Goal: Task Accomplishment & Management: Complete application form

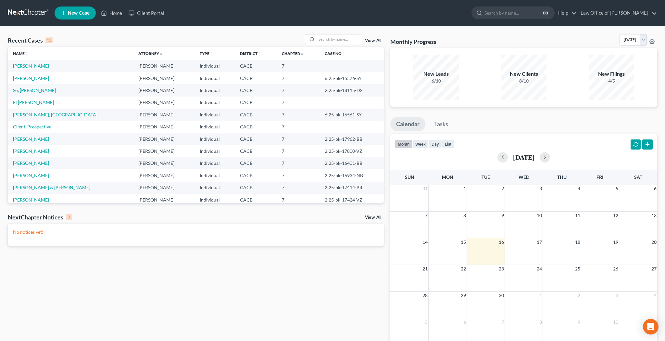
click at [30, 66] on link "[PERSON_NAME]" at bounding box center [31, 66] width 36 height 6
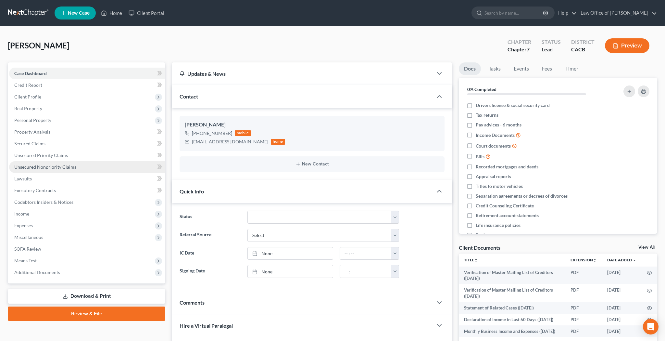
click at [30, 168] on span "Unsecured Nonpriority Claims" at bounding box center [45, 167] width 62 height 6
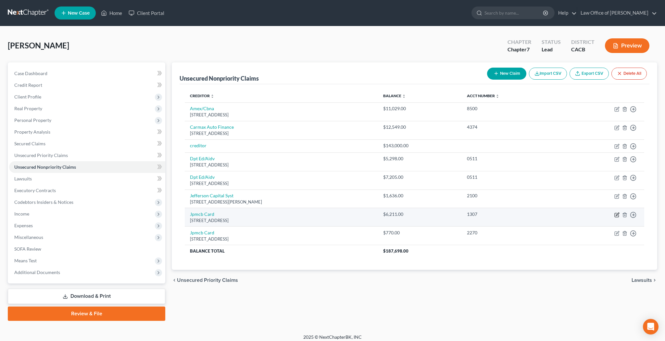
click at [617, 214] on icon "button" at bounding box center [616, 214] width 5 height 5
select select "7"
select select "0"
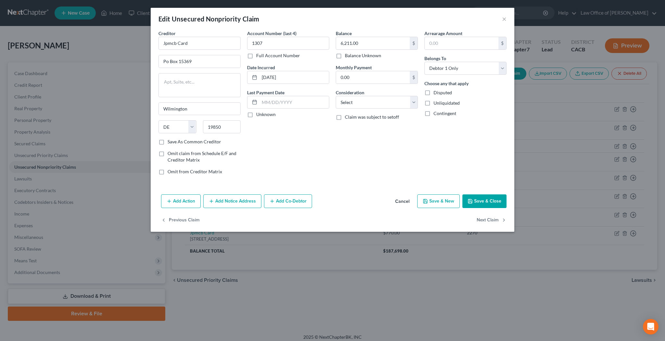
click at [247, 200] on button "Add Notice Address" at bounding box center [232, 201] width 58 height 14
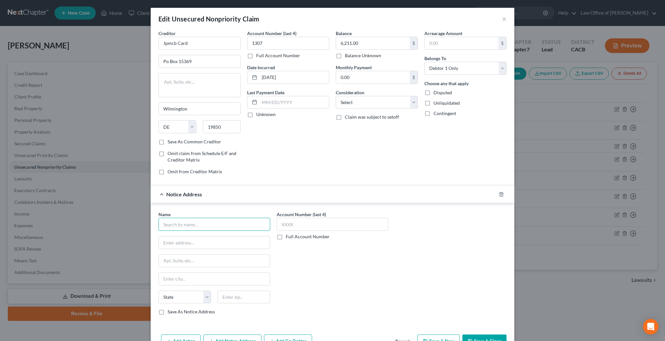
click at [217, 227] on input "text" at bounding box center [214, 224] width 112 height 13
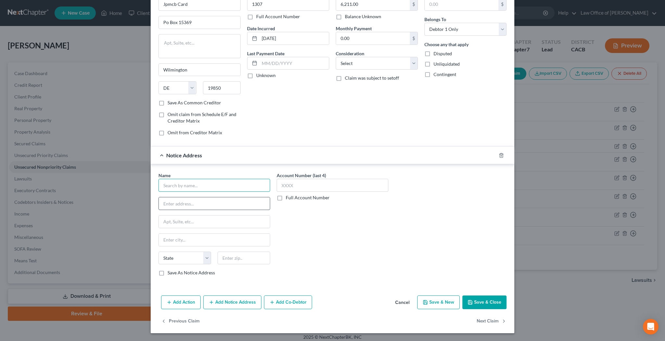
scroll to position [39, 0]
click at [230, 185] on input "text" at bounding box center [214, 185] width 112 height 13
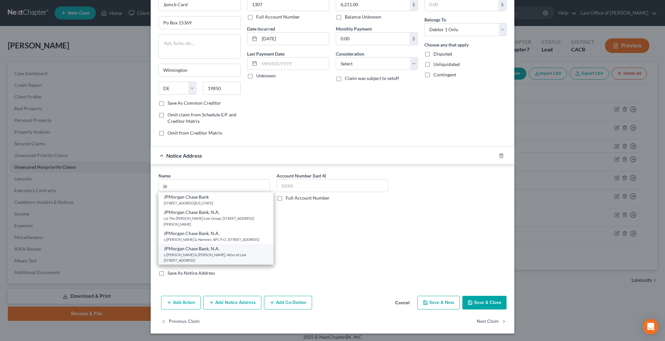
click at [219, 252] on div "JPMorgan Chase Bank, N.A." at bounding box center [216, 248] width 105 height 6
type input "JPMorgan Chase Bank, N.A."
type input "c/o Hunt & Henriques, Attys at Law"
type input "7017 Realm Dr."
type input "San Jose"
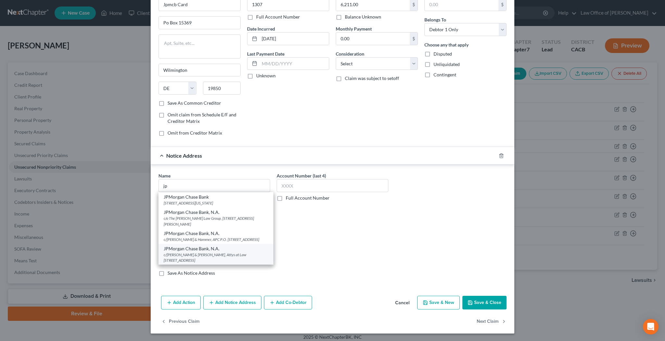
select select "4"
type input "95119-0000"
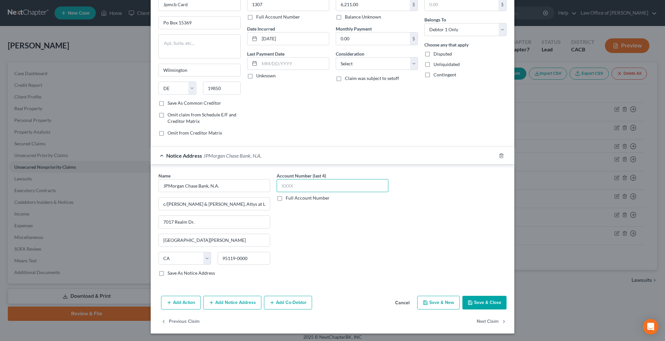
click at [306, 185] on input "text" at bounding box center [333, 185] width 112 height 13
type input "6897"
click at [387, 250] on div "Account Number (last 4) 6897 Full Account Number" at bounding box center [332, 226] width 118 height 109
click at [247, 203] on input "c/o Hunt & Henriques, Attys at Law" at bounding box center [214, 203] width 111 height 12
type input "c/o Hunt & Henriques, Attys at Law / Donald Sherill"
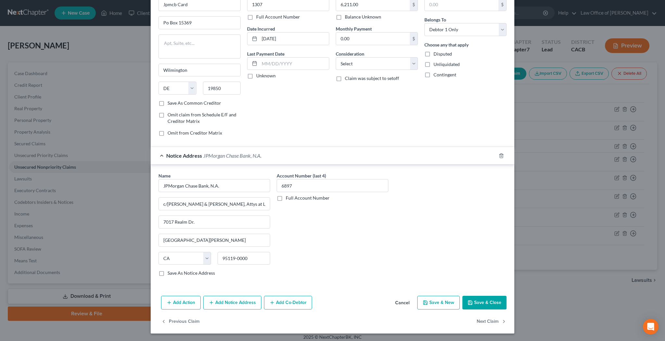
click at [333, 219] on div "Account Number (last 4) 6897 Full Account Number" at bounding box center [332, 226] width 118 height 109
click at [484, 302] on button "Save & Close" at bounding box center [484, 302] width 44 height 14
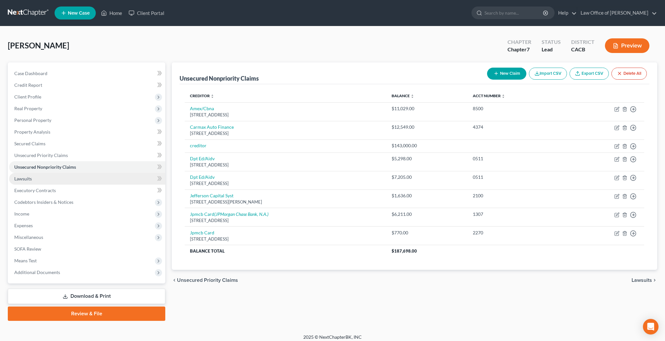
click at [65, 179] on link "Lawsuits" at bounding box center [87, 179] width 156 height 12
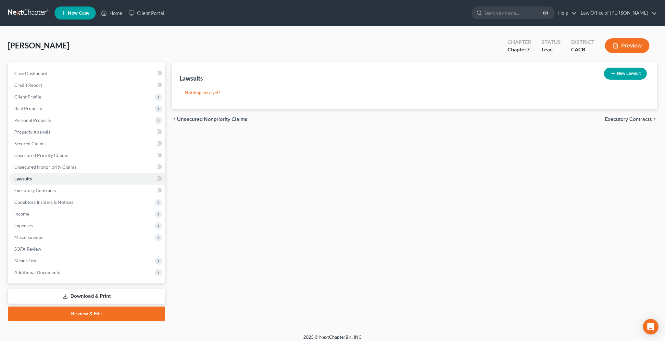
click at [632, 74] on button "New Lawsuit" at bounding box center [625, 74] width 43 height 12
select select "0"
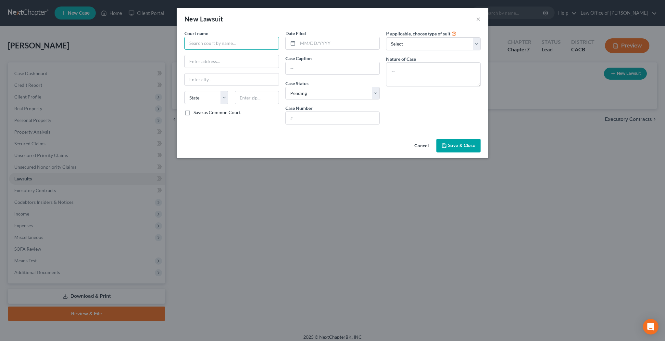
click at [246, 45] on input "text" at bounding box center [231, 43] width 94 height 13
type input "L"
type input "S"
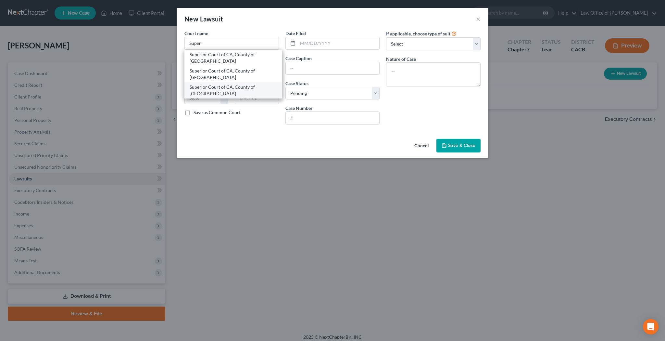
click at [247, 83] on div "Superior Court of CA, County of Los Angeles" at bounding box center [233, 90] width 98 height 16
type input "Superior Court of CA, County of Los Angeles"
type input "9425 Penfield Ave"
type input "Chatsworth"
select select "4"
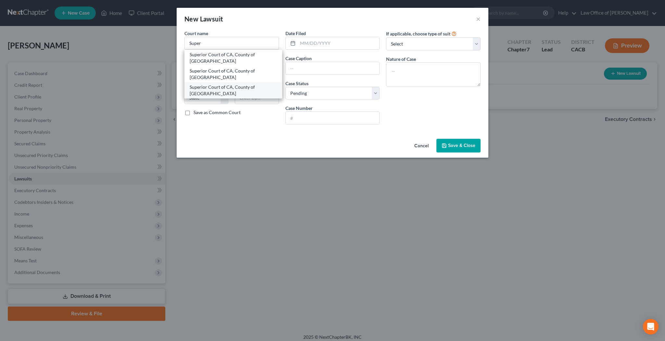
type input "91311"
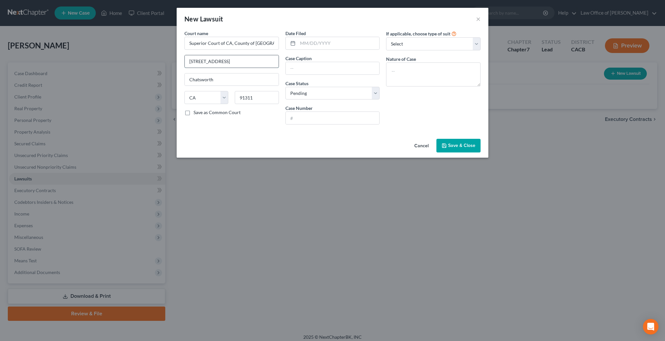
drag, startPoint x: 232, startPoint y: 61, endPoint x: 188, endPoint y: 61, distance: 44.2
click at [188, 61] on input "9425 Penfield Ave" at bounding box center [232, 61] width 94 height 12
type input "900 Third St"
click at [270, 100] on input "91311" at bounding box center [257, 97] width 44 height 13
type input "91340"
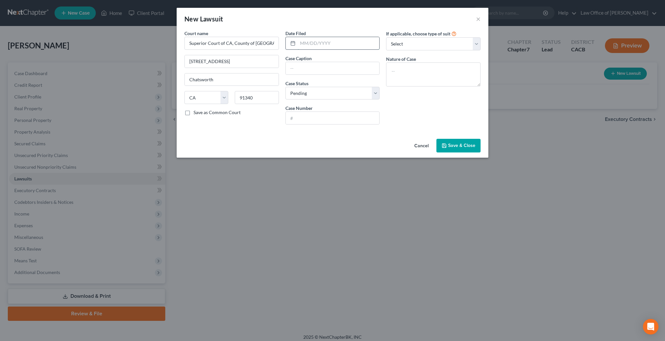
click at [312, 44] on input "text" at bounding box center [339, 43] width 82 height 12
type input "San Fernando"
type input "06/10/2025"
click at [315, 68] on input "text" at bounding box center [333, 68] width 94 height 12
type input "JPMorgan Chase Bank N.A. v. Meagan M Boyd"
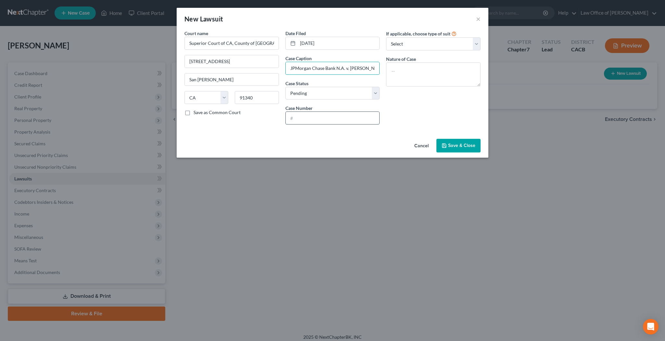
click at [314, 117] on input "text" at bounding box center [333, 118] width 94 height 12
type input "25CHLC26897"
click at [412, 74] on textarea at bounding box center [433, 74] width 94 height 24
type textarea "Collections Lawsuit"
click at [194, 113] on label "Save as Common Court" at bounding box center [217, 112] width 47 height 6
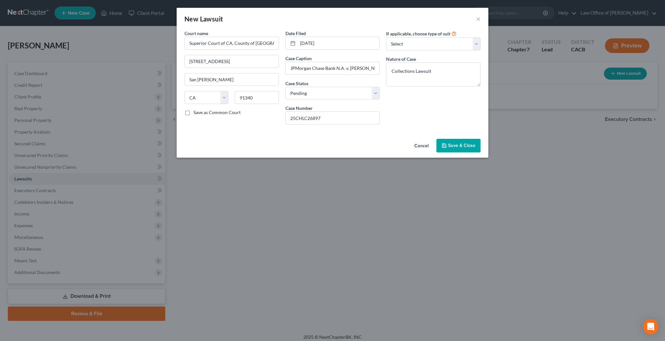
click at [196, 113] on input "Save as Common Court" at bounding box center [198, 111] width 4 height 4
checkbox input "true"
click at [452, 145] on span "Save & Close" at bounding box center [461, 146] width 27 height 6
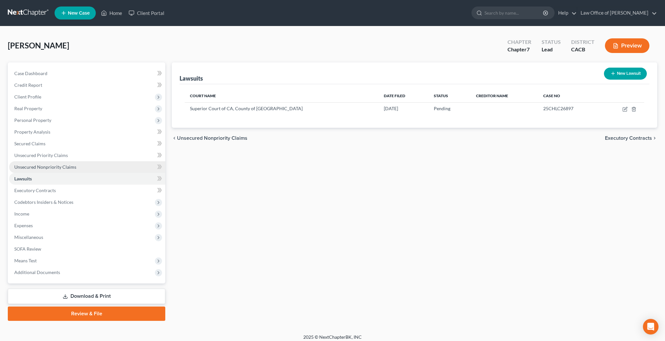
click at [69, 166] on span "Unsecured Nonpriority Claims" at bounding box center [45, 167] width 62 height 6
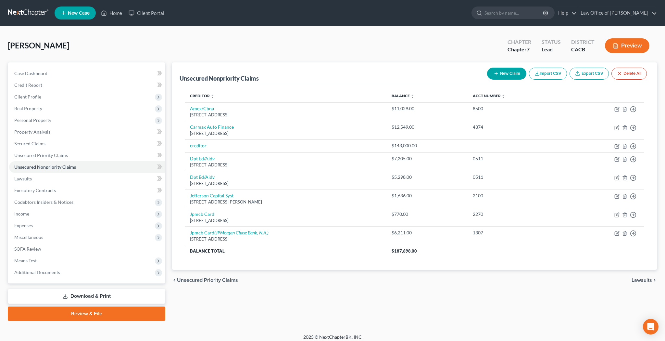
click at [505, 74] on button "New Claim" at bounding box center [506, 74] width 39 height 12
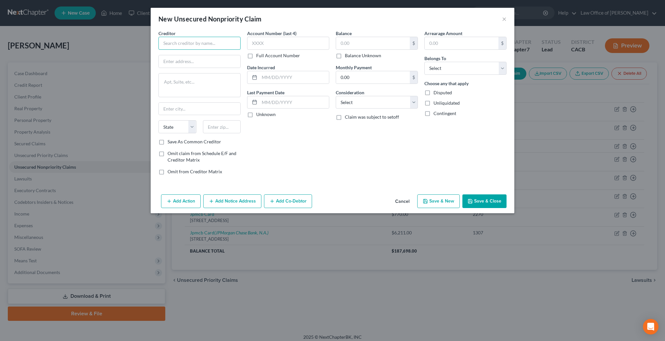
click at [197, 43] on input "text" at bounding box center [199, 43] width 82 height 13
type input "Bell Subrogation Services"
click at [188, 57] on input "text" at bounding box center [199, 61] width 81 height 12
click at [263, 44] on input "text" at bounding box center [288, 43] width 82 height 13
click at [212, 59] on input "text" at bounding box center [199, 61] width 81 height 12
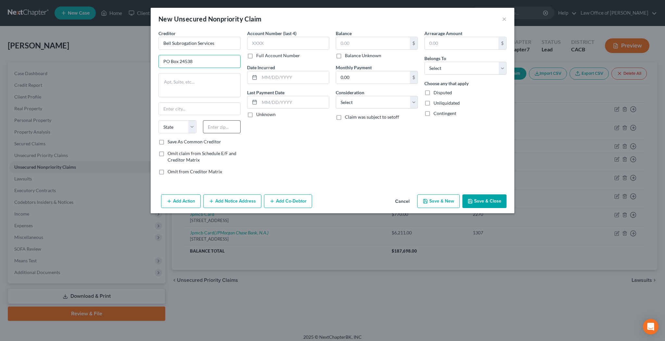
type input "PO Box 24538"
click at [222, 127] on input "text" at bounding box center [222, 126] width 38 height 13
type input "33623"
click at [225, 93] on textarea at bounding box center [199, 85] width 82 height 24
type input "Tampa"
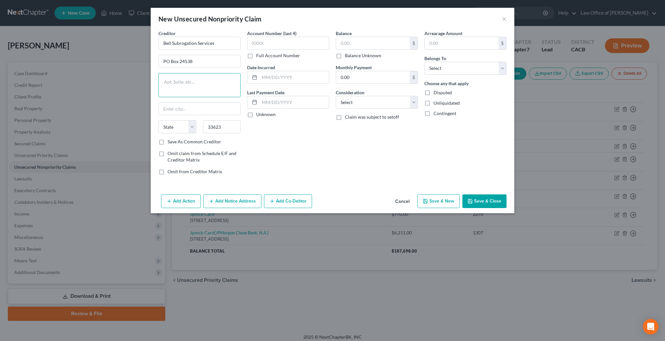
select select "9"
click at [275, 43] on input "text" at bounding box center [288, 43] width 82 height 13
type input "9107"
click at [299, 79] on input "text" at bounding box center [293, 77] width 69 height 12
type input "02/24/2024"
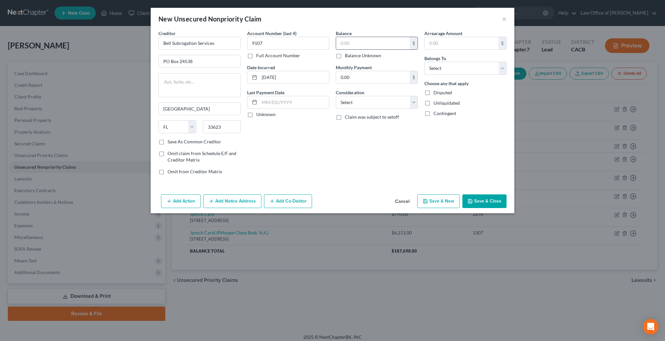
click at [359, 44] on input "text" at bounding box center [373, 43] width 74 height 12
type input "19,061.37"
select select "14"
click at [370, 126] on input "text" at bounding box center [376, 127] width 81 height 12
type input "Subrogation Claim"
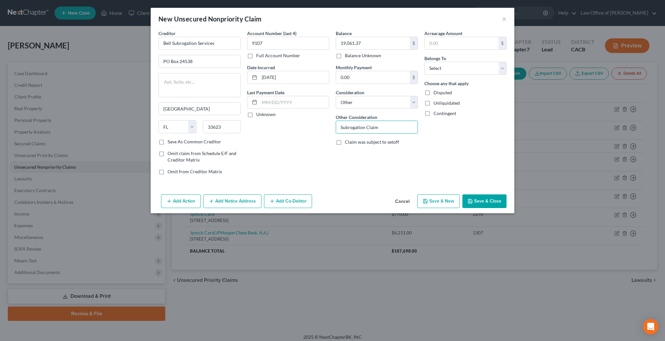
click at [445, 139] on div "Arrearage Amount $ Belongs To * Select Debtor 1 Only Debtor 2 Only Debtor 1 And…" at bounding box center [465, 105] width 89 height 150
select select "0"
click at [241, 199] on button "Add Notice Address" at bounding box center [232, 201] width 58 height 14
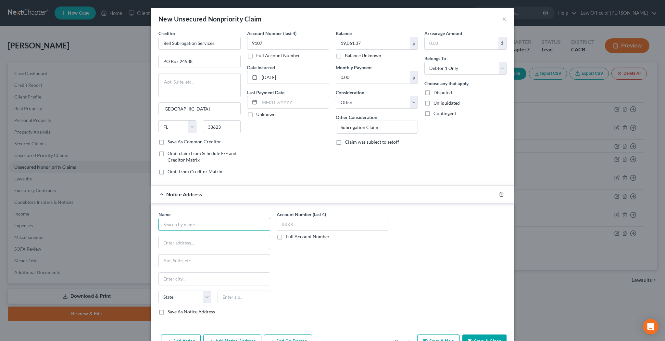
click at [203, 222] on input "text" at bounding box center [214, 224] width 112 height 13
type input "Bell Subrogation Services"
click at [194, 244] on input "text" at bounding box center [214, 242] width 111 height 12
type input "PO 1259"
click at [262, 261] on input "text" at bounding box center [214, 260] width 111 height 12
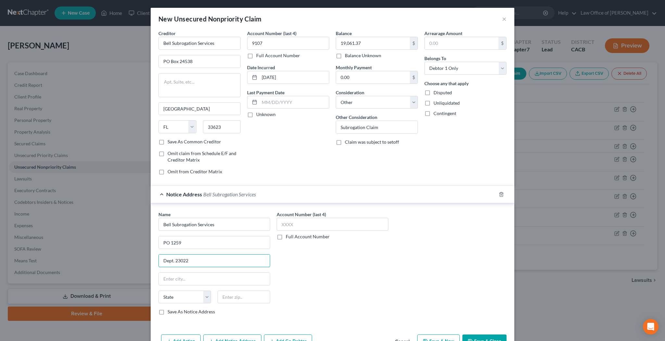
type input "Dept. 23022"
click at [377, 280] on div "Account Number (last 4) Full Account Number" at bounding box center [332, 265] width 118 height 109
click at [250, 294] on input "text" at bounding box center [244, 296] width 53 height 13
type input "19456"
click at [306, 225] on input "text" at bounding box center [333, 224] width 112 height 13
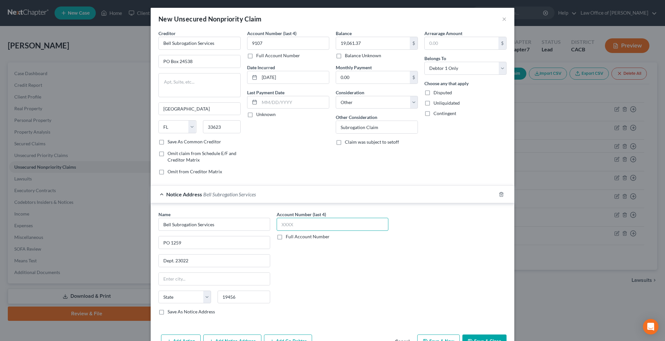
type input "Oaks"
select select "39"
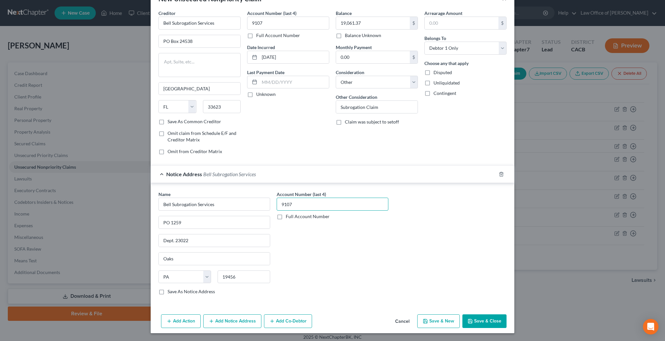
scroll to position [20, 0]
type input "9107"
click at [495, 319] on button "Save & Close" at bounding box center [484, 321] width 44 height 14
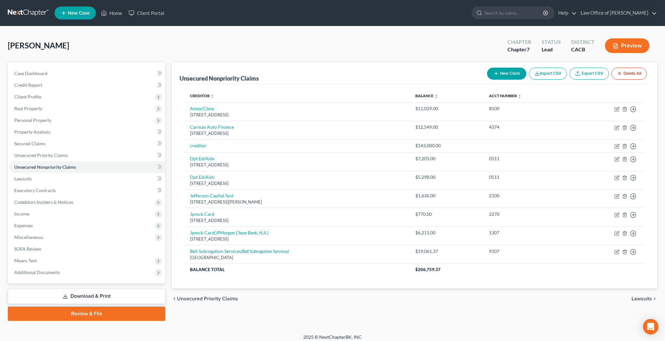
click at [506, 75] on button "New Claim" at bounding box center [506, 74] width 39 height 12
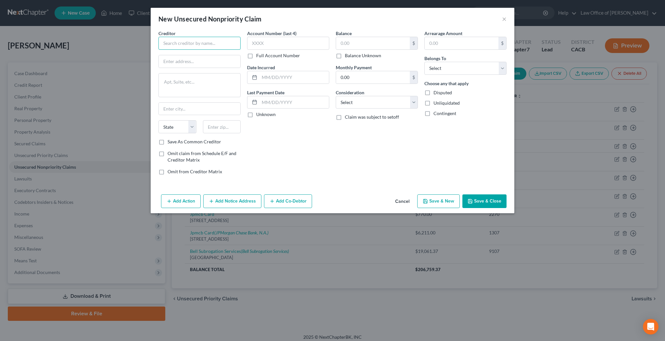
click at [197, 43] on input "text" at bounding box center [199, 43] width 82 height 13
type input "W"
type input "State Farm Insurance Co."
click at [188, 61] on input "text" at bounding box center [199, 61] width 81 height 12
paste input "ATTN: Legal Department"
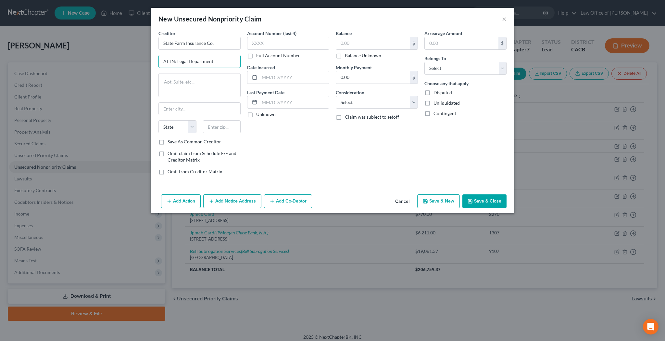
click at [0, 340] on com-1password-button at bounding box center [0, 345] width 0 height 0
type input "ATTN: Legal Department"
click at [190, 90] on textarea at bounding box center [199, 85] width 82 height 24
paste textarea "One State Farm Plaza"
type textarea "One State Farm Plaza"
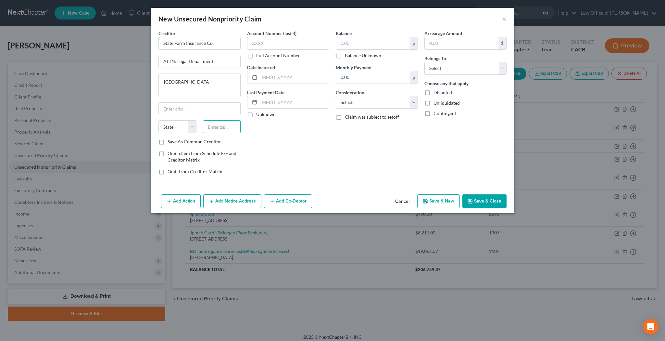
click at [223, 127] on input "text" at bounding box center [222, 126] width 38 height 13
type input "61710"
click at [204, 107] on input "text" at bounding box center [199, 109] width 81 height 12
type input "Bloomington"
select select "14"
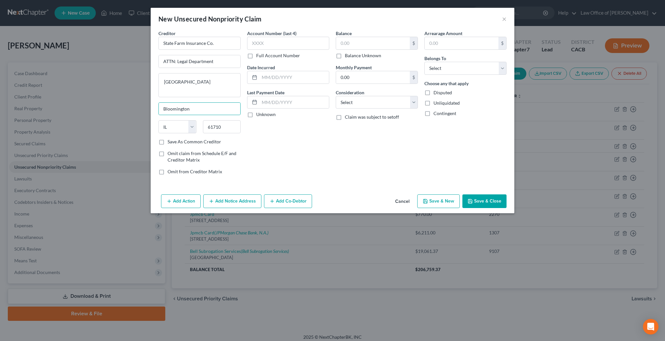
click at [296, 144] on div "Account Number (last 4) Full Account Number Date Incurred Last Payment Date Unk…" at bounding box center [288, 105] width 89 height 150
click at [278, 44] on input "text" at bounding box center [288, 43] width 82 height 13
type input "460Z"
click at [347, 40] on input "text" at bounding box center [373, 43] width 74 height 12
type input "43,500.12"
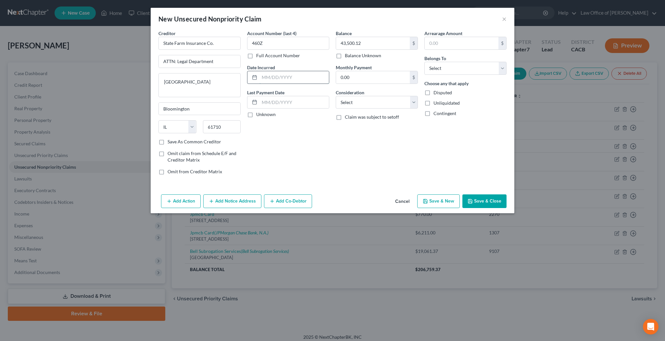
click at [298, 79] on input "text" at bounding box center [293, 77] width 69 height 12
type input "02/24/2024"
select select "14"
click at [362, 127] on input "text" at bounding box center [376, 127] width 81 height 12
type input "Subrogation Claim"
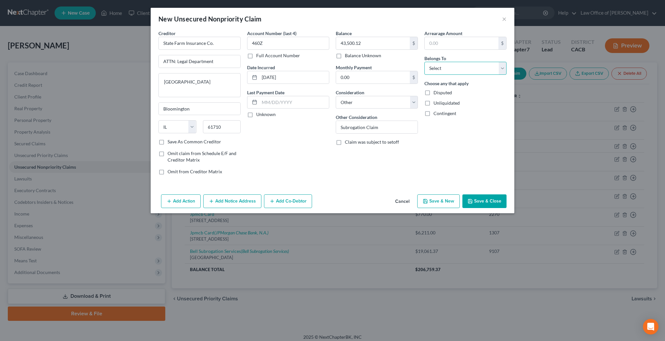
select select "0"
click at [233, 202] on button "Add Notice Address" at bounding box center [232, 201] width 58 height 14
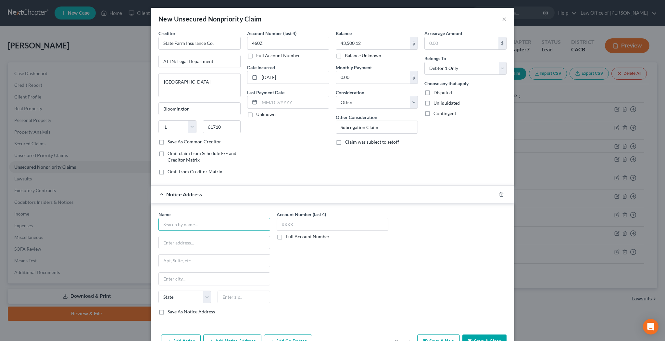
click at [211, 219] on input "text" at bounding box center [214, 224] width 112 height 13
type input "Wilber & Associates, P.C."
click at [285, 226] on input "text" at bounding box center [333, 224] width 112 height 13
type input "3691"
click at [226, 245] on input "text" at bounding box center [214, 242] width 111 height 12
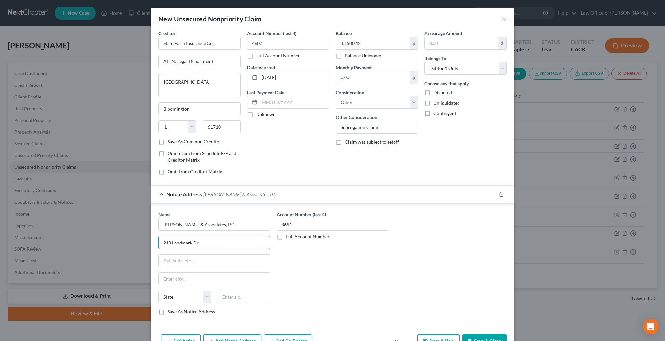
type input "210 Landmark Dr"
click at [254, 298] on input "text" at bounding box center [244, 296] width 53 height 13
type input "61761"
click at [252, 262] on input "text" at bounding box center [214, 260] width 111 height 12
type input "Normal"
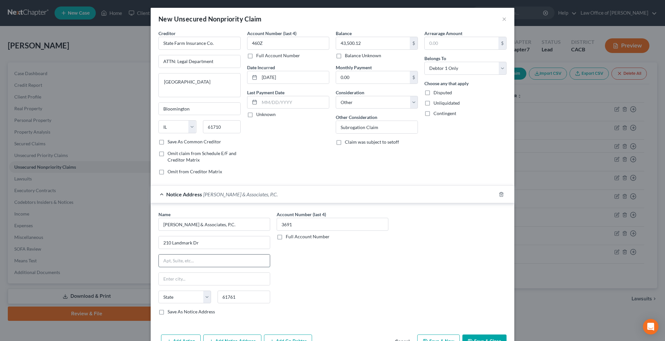
select select "14"
click at [344, 277] on div "Account Number (last 4) 3691 Full Account Number" at bounding box center [332, 265] width 118 height 109
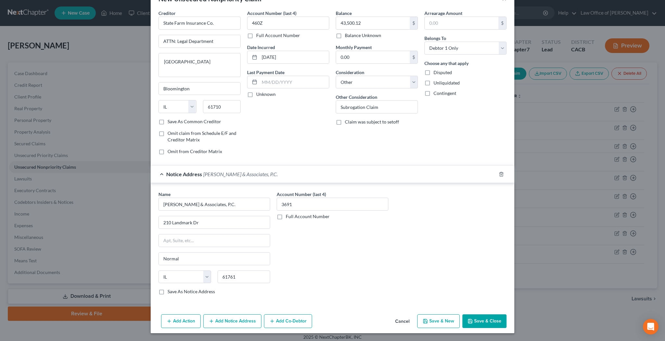
click at [479, 320] on button "Save & Close" at bounding box center [484, 321] width 44 height 14
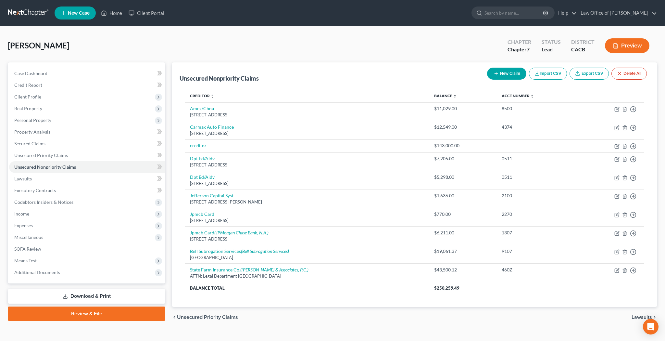
click at [505, 73] on button "New Claim" at bounding box center [506, 74] width 39 height 12
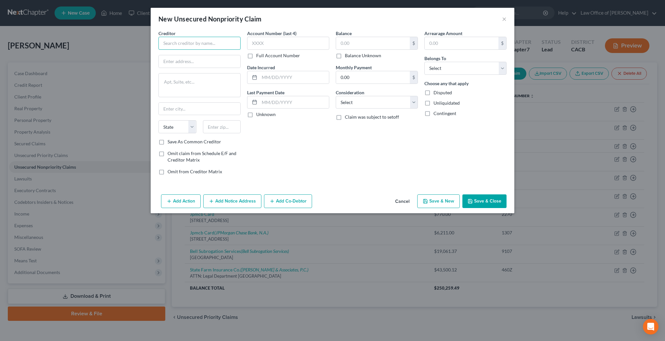
click at [212, 42] on input "text" at bounding box center [199, 43] width 82 height 13
click at [213, 44] on input "text" at bounding box center [199, 43] width 82 height 13
type input "Interinsurance Exchange of the Automobile Club"
click at [201, 59] on input "text" at bounding box center [199, 61] width 81 height 12
click at [189, 61] on input "text" at bounding box center [199, 61] width 81 height 12
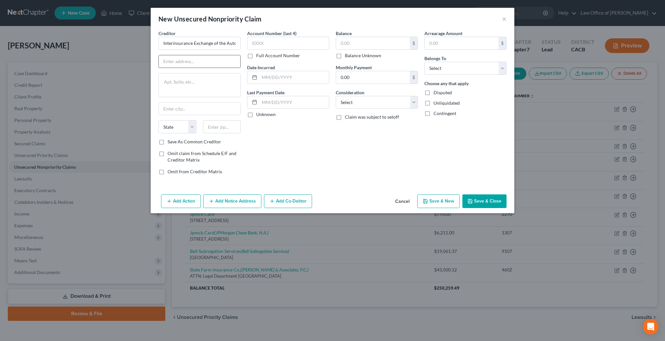
paste input "3333 Fairview Road"
type input "3333 Fairview Road"
click at [223, 126] on input "text" at bounding box center [222, 126] width 38 height 13
type input "92626"
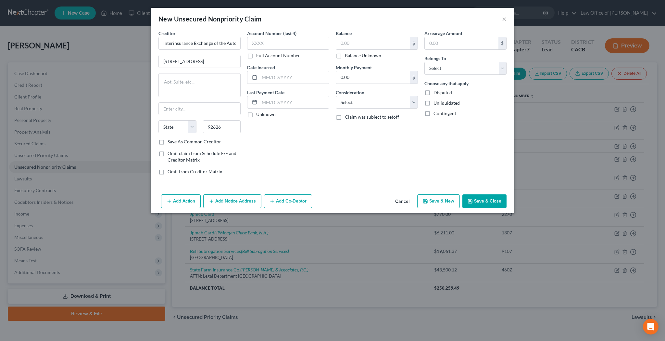
click at [330, 124] on div "Account Number (last 4) Full Account Number Date Incurred Last Payment Date Unk…" at bounding box center [288, 105] width 89 height 150
type input "Costa Mesa"
select select "4"
click at [291, 44] on input "text" at bounding box center [288, 43] width 82 height 13
type input "5588"
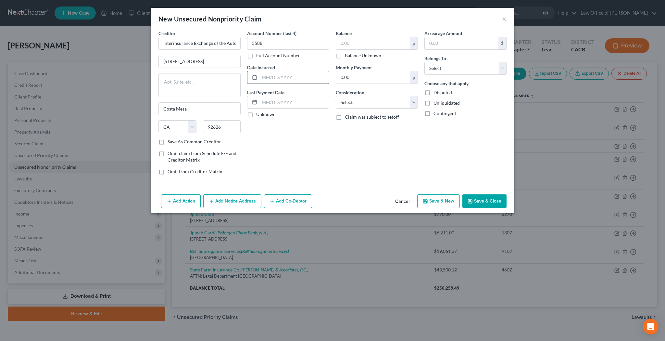
click at [305, 79] on input "text" at bounding box center [293, 77] width 69 height 12
type input "02/24/2024"
click at [360, 44] on input "text" at bounding box center [373, 43] width 74 height 12
type input "80,360.61"
select select "14"
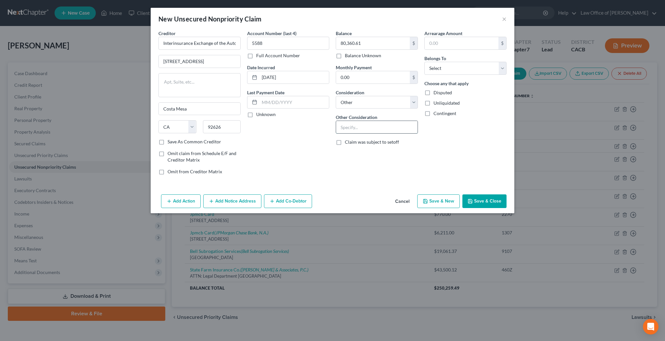
click at [364, 124] on input "text" at bounding box center [376, 127] width 81 height 12
type input "Subrogation Claim"
click at [471, 128] on div "Arrearage Amount $ Belongs To * Select Debtor 1 Only Debtor 2 Only Debtor 1 And…" at bounding box center [465, 105] width 89 height 150
select select "0"
click at [467, 137] on div "Arrearage Amount $ Belongs To * Select Debtor 1 Only Debtor 2 Only Debtor 1 And…" at bounding box center [465, 105] width 89 height 150
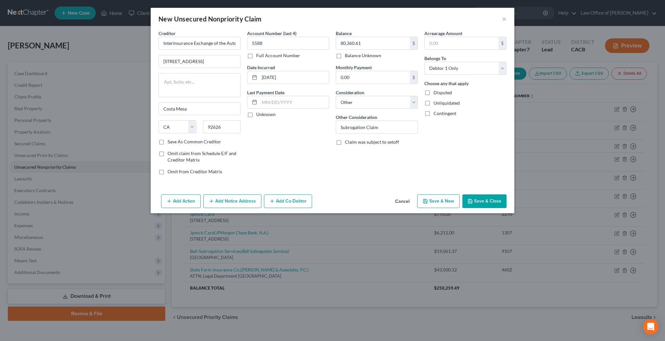
click at [229, 199] on button "Add Notice Address" at bounding box center [232, 201] width 58 height 14
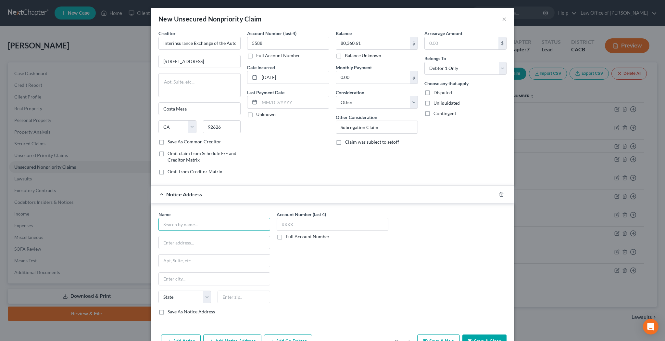
click at [208, 224] on input "text" at bounding box center [214, 224] width 112 height 13
type input "Interinsurance Exchange of the Automobile Club"
click at [295, 223] on input "text" at bounding box center [333, 224] width 112 height 13
type input "5588"
click at [227, 242] on input "text" at bounding box center [214, 242] width 111 height 12
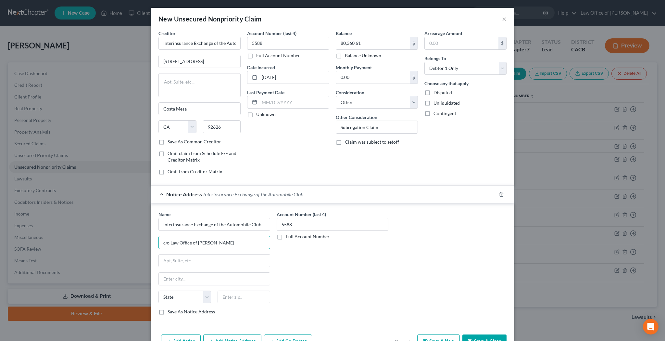
type input "c/o Law Office of Todd F. Haines"
click at [241, 260] on input "text" at bounding box center [214, 260] width 111 height 12
type input "30495 Canwood St, Ste 100"
click at [257, 296] on input "text" at bounding box center [244, 296] width 53 height 13
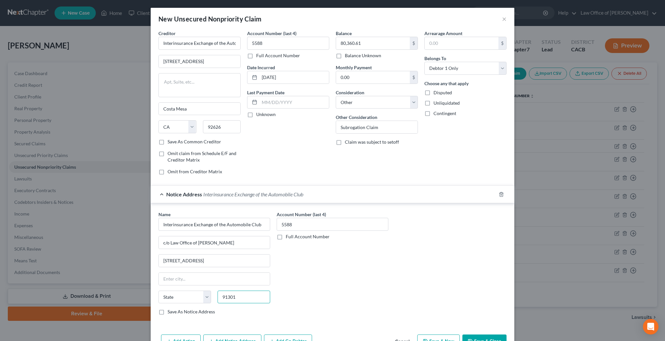
type input "91301"
click at [347, 266] on div "Account Number (last 4) 5588 Full Account Number" at bounding box center [332, 265] width 118 height 109
type input "Agoura Hills"
select select "4"
click at [191, 244] on input "c/o Law Office of Todd F. Haines" at bounding box center [214, 242] width 111 height 12
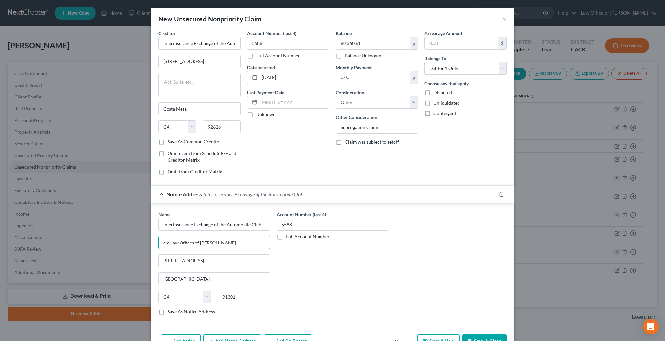
type input "c/o Law Offices of Todd F. Haines"
click at [401, 276] on div "Name * Interinsurance Exchange of the Automobile Club c/o Law Offices of Todd F…" at bounding box center [332, 265] width 355 height 109
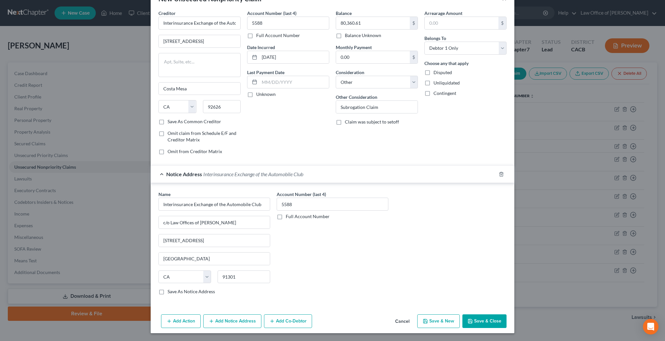
click at [168, 291] on label "Save As Notice Address" at bounding box center [191, 291] width 47 height 6
click at [170, 291] on input "Save As Notice Address" at bounding box center [172, 290] width 4 height 4
click at [472, 322] on icon "button" at bounding box center [470, 321] width 4 height 4
checkbox input "false"
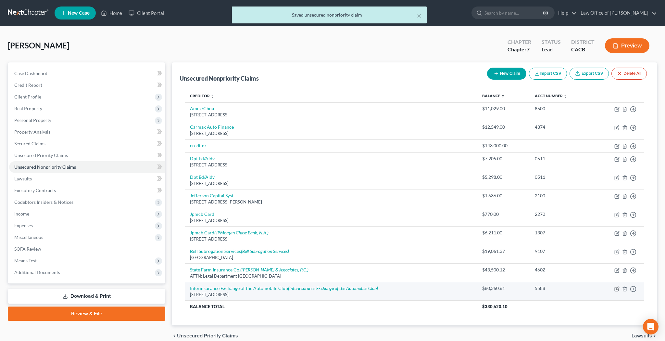
click at [617, 287] on icon "button" at bounding box center [617, 287] width 3 height 3
select select "4"
select select "14"
select select "0"
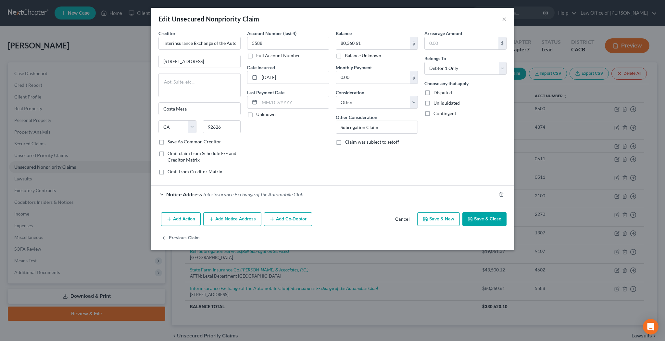
click at [168, 142] on label "Save As Common Creditor" at bounding box center [195, 141] width 54 height 6
click at [170, 142] on input "Save As Common Creditor" at bounding box center [172, 140] width 4 height 4
click at [478, 218] on button "Save & Close" at bounding box center [484, 219] width 44 height 14
checkbox input "false"
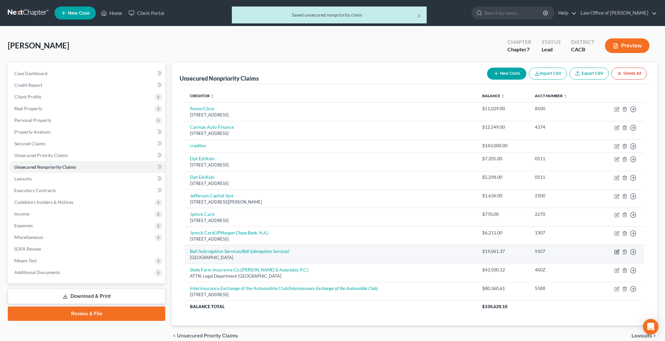
click at [618, 250] on icon "button" at bounding box center [617, 250] width 3 height 3
select select "9"
select select "14"
select select "0"
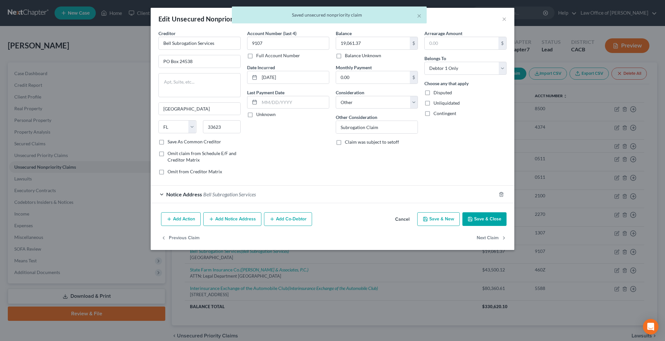
click at [168, 142] on label "Save As Common Creditor" at bounding box center [195, 141] width 54 height 6
click at [170, 142] on input "Save As Common Creditor" at bounding box center [172, 140] width 4 height 4
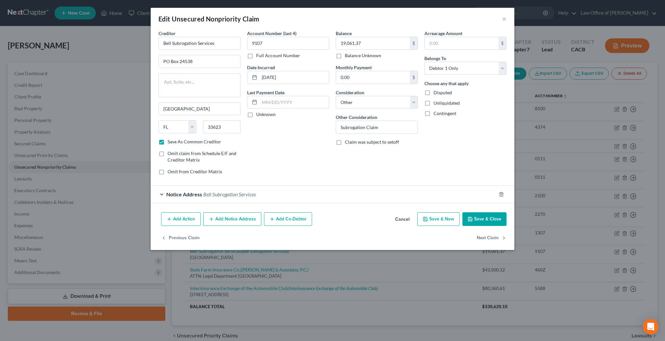
click at [478, 220] on button "Save & Close" at bounding box center [484, 219] width 44 height 14
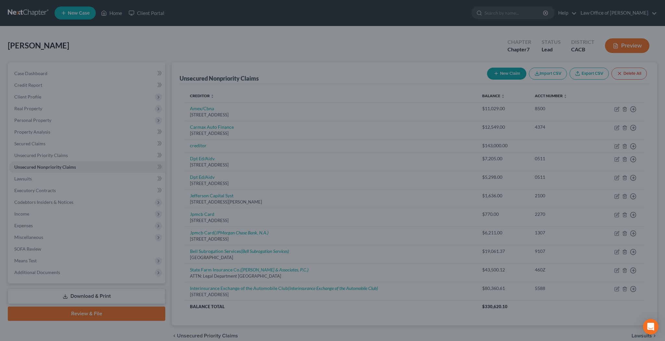
checkbox input "false"
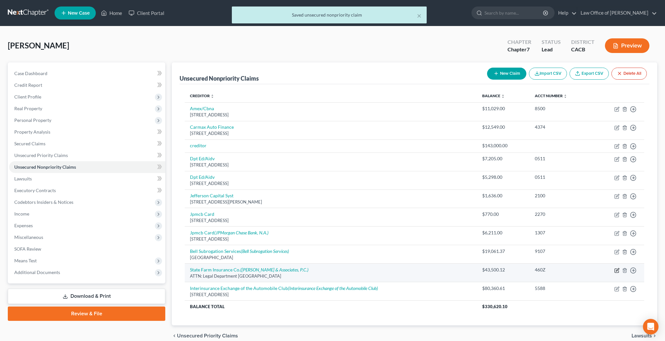
click at [615, 269] on icon "button" at bounding box center [616, 270] width 5 height 5
select select "14"
select select "0"
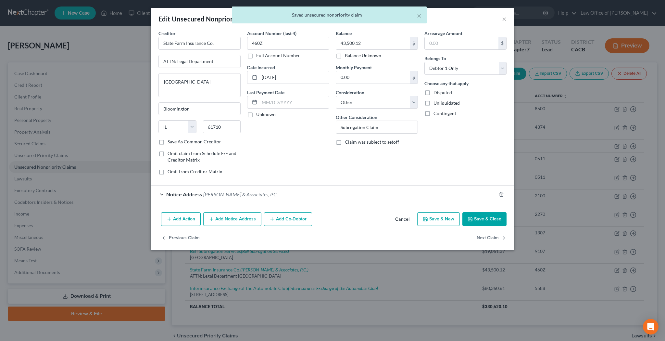
click at [168, 143] on label "Save As Common Creditor" at bounding box center [195, 141] width 54 height 6
click at [170, 143] on input "Save As Common Creditor" at bounding box center [172, 140] width 4 height 4
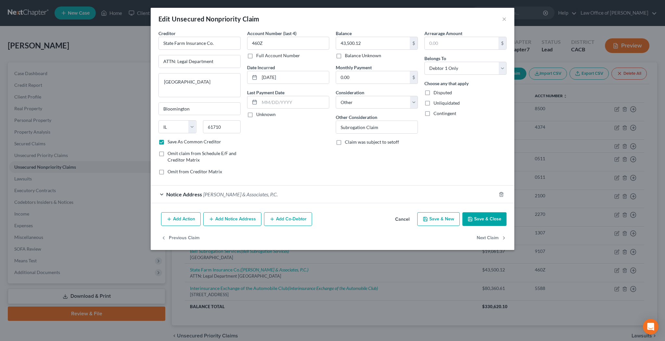
click at [471, 219] on icon "button" at bounding box center [470, 218] width 5 height 5
checkbox input "false"
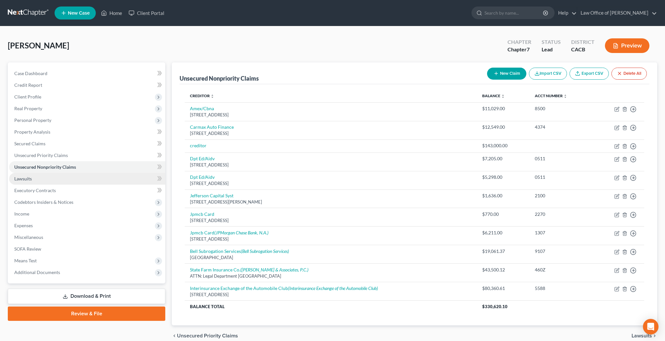
click at [37, 178] on link "Lawsuits" at bounding box center [87, 179] width 156 height 12
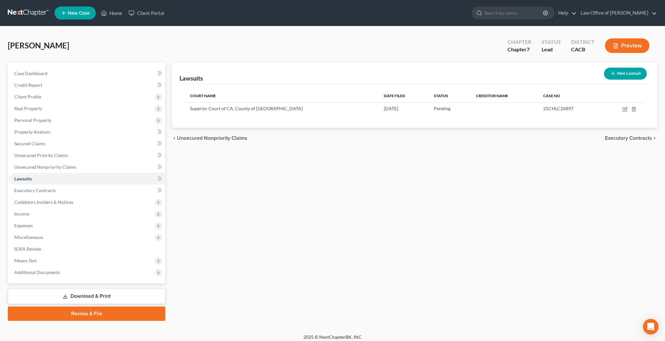
click at [616, 75] on button "New Lawsuit" at bounding box center [625, 74] width 43 height 12
select select "0"
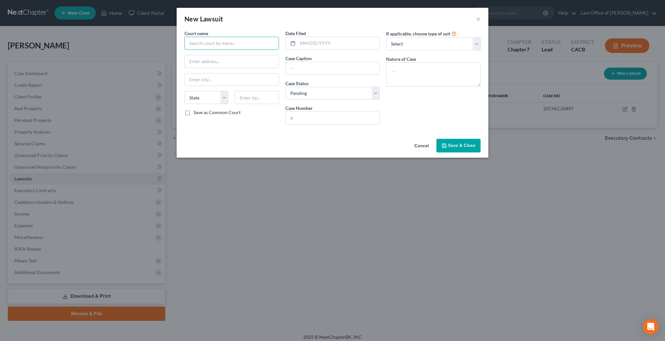
click at [218, 45] on input "text" at bounding box center [231, 43] width 94 height 13
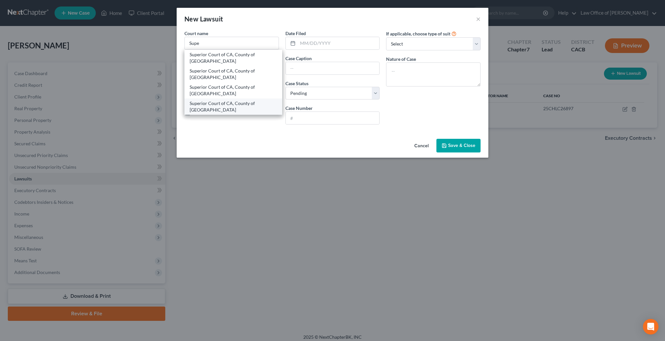
click at [221, 102] on div "Superior Court of CA, County of Los Angeles" at bounding box center [233, 106] width 87 height 13
type input "Superior Court of CA, County of Los Angeles"
type input "900 Third St"
type input "San Fernando"
select select "4"
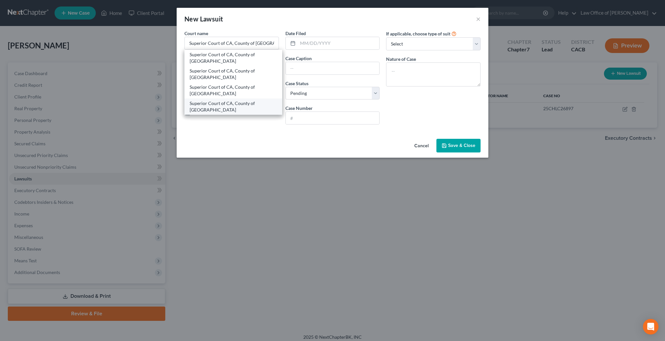
type input "91340"
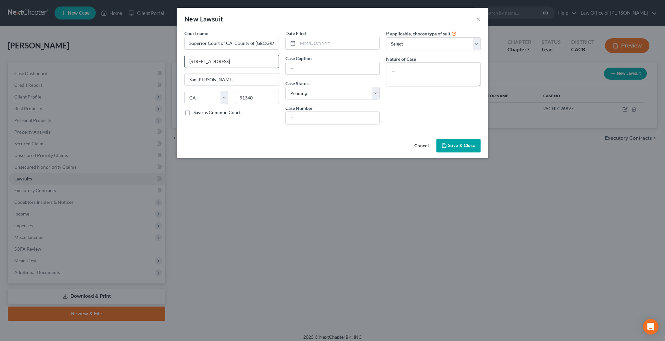
drag, startPoint x: 219, startPoint y: 61, endPoint x: 187, endPoint y: 61, distance: 32.5
click at [187, 61] on input "900 Third St" at bounding box center [232, 61] width 94 height 12
type input "600 E Broadway"
click at [259, 99] on input "91340" at bounding box center [257, 97] width 44 height 13
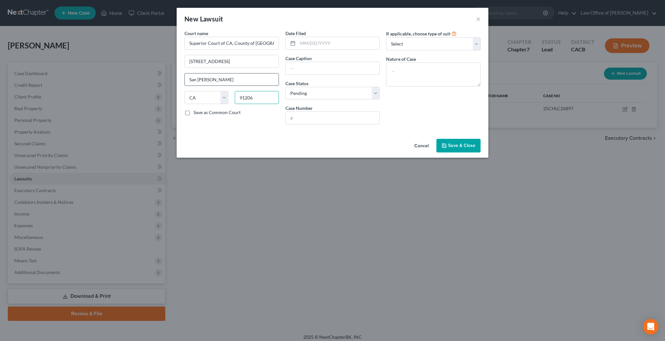
type input "91206"
click at [258, 82] on input "San Fernando" at bounding box center [232, 79] width 94 height 12
type input "Glendale"
click at [314, 47] on input "text" at bounding box center [339, 43] width 82 height 12
type input "08/13/2025"
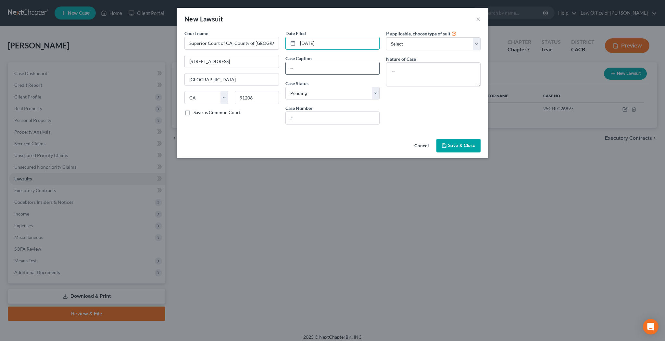
click at [311, 69] on input "text" at bounding box center [333, 68] width 94 height 12
type input "Interinsurance Exchange of the Automobile Club v. Meagan Michelle Boyd"
click at [324, 120] on input "text" at bounding box center [333, 118] width 94 height 12
type input "25NNCV05588"
click at [411, 67] on textarea at bounding box center [433, 74] width 94 height 24
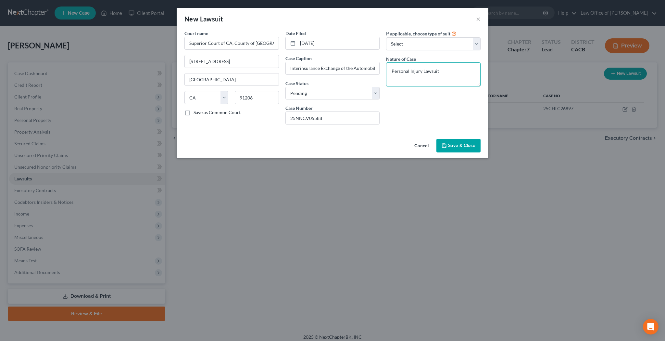
type textarea "Personal Injury Lawsuit"
click at [463, 146] on span "Save & Close" at bounding box center [461, 146] width 27 height 6
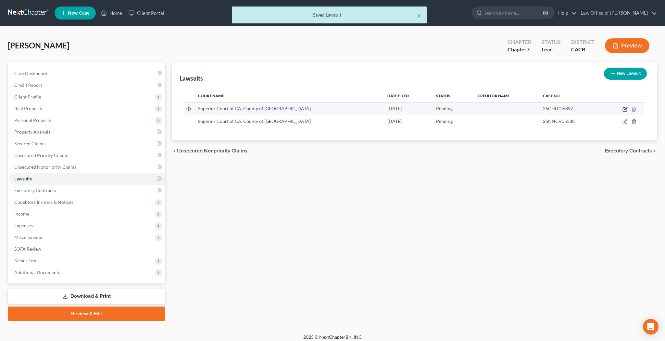
click at [625, 110] on icon "button" at bounding box center [624, 108] width 5 height 5
select select "4"
select select "0"
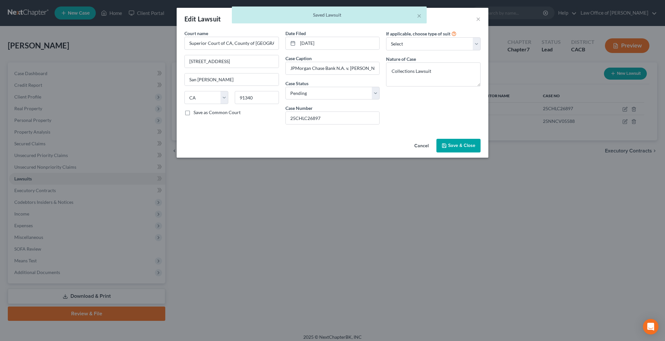
click at [477, 19] on div "× Saved Lawsuit" at bounding box center [329, 16] width 665 height 20
click at [423, 145] on button "Cancel" at bounding box center [421, 145] width 25 height 13
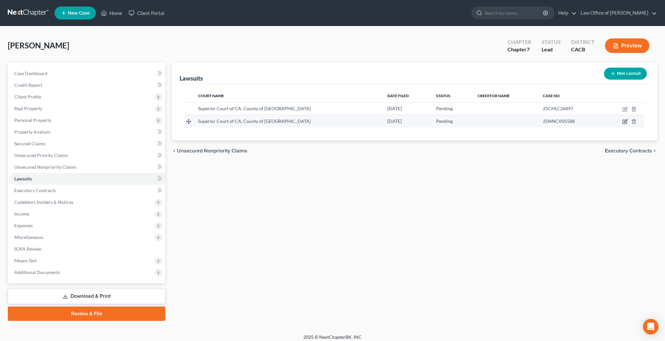
click at [625, 121] on icon "button" at bounding box center [625, 120] width 3 height 3
select select "4"
select select "0"
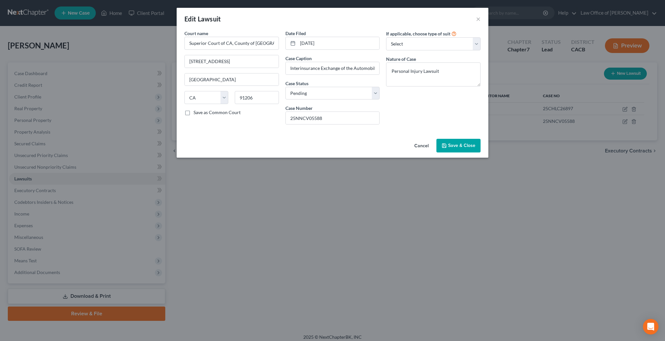
click at [460, 146] on span "Save & Close" at bounding box center [461, 146] width 27 height 6
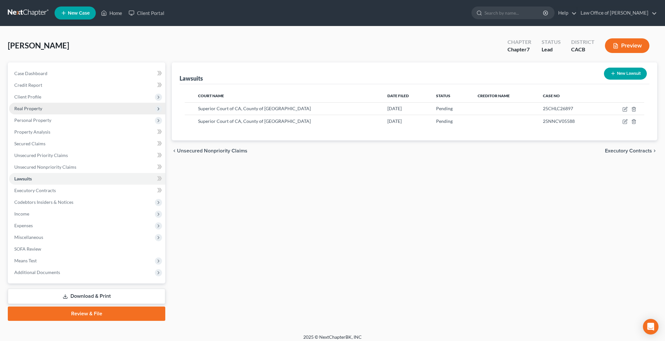
click at [71, 111] on span "Real Property" at bounding box center [87, 109] width 156 height 12
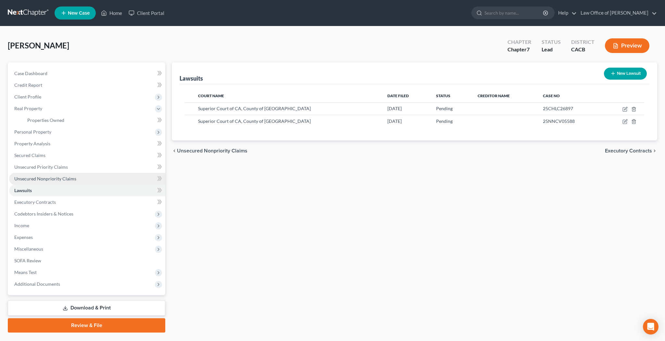
click at [63, 176] on span "Unsecured Nonpriority Claims" at bounding box center [45, 179] width 62 height 6
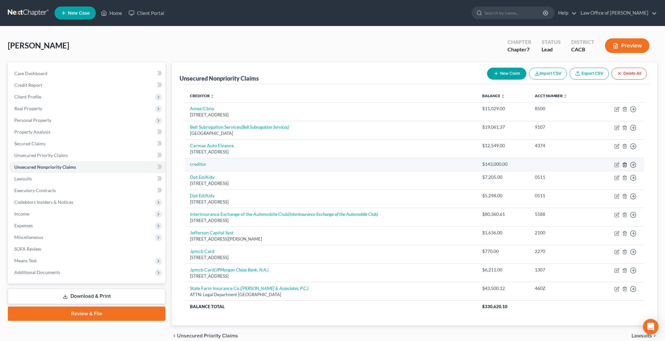
click at [624, 165] on line "button" at bounding box center [624, 164] width 0 height 1
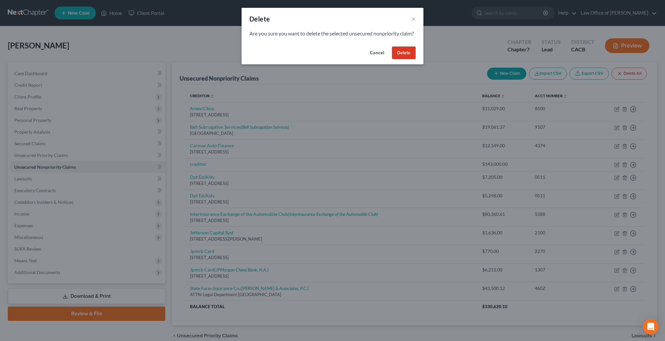
click at [412, 59] on button "Delete" at bounding box center [404, 52] width 24 height 13
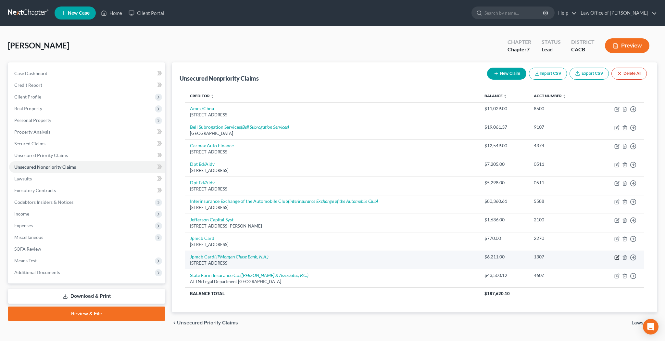
click at [615, 257] on icon "button" at bounding box center [616, 257] width 5 height 5
select select "7"
select select "0"
select select "4"
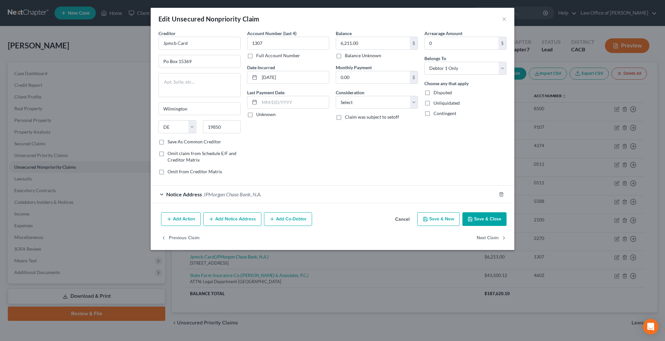
click at [160, 195] on div "Notice Address JPMorgan Chase Bank, N.A." at bounding box center [323, 193] width 345 height 17
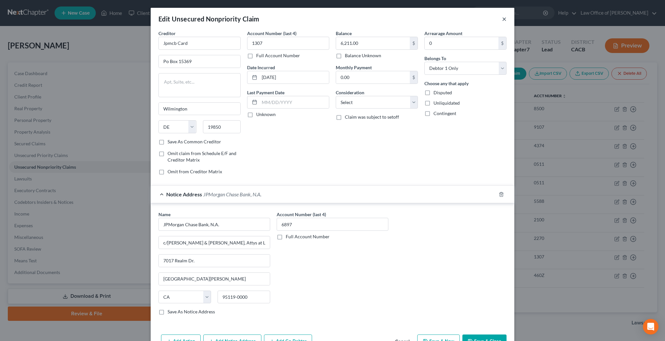
click at [504, 20] on button "×" at bounding box center [504, 19] width 5 height 8
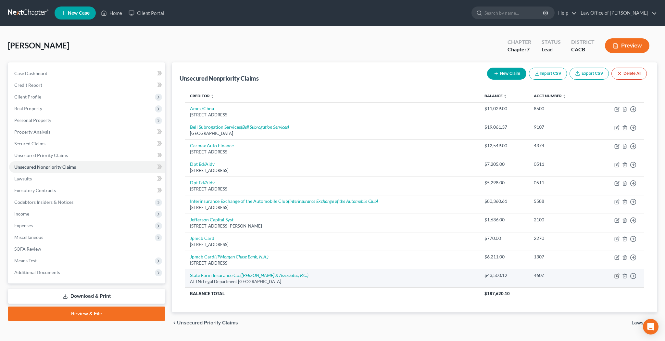
click at [617, 273] on icon "button" at bounding box center [617, 274] width 3 height 3
select select "14"
select select "0"
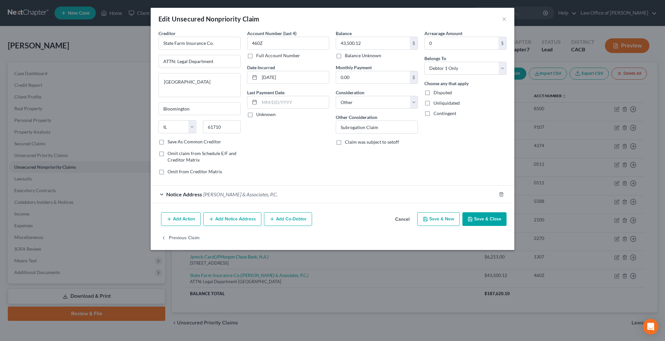
click at [162, 193] on div "Notice Address Wilber & Associates, P.C." at bounding box center [323, 193] width 345 height 17
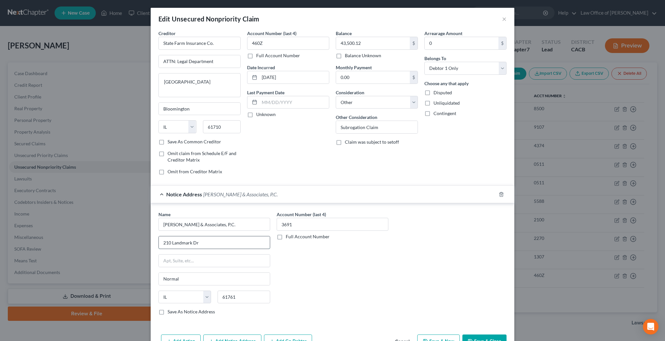
drag, startPoint x: 217, startPoint y: 243, endPoint x: 160, endPoint y: 243, distance: 56.8
click at [160, 243] on input "210 Landmark Dr" at bounding box center [214, 242] width 111 height 12
click at [200, 261] on input "text" at bounding box center [214, 260] width 111 height 12
paste input "210 Landmark Dr"
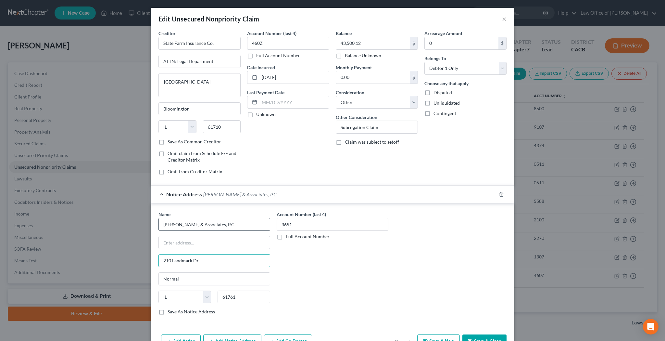
type input "210 Landmark Dr"
drag, startPoint x: 214, startPoint y: 223, endPoint x: 163, endPoint y: 224, distance: 51.3
click at [163, 224] on input "Wilber & Associates, P.C." at bounding box center [214, 224] width 112 height 13
click at [172, 240] on input "text" at bounding box center [214, 242] width 111 height 12
paste input "Wilber & Associates, P.C."
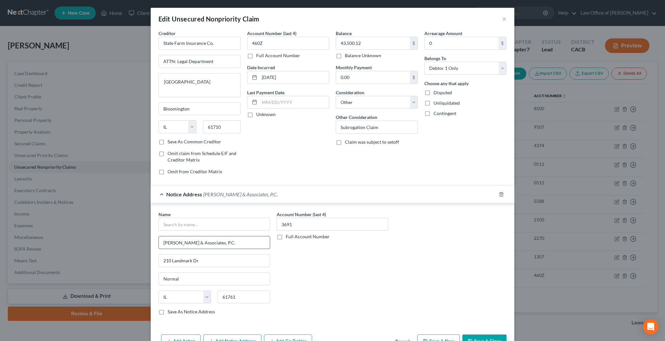
click at [165, 241] on input "Wilber & Associates, P.C." at bounding box center [214, 242] width 111 height 12
type input "c/o Wilber & Associates, P.C."
click at [175, 226] on input "text" at bounding box center [214, 224] width 112 height 13
type input "State Farm Insurance Co."
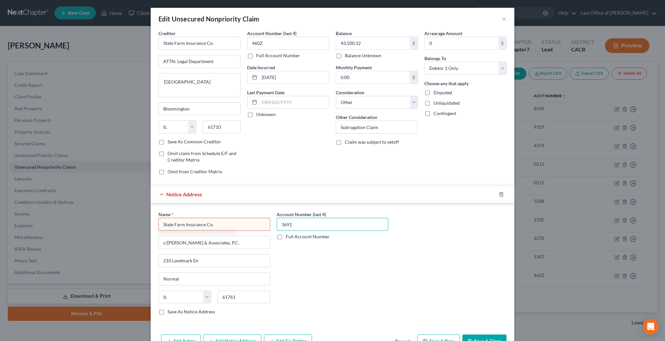
click at [301, 224] on input "3691" at bounding box center [333, 224] width 112 height 13
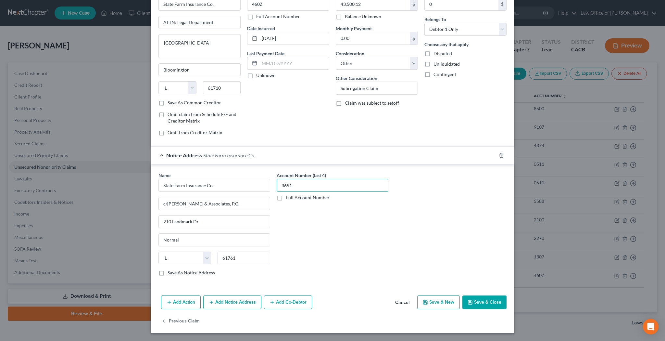
scroll to position [39, 0]
click at [485, 302] on button "Save & Close" at bounding box center [484, 302] width 44 height 14
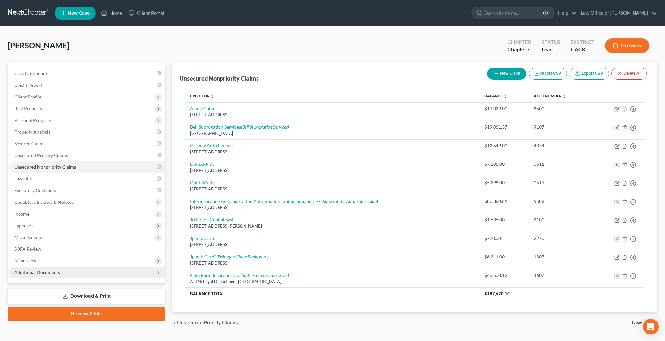
click at [69, 273] on span "Additional Documents" at bounding box center [87, 272] width 156 height 12
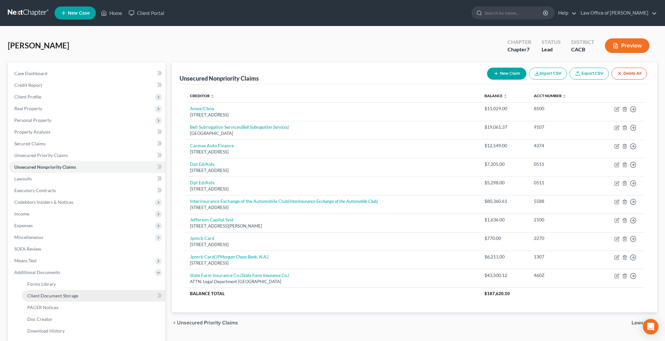
click at [69, 295] on span "Client Document Storage" at bounding box center [52, 296] width 51 height 6
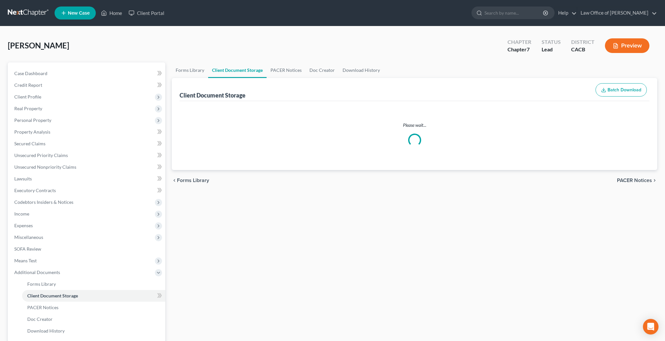
select select "70"
select select "30"
select select "65"
select select "59"
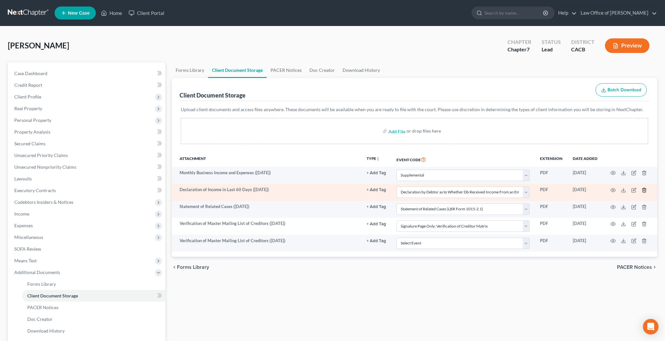
click at [645, 189] on icon "button" at bounding box center [644, 189] width 5 height 5
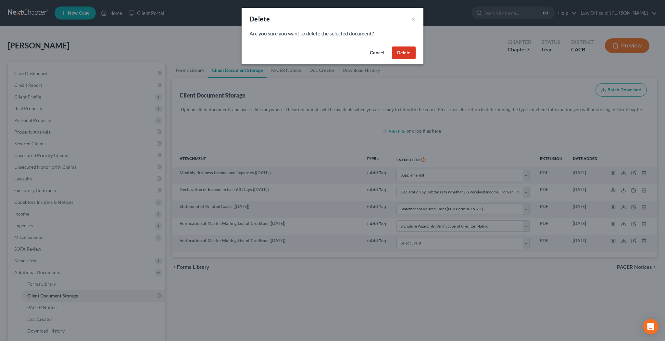
click at [411, 53] on button "Delete" at bounding box center [404, 52] width 24 height 13
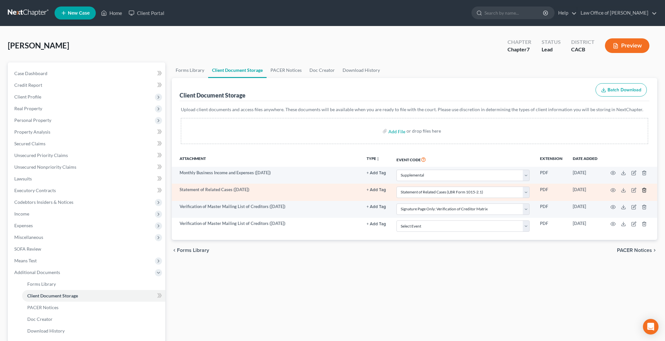
click at [645, 189] on icon "button" at bounding box center [644, 190] width 3 height 4
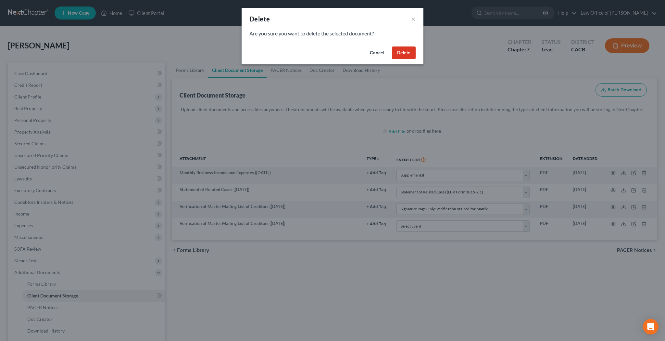
click at [414, 52] on button "Delete" at bounding box center [404, 52] width 24 height 13
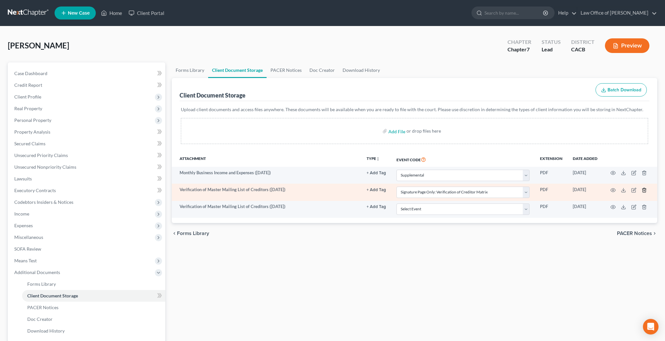
click at [644, 188] on icon "button" at bounding box center [644, 190] width 3 height 4
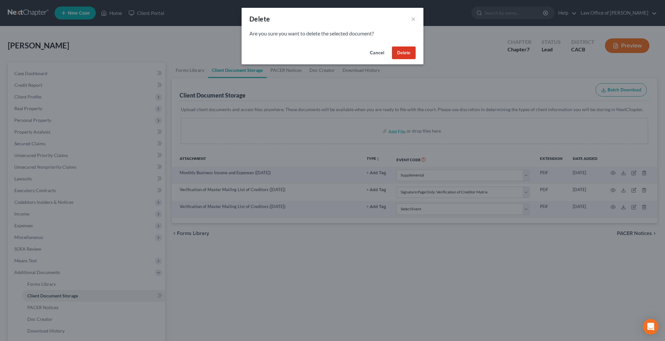
click at [405, 50] on button "Delete" at bounding box center [404, 52] width 24 height 13
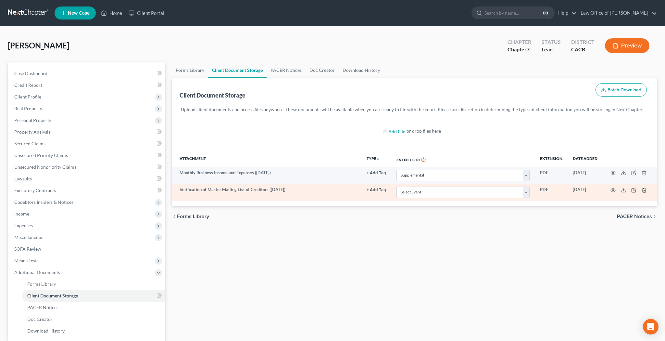
click at [645, 190] on icon "button" at bounding box center [644, 190] width 3 height 4
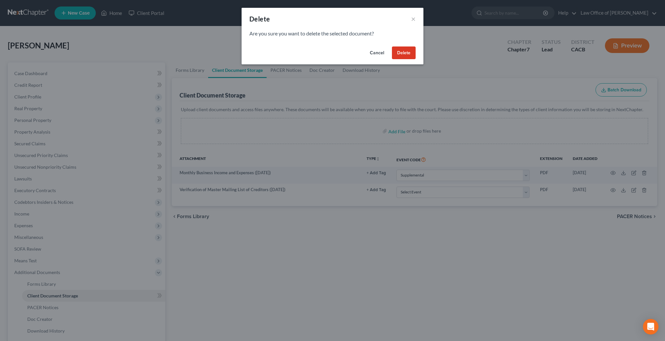
click at [407, 51] on button "Delete" at bounding box center [404, 52] width 24 height 13
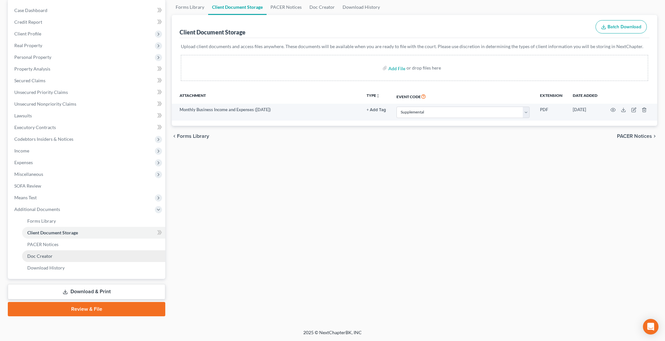
scroll to position [63, 0]
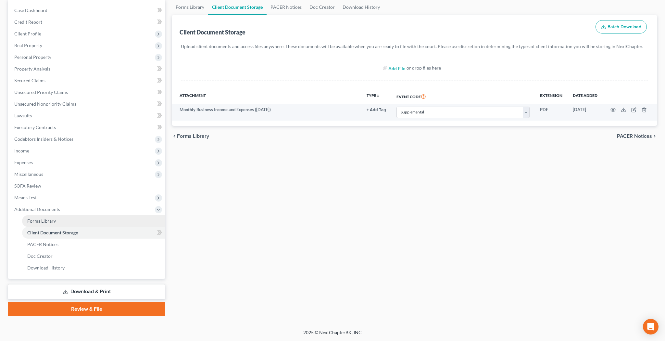
click at [69, 220] on link "Forms Library" at bounding box center [93, 221] width 143 height 12
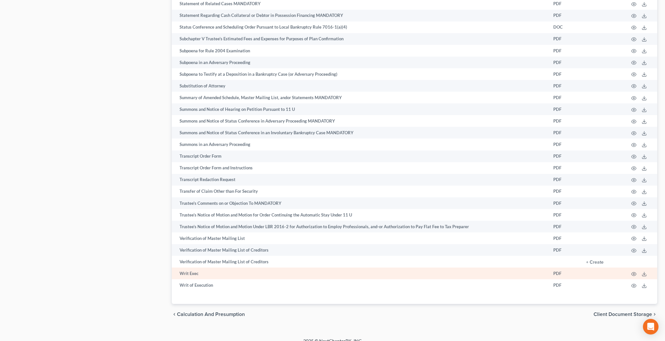
scroll to position [3262, 0]
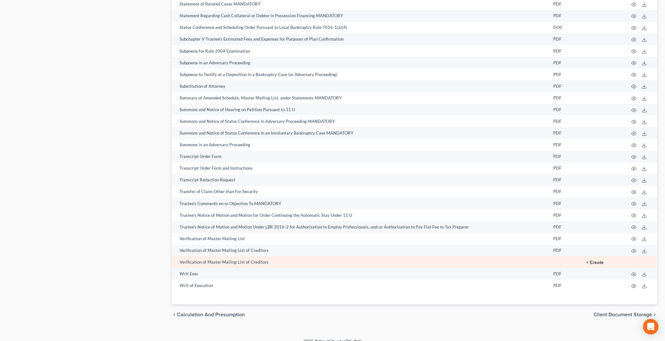
click at [596, 260] on button "+ Create" at bounding box center [595, 262] width 18 height 5
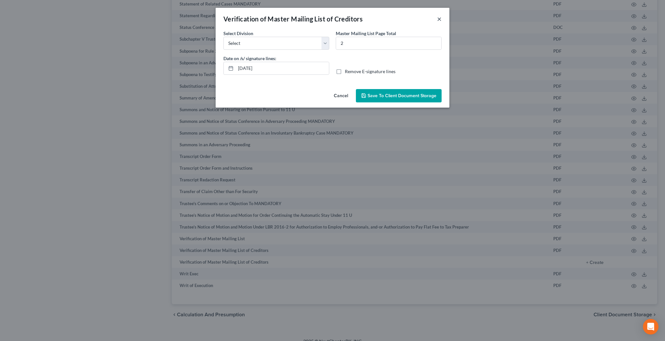
click at [440, 19] on button "×" at bounding box center [439, 19] width 5 height 8
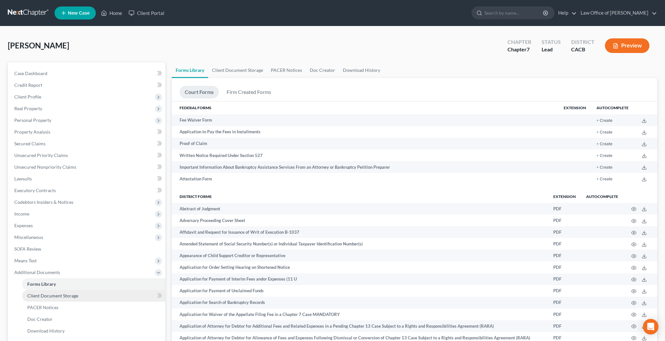
scroll to position [0, 0]
click at [105, 294] on link "Client Document Storage" at bounding box center [93, 296] width 143 height 12
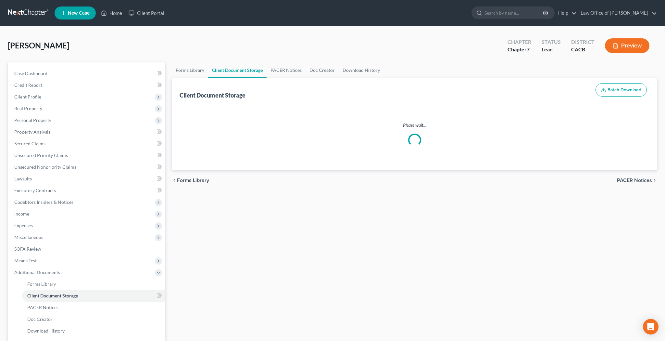
select select "70"
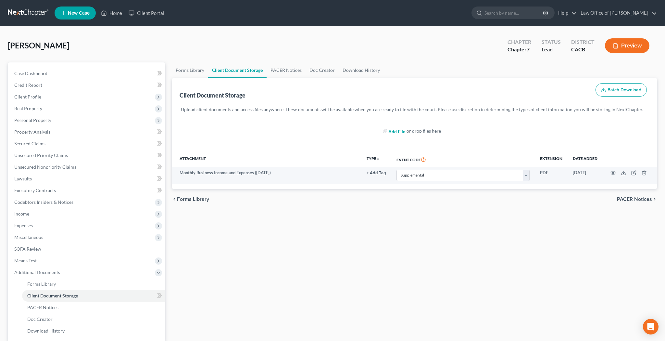
click at [400, 131] on input "file" at bounding box center [396, 131] width 16 height 12
click at [59, 119] on span "Personal Property" at bounding box center [87, 120] width 156 height 12
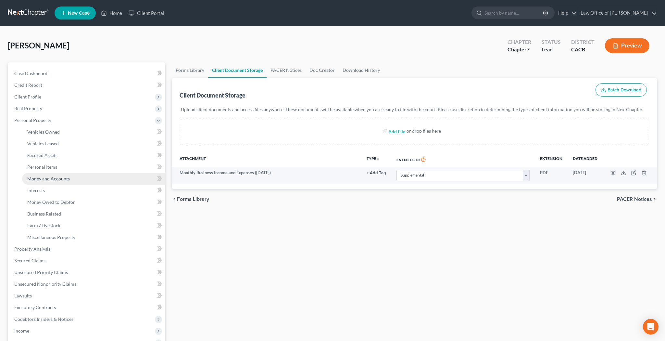
click at [63, 179] on span "Money and Accounts" at bounding box center [48, 179] width 43 height 6
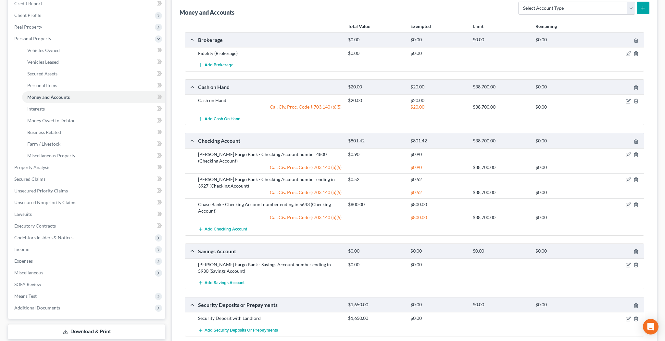
scroll to position [82, 0]
click at [628, 202] on icon "button" at bounding box center [628, 204] width 5 height 5
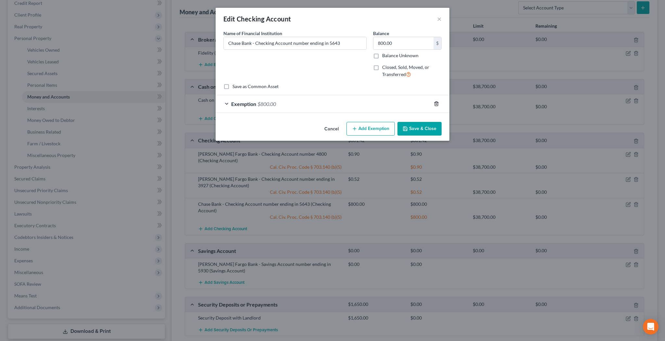
click at [438, 104] on icon "button" at bounding box center [436, 104] width 3 height 4
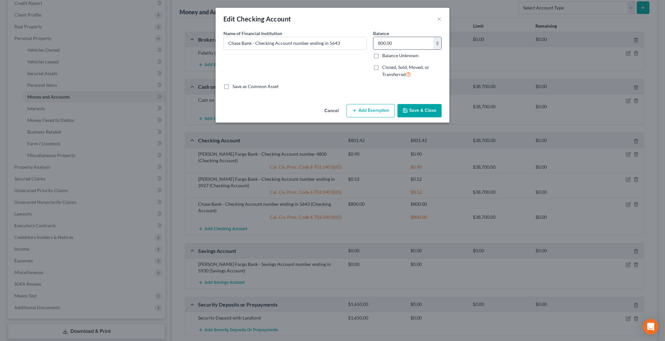
click at [404, 44] on input "800.00" at bounding box center [403, 43] width 60 height 12
type input "0"
click at [421, 110] on button "Save & Close" at bounding box center [419, 111] width 44 height 14
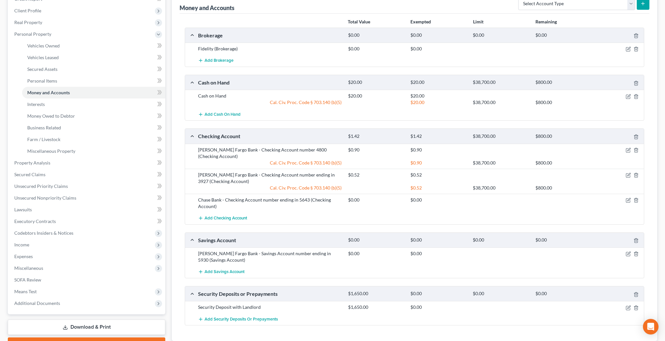
scroll to position [89, 0]
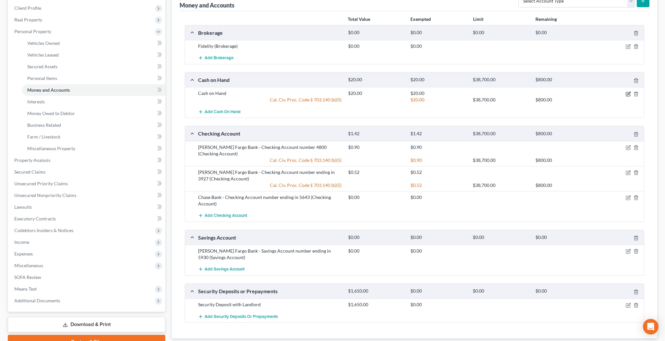
click at [628, 94] on icon "button" at bounding box center [628, 93] width 5 height 5
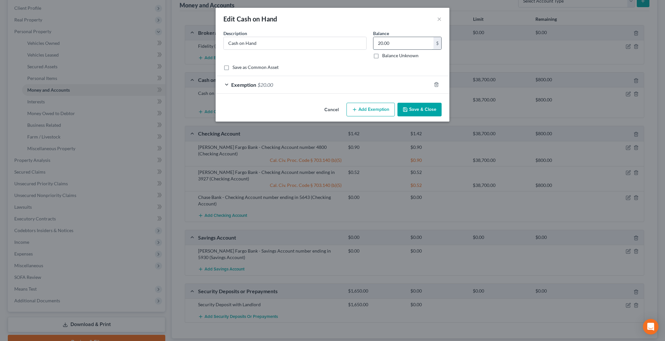
click at [392, 45] on input "20.00" at bounding box center [403, 43] width 60 height 12
type input "1,300"
click at [230, 83] on div "Exemption $20.00" at bounding box center [324, 84] width 216 height 17
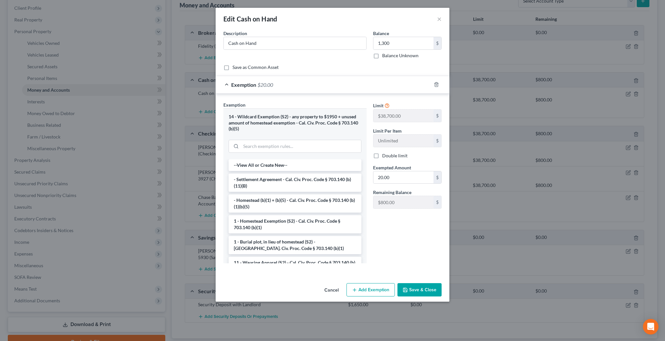
click at [332, 287] on button "Cancel" at bounding box center [331, 289] width 25 height 13
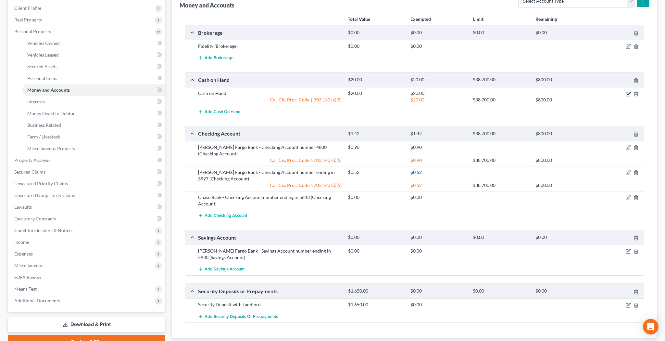
click at [626, 92] on icon "button" at bounding box center [628, 93] width 5 height 5
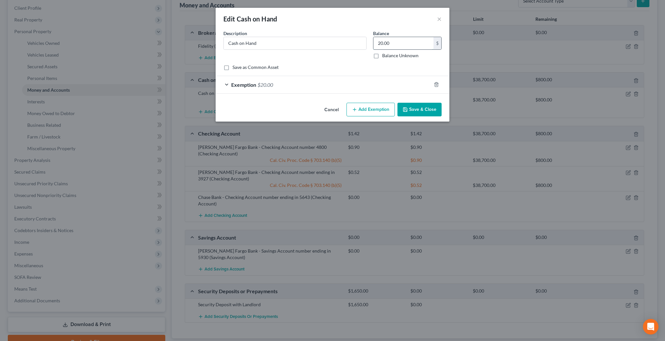
click at [396, 44] on input "20.00" at bounding box center [403, 43] width 60 height 12
type input "1,300"
click at [425, 110] on button "Save & Close" at bounding box center [419, 110] width 44 height 14
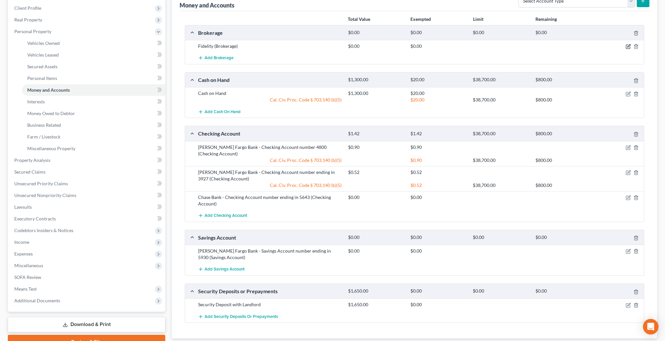
click at [626, 46] on icon "button" at bounding box center [628, 46] width 5 height 5
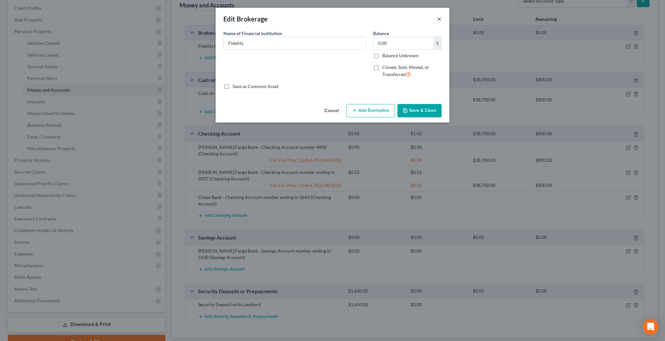
click at [438, 19] on button "×" at bounding box center [439, 19] width 5 height 8
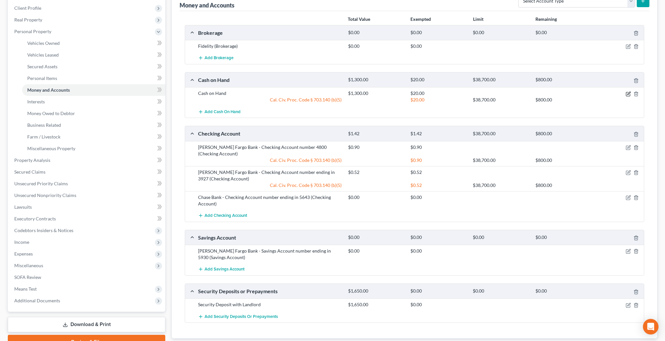
click at [628, 93] on icon "button" at bounding box center [628, 93] width 5 height 5
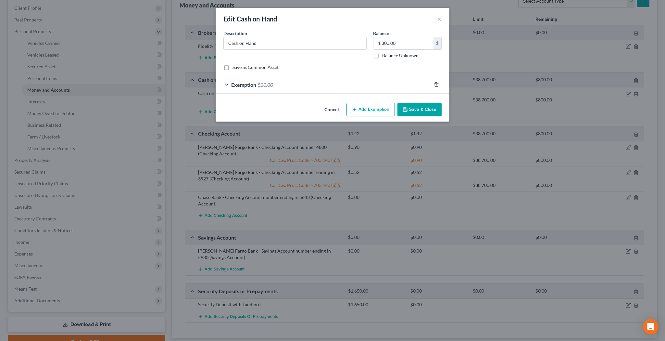
click at [436, 84] on line "button" at bounding box center [436, 84] width 0 height 1
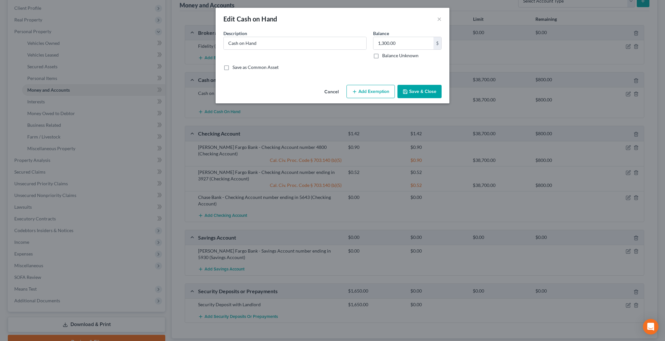
click at [429, 93] on button "Save & Close" at bounding box center [419, 92] width 44 height 14
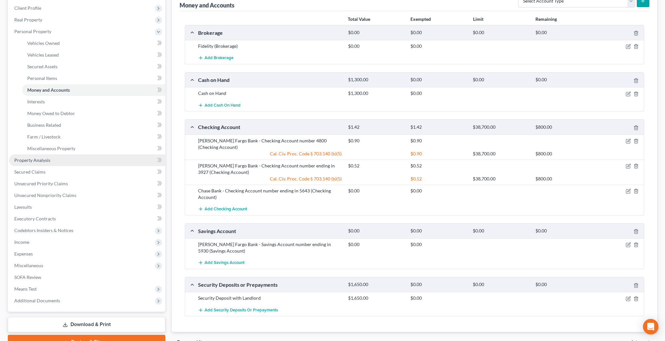
click at [65, 157] on link "Property Analysis" at bounding box center [87, 160] width 156 height 12
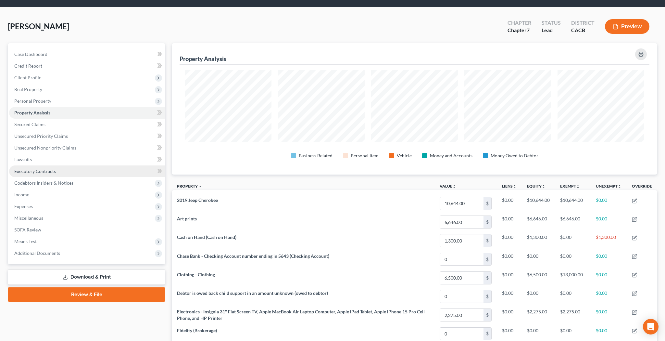
scroll to position [1, 0]
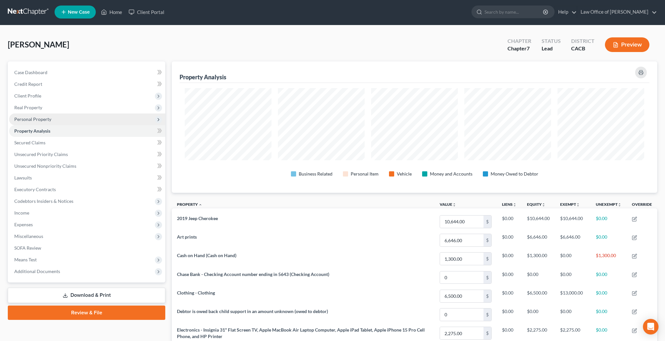
click at [82, 119] on span "Personal Property" at bounding box center [87, 119] width 156 height 12
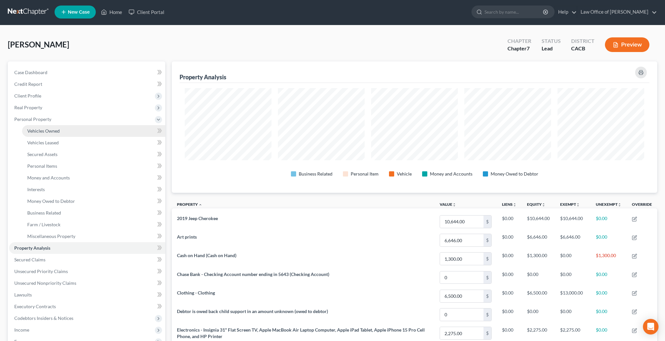
click at [74, 128] on link "Vehicles Owned" at bounding box center [93, 131] width 143 height 12
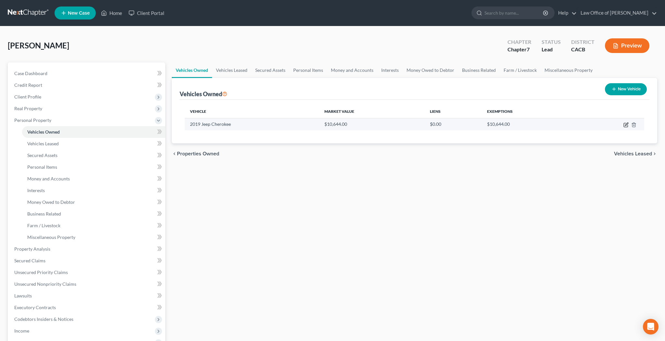
click at [626, 125] on icon "button" at bounding box center [626, 123] width 3 height 3
select select "0"
select select "7"
select select "2"
select select "0"
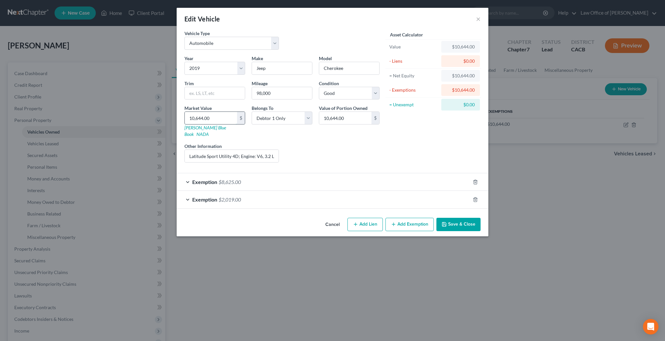
click at [229, 114] on input "10,644.00" at bounding box center [211, 118] width 52 height 12
type input "9"
type input "9.00"
type input "96"
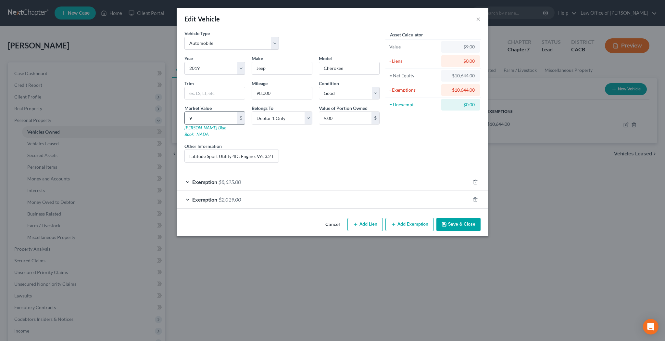
type input "96.00"
type input "964"
type input "964.00"
type input "9644"
type input "9,644.00"
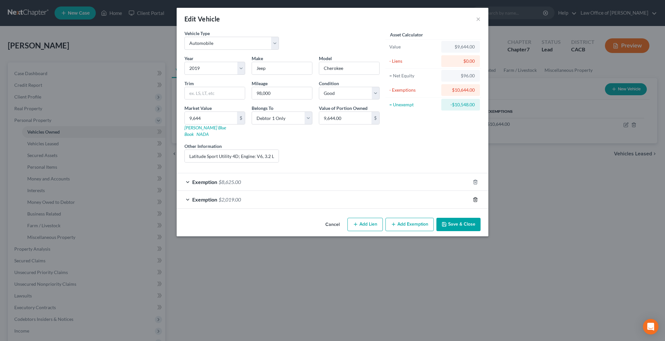
click at [475, 198] on polyline "button" at bounding box center [475, 198] width 4 height 0
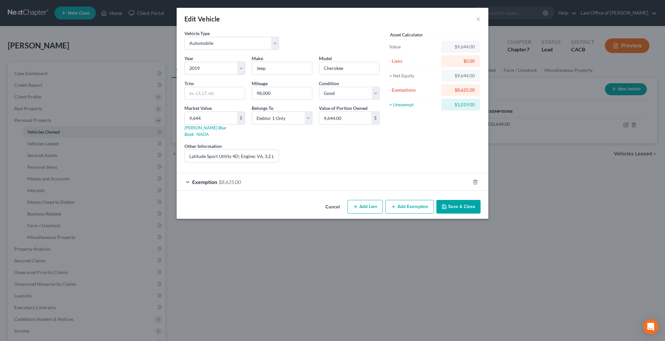
click at [427, 148] on div "Asset Calculator Value $9,644.00 - Liens $0.00 = Net Equity $9,644.00 - Exempti…" at bounding box center [433, 99] width 101 height 138
click at [222, 118] on input "9,644" at bounding box center [211, 118] width 52 height 12
type input "9,644.00"
click at [316, 144] on div "Liens Select" at bounding box center [332, 153] width 101 height 20
click at [415, 200] on button "Add Exemption" at bounding box center [409, 207] width 48 height 14
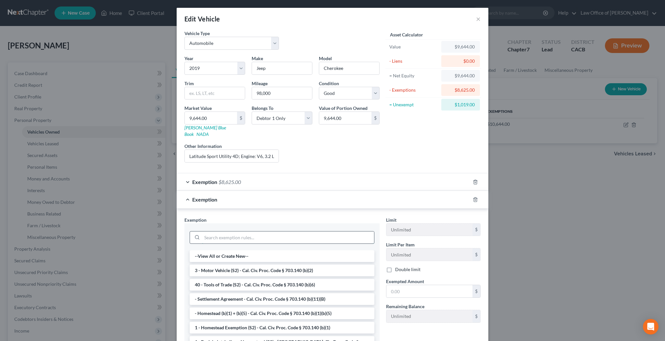
click at [295, 231] on input "search" at bounding box center [288, 237] width 172 height 12
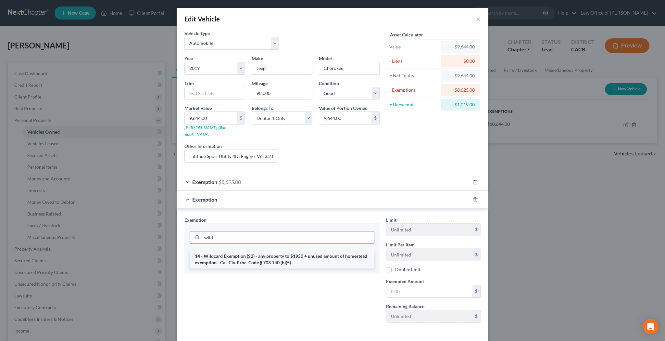
type input "wild"
click at [291, 255] on li "14 - Wildcard Exemption (S2) - any property to $1950 + unused amount of homeste…" at bounding box center [282, 259] width 185 height 18
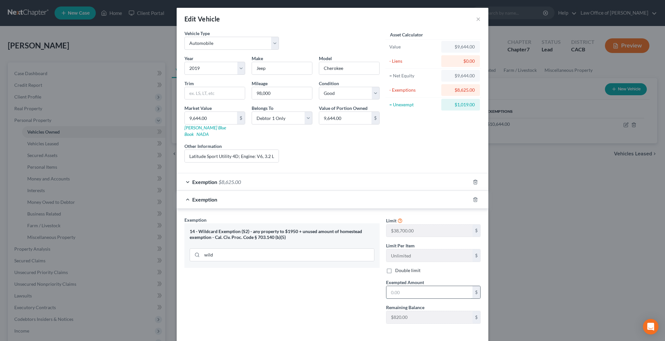
click at [405, 286] on input "text" at bounding box center [429, 292] width 86 height 12
type input "1,019"
click at [329, 289] on div "Exemption Set must be selected for CA. Exemption * 14 - Wildcard Exemption (S2)…" at bounding box center [282, 272] width 202 height 112
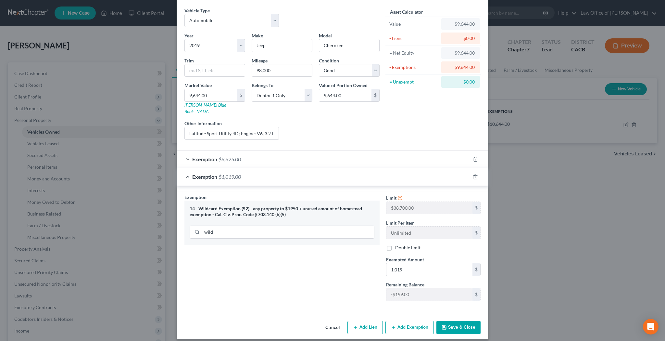
scroll to position [22, 0]
click at [459, 321] on button "Save & Close" at bounding box center [458, 328] width 44 height 14
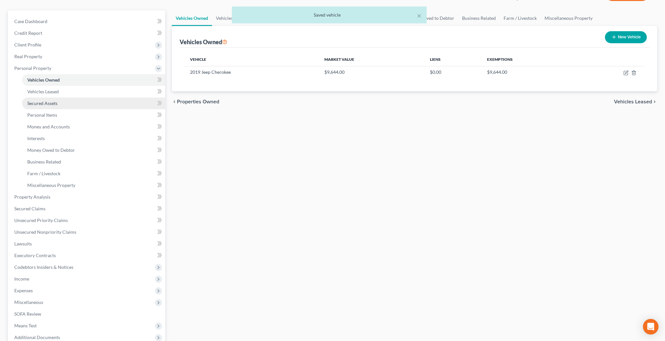
scroll to position [53, 0]
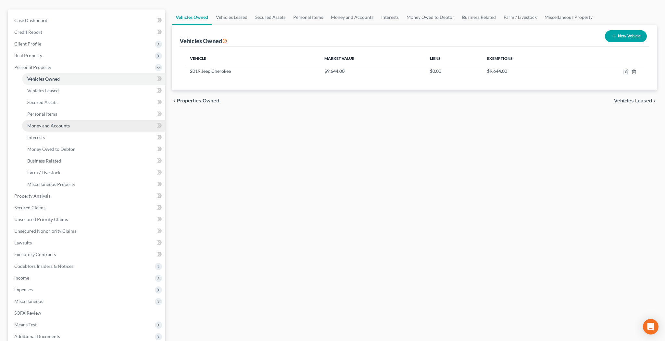
click at [90, 125] on link "Money and Accounts" at bounding box center [93, 126] width 143 height 12
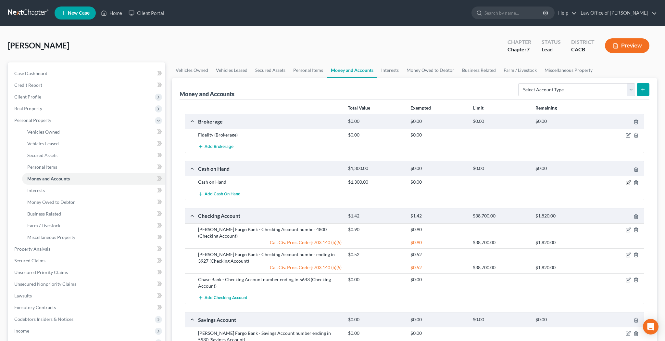
click at [628, 181] on icon "button" at bounding box center [628, 182] width 5 height 5
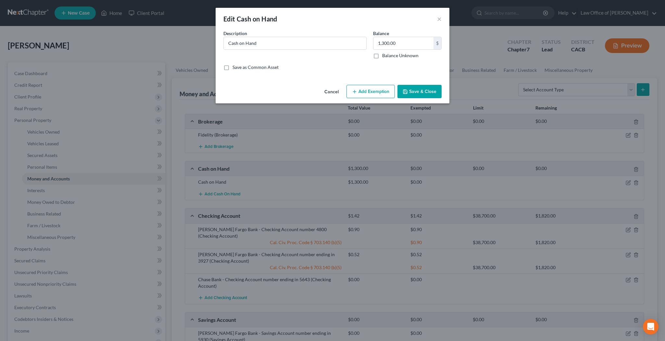
click at [379, 93] on button "Add Exemption" at bounding box center [370, 92] width 48 height 14
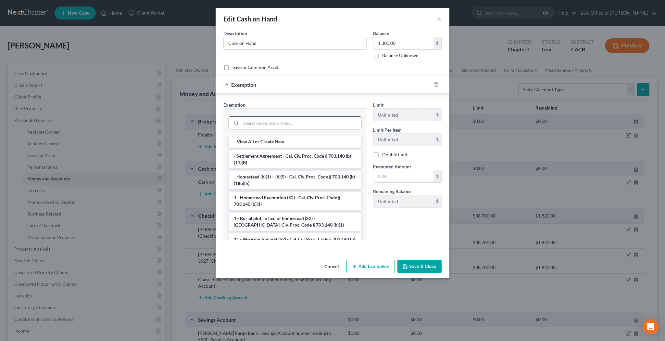
click at [318, 125] on input "search" at bounding box center [301, 123] width 120 height 12
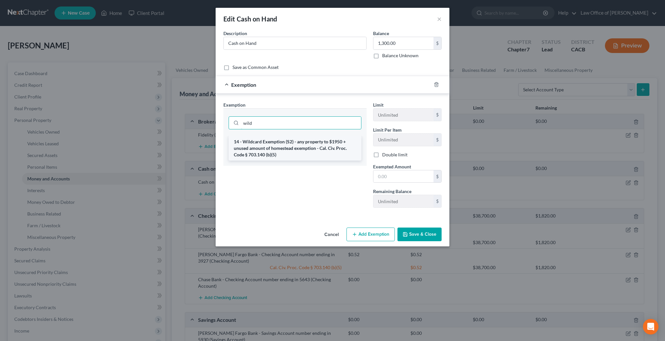
type input "wild"
click at [336, 145] on li "14 - Wildcard Exemption (S2) - any property to $1950 + unused amount of homeste…" at bounding box center [295, 148] width 133 height 25
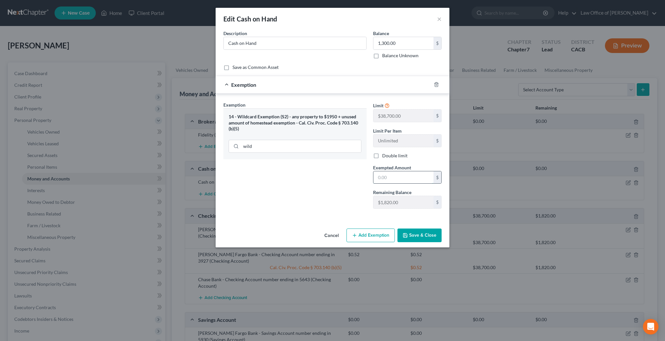
click at [392, 176] on input "text" at bounding box center [403, 177] width 60 height 12
type input "1,300"
click at [421, 234] on button "Save & Close" at bounding box center [419, 235] width 44 height 14
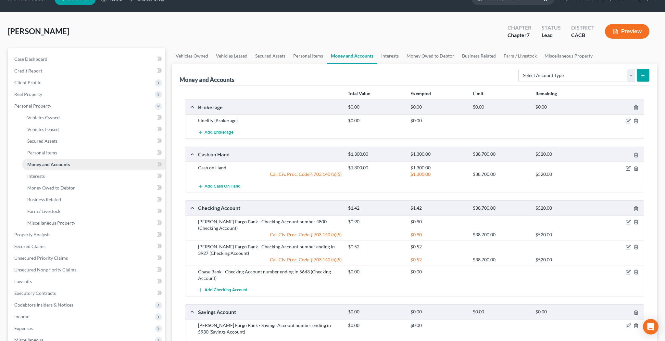
scroll to position [13, 0]
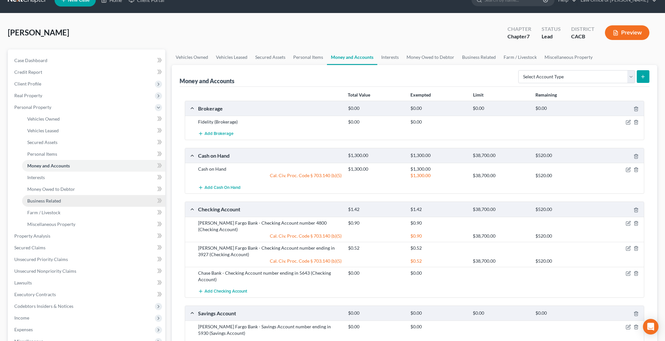
click at [85, 202] on link "Business Related" at bounding box center [93, 201] width 143 height 12
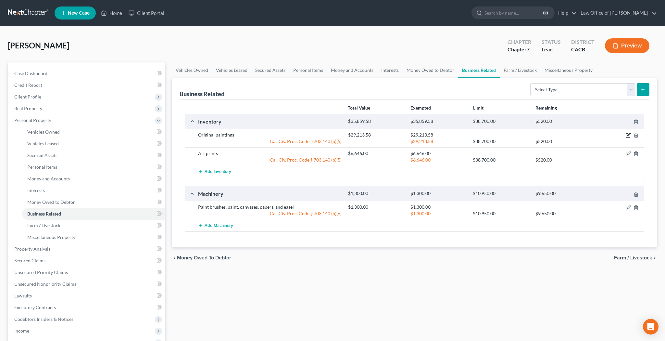
click at [627, 135] on icon "button" at bounding box center [628, 134] width 5 height 5
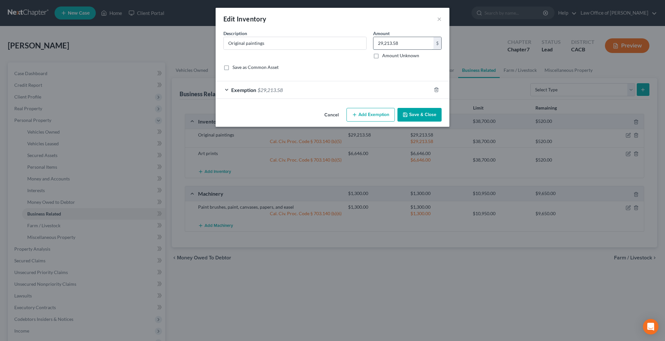
click at [415, 45] on input "29,213.58" at bounding box center [403, 43] width 60 height 12
type input "29,733.58"
click at [227, 90] on div "Exemption $29,213.58" at bounding box center [324, 89] width 216 height 17
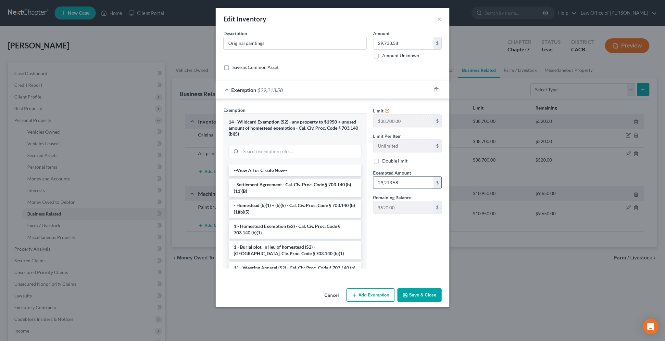
click at [407, 180] on input "29,213.58" at bounding box center [403, 182] width 60 height 12
type input "29,733.58"
click at [428, 293] on button "Save & Close" at bounding box center [419, 295] width 44 height 14
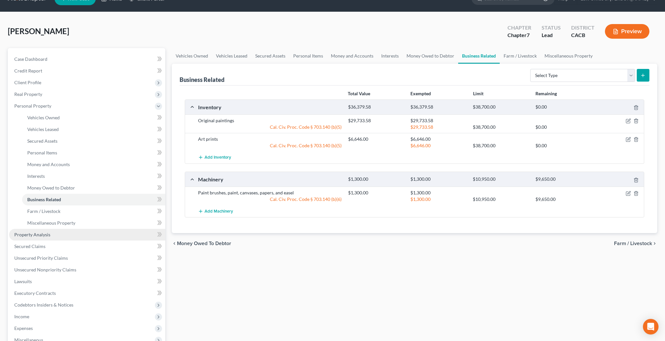
scroll to position [15, 0]
click at [103, 235] on link "Property Analysis" at bounding box center [87, 234] width 156 height 12
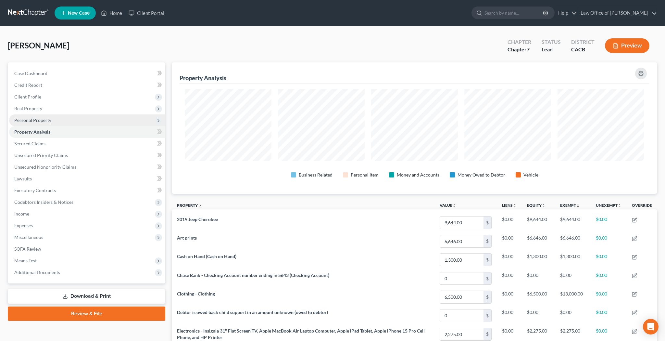
click at [54, 120] on span "Personal Property" at bounding box center [87, 120] width 156 height 12
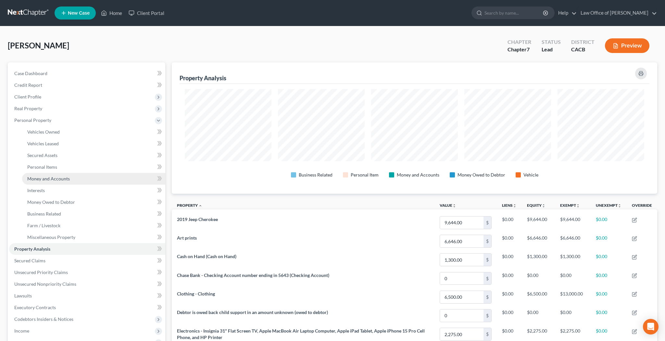
click at [66, 178] on span "Money and Accounts" at bounding box center [48, 179] width 43 height 6
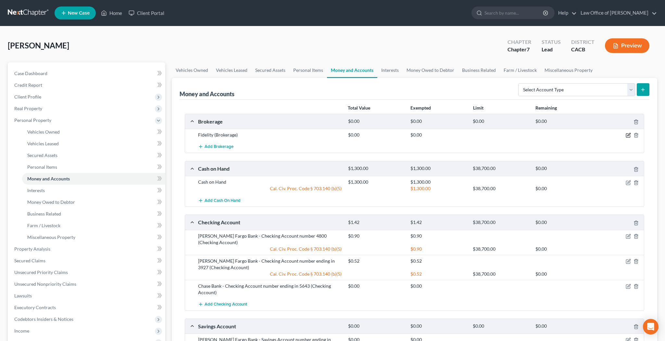
click at [629, 134] on icon "button" at bounding box center [628, 134] width 5 height 5
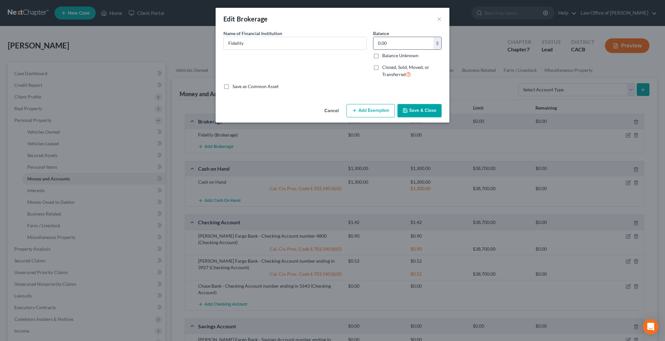
click at [412, 46] on input "0.00" at bounding box center [403, 43] width 60 height 12
type input "1"
click at [388, 106] on button "Add Exemption" at bounding box center [370, 111] width 48 height 14
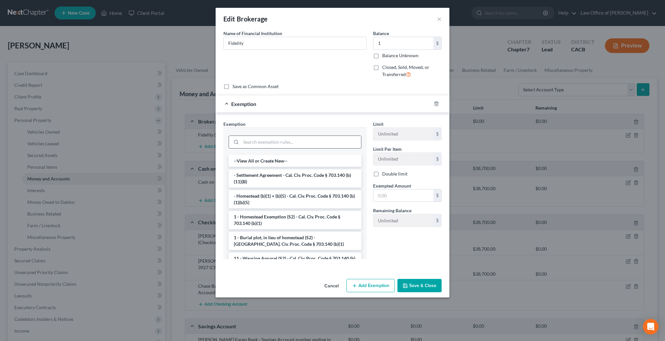
click at [339, 139] on input "search" at bounding box center [301, 142] width 120 height 12
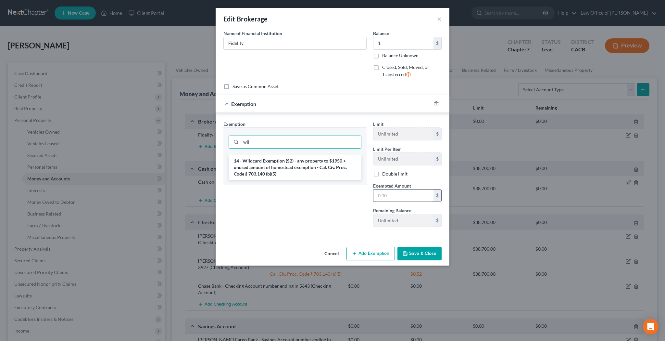
type input "wil"
click at [386, 191] on input "text" at bounding box center [403, 195] width 60 height 12
type input "1"
click at [417, 251] on button "Save & Close" at bounding box center [419, 253] width 44 height 14
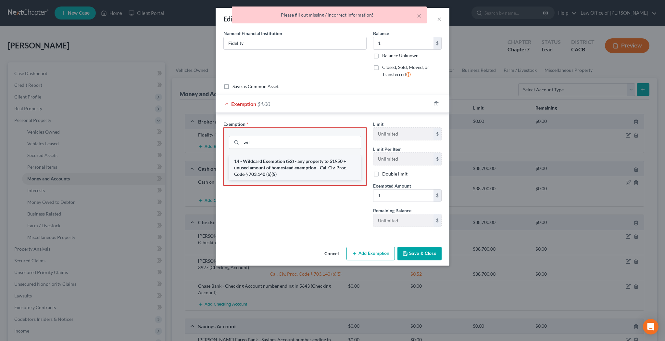
click at [303, 161] on li "14 - Wildcard Exemption (S2) - any property to $1950 + unused amount of homeste…" at bounding box center [295, 167] width 132 height 25
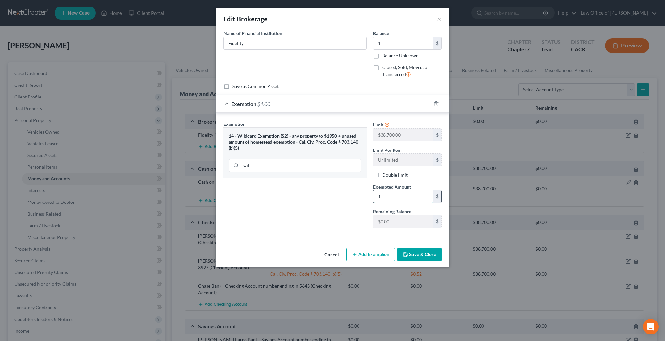
click at [390, 193] on input "1" at bounding box center [403, 196] width 60 height 12
click at [352, 196] on div "Exemption Set must be selected for CA. Exemption * 14 - Wildcard Exemption (S2)…" at bounding box center [295, 176] width 150 height 112
click at [334, 162] on input "wil" at bounding box center [301, 165] width 120 height 12
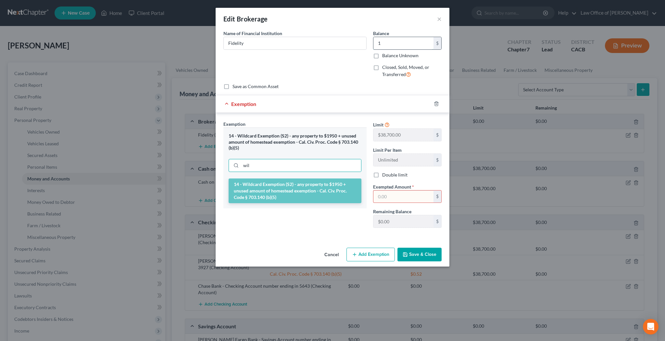
click at [387, 44] on input "1" at bounding box center [403, 43] width 60 height 12
type input "10"
click at [436, 103] on icon "button" at bounding box center [436, 103] width 5 height 5
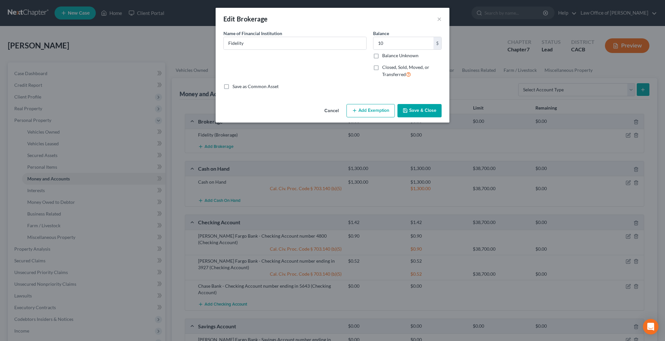
click at [378, 112] on button "Add Exemption" at bounding box center [370, 111] width 48 height 14
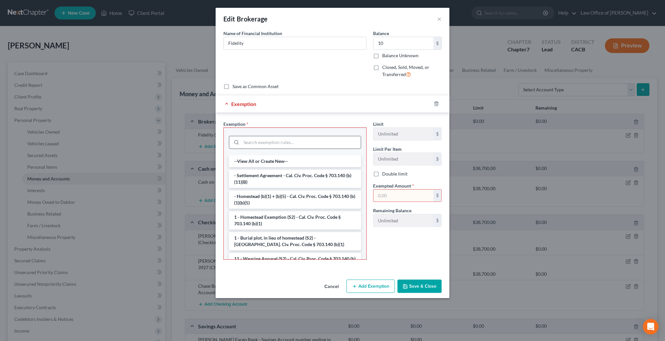
click at [318, 143] on input "search" at bounding box center [300, 142] width 119 height 12
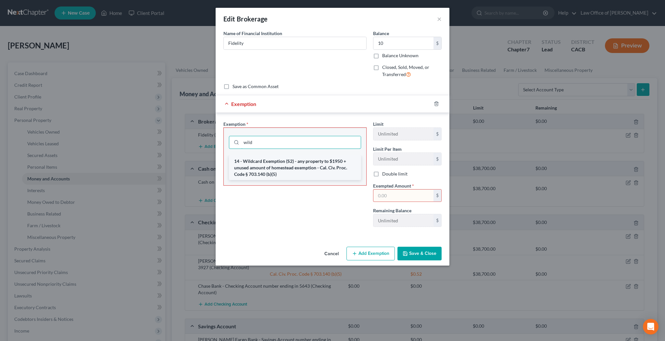
type input "wild"
click at [313, 163] on li "14 - Wildcard Exemption (S2) - any property to $1950 + unused amount of homeste…" at bounding box center [295, 167] width 132 height 25
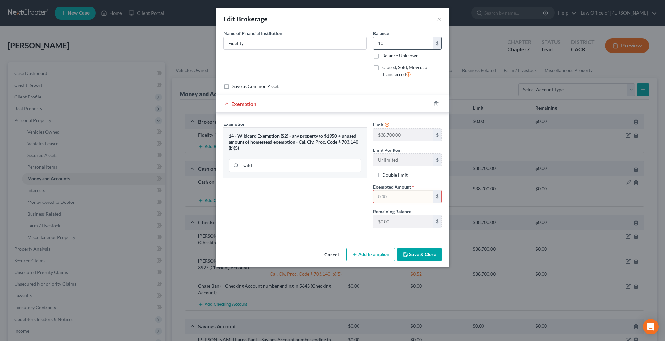
click at [413, 45] on input "10" at bounding box center [403, 43] width 60 height 12
type input "0"
click at [436, 102] on polyline "button" at bounding box center [436, 102] width 4 height 0
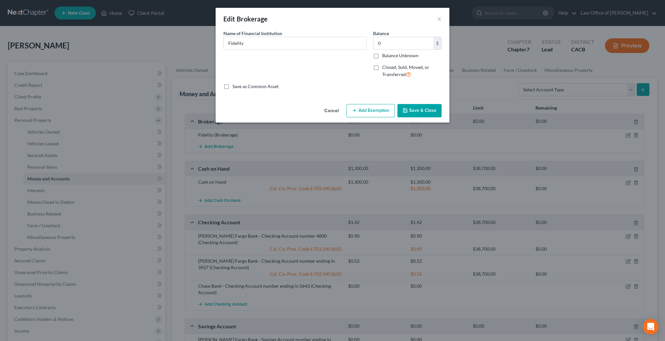
click at [414, 111] on button "Save & Close" at bounding box center [419, 111] width 44 height 14
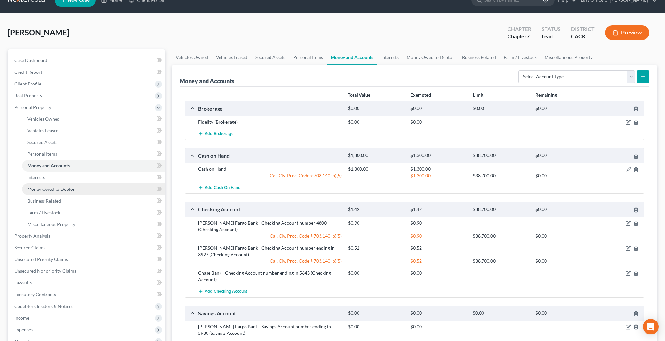
scroll to position [14, 0]
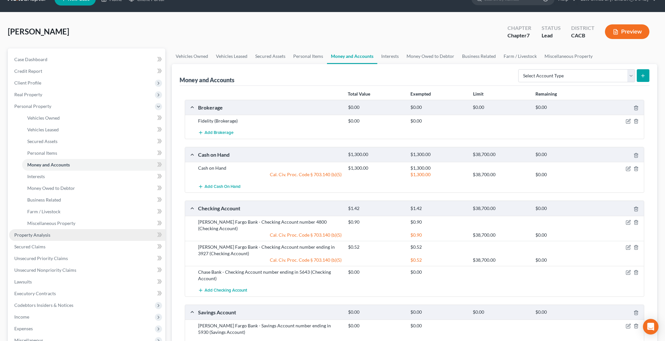
click at [85, 234] on link "Property Analysis" at bounding box center [87, 235] width 156 height 12
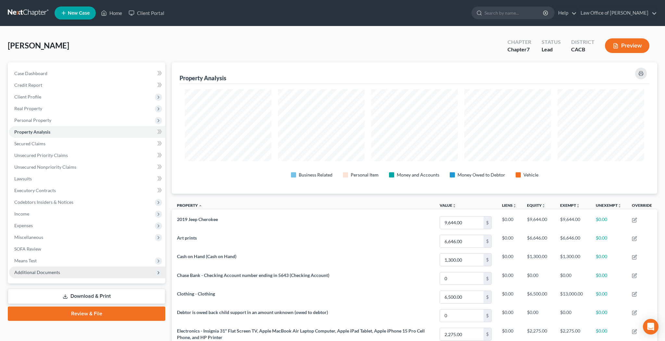
click at [66, 271] on span "Additional Documents" at bounding box center [87, 272] width 156 height 12
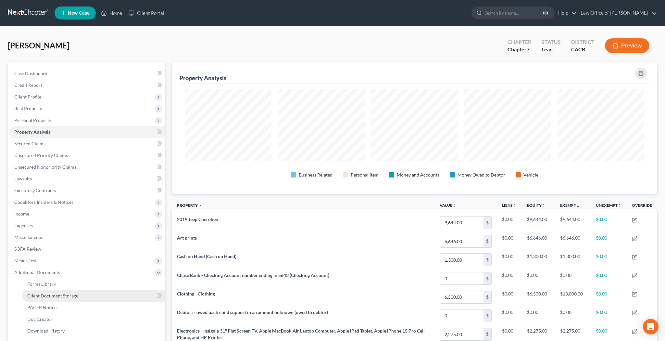
click at [69, 295] on span "Client Document Storage" at bounding box center [52, 296] width 51 height 6
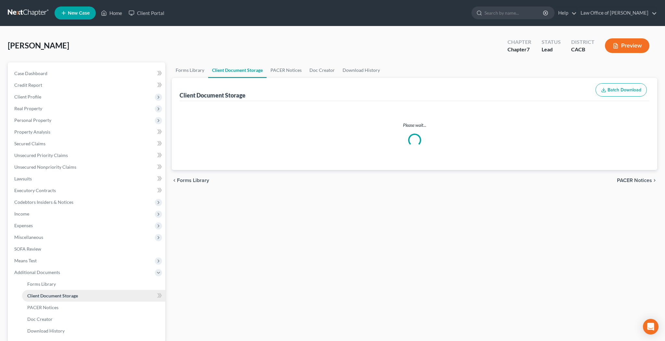
select select "70"
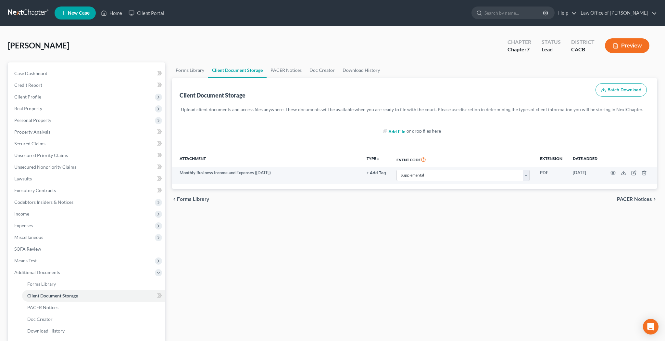
click at [403, 131] on input "file" at bounding box center [396, 131] width 16 height 12
type input "C:\fakepath\vp.pdf"
select select "70"
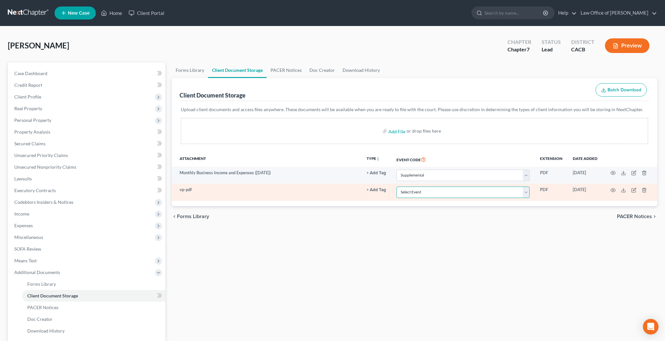
select select "60"
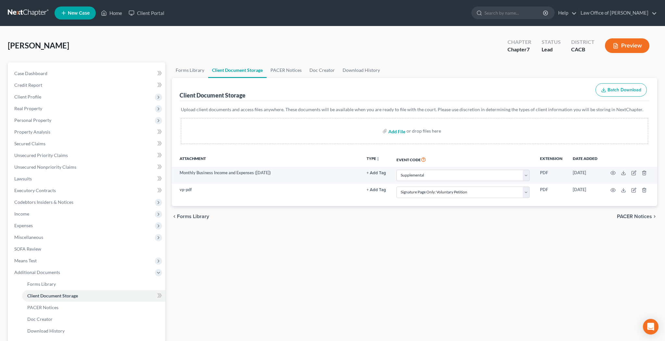
click at [394, 131] on input "file" at bounding box center [396, 131] width 16 height 12
type input "C:\fakepath\soaop.pdf"
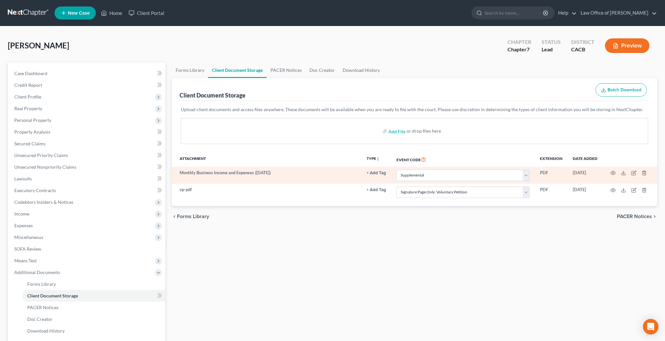
select select "70"
select select "60"
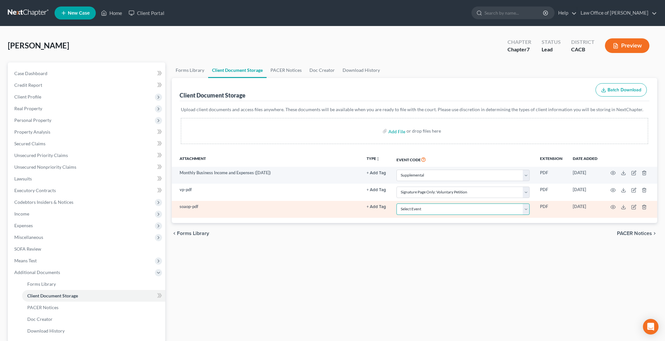
select select "61"
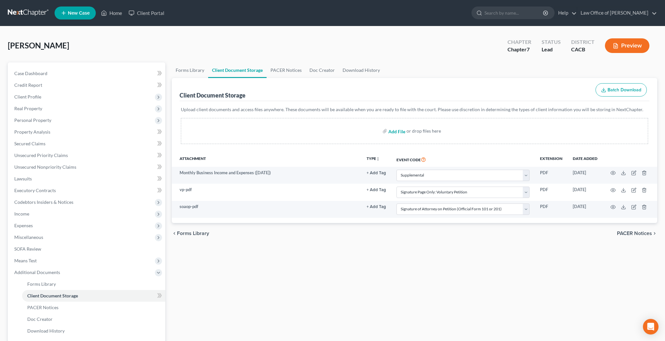
click at [396, 131] on input "file" at bounding box center [396, 131] width 16 height 12
type input "C:\fakepath\sorc.pdf"
select select "70"
select select "60"
select select "61"
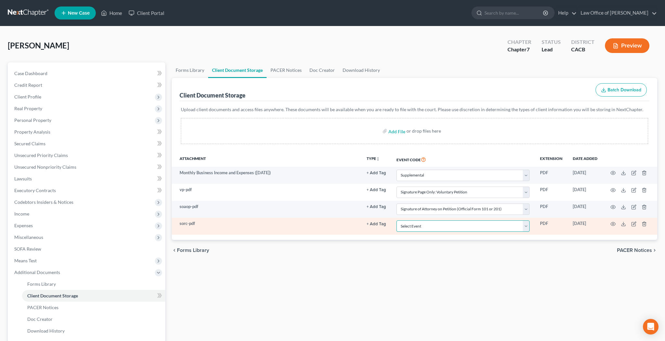
select select "65"
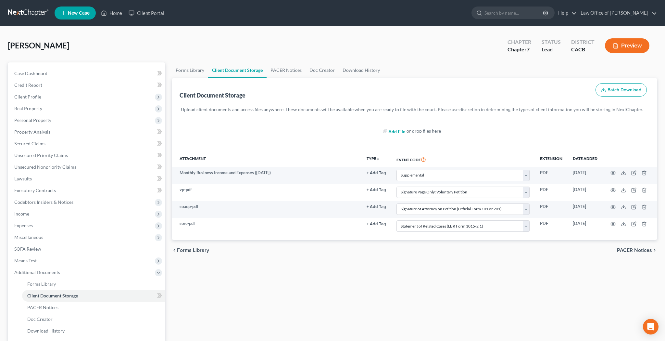
click at [397, 132] on input "file" at bounding box center [396, 131] width 16 height 12
type input "C:\fakepath\dos.pdf"
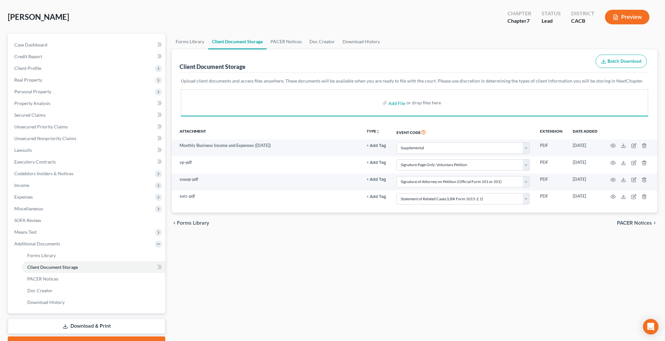
scroll to position [30, 0]
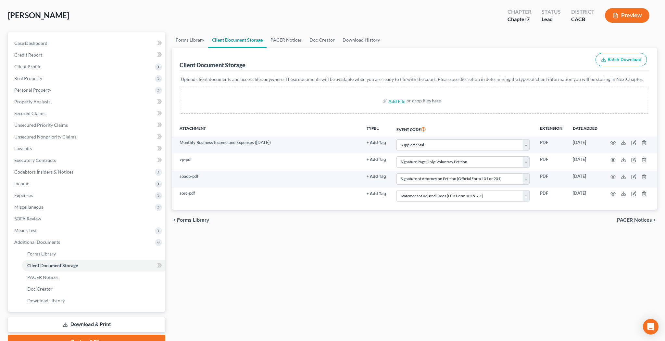
select select "70"
select select "60"
select select "61"
select select "65"
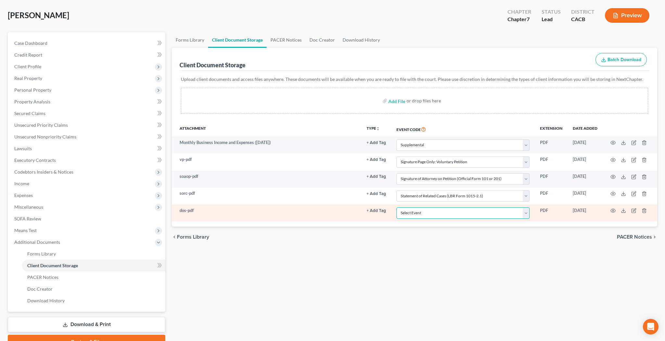
select select "56"
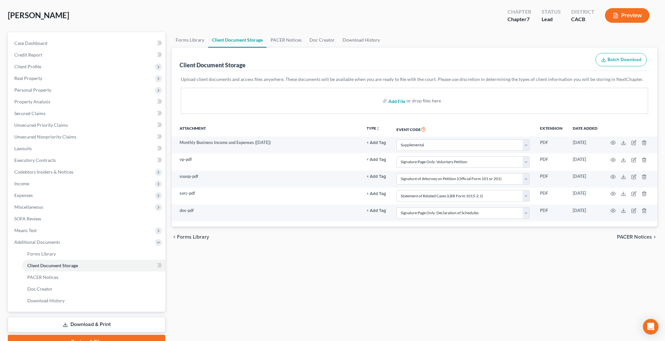
click at [399, 102] on input "file" at bounding box center [396, 101] width 16 height 12
type input "C:\fakepath\sofa.pdf"
select select "70"
select select "60"
select select "61"
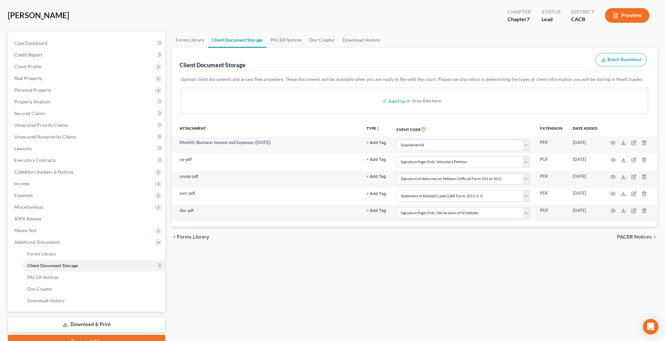
select select "65"
select select "56"
select select "57"
click at [401, 101] on input "file" at bounding box center [396, 101] width 16 height 12
type input "C:\fakepath\soi.pdf"
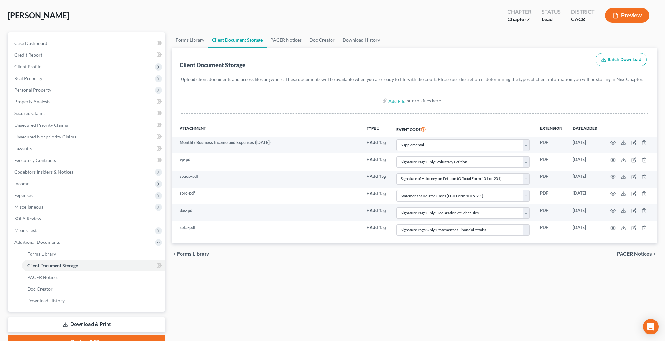
select select "70"
select select "60"
select select "61"
select select "65"
select select "56"
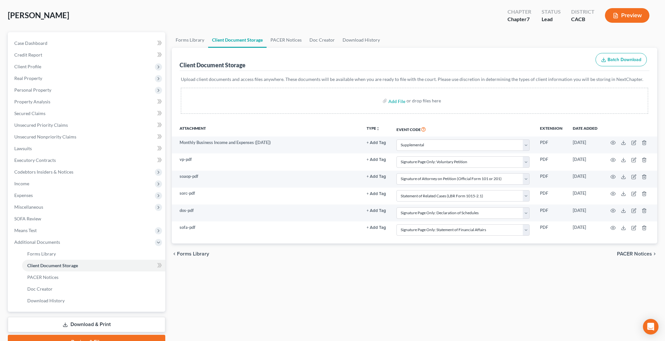
select select "57"
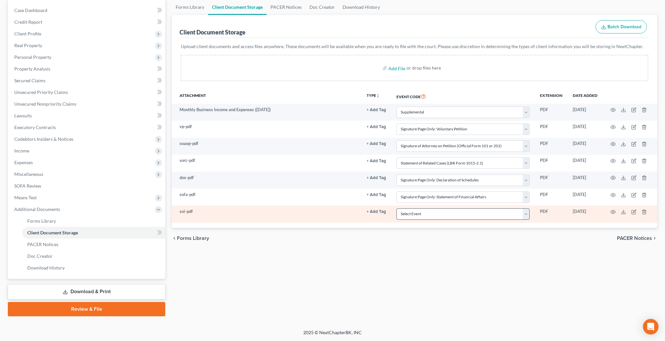
scroll to position [63, 0]
select select "58"
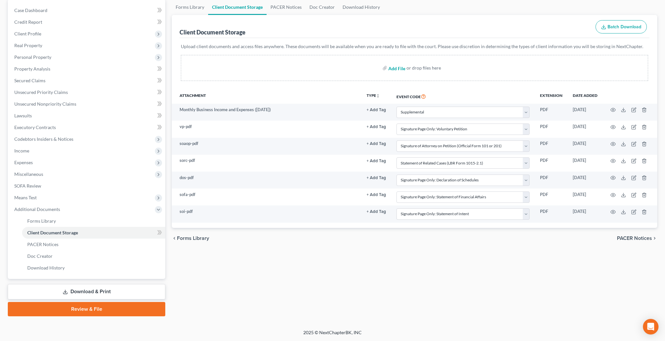
click at [400, 69] on input "file" at bounding box center [396, 68] width 16 height 12
type input "C:\fakepath\adoc.pdf"
select select "70"
click at [398, 69] on input "file" at bounding box center [396, 68] width 16 height 12
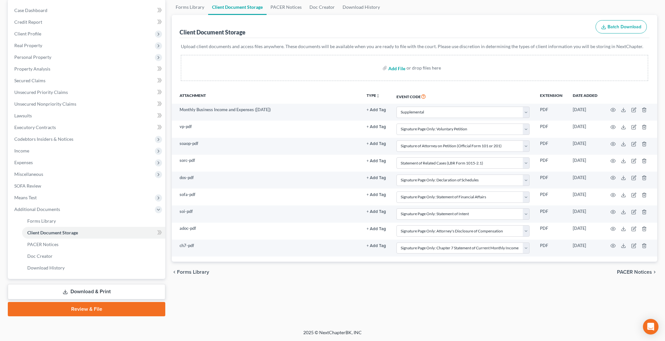
click at [399, 69] on input "file" at bounding box center [396, 68] width 16 height 12
click at [398, 69] on input "file" at bounding box center [396, 68] width 16 height 12
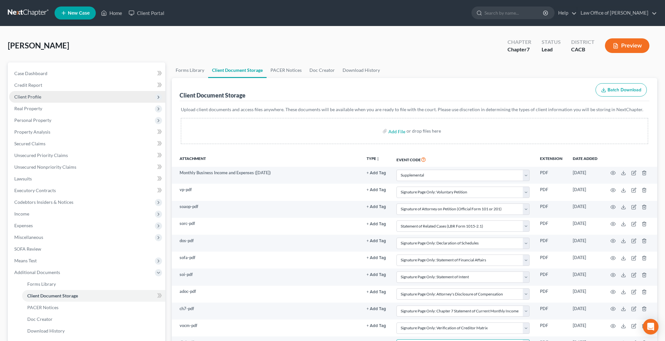
scroll to position [0, 0]
click at [118, 13] on link "Home" at bounding box center [112, 13] width 28 height 12
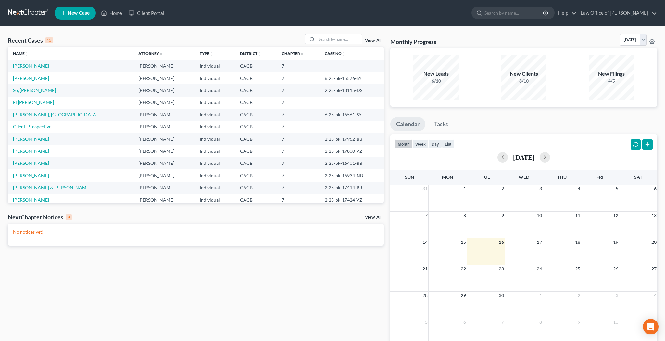
click at [33, 65] on link "[PERSON_NAME]" at bounding box center [31, 66] width 36 height 6
select select "10"
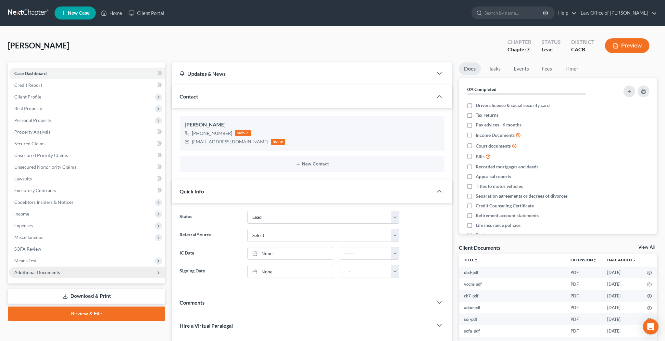
click at [48, 270] on span "Additional Documents" at bounding box center [37, 272] width 46 height 6
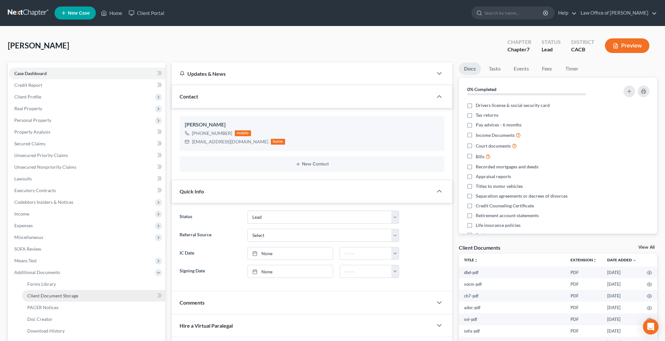
click at [48, 296] on span "Client Document Storage" at bounding box center [52, 296] width 51 height 6
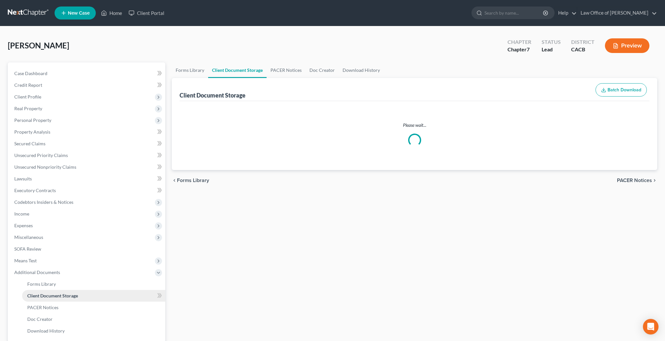
select select "70"
select select "60"
select select "61"
select select "65"
select select "56"
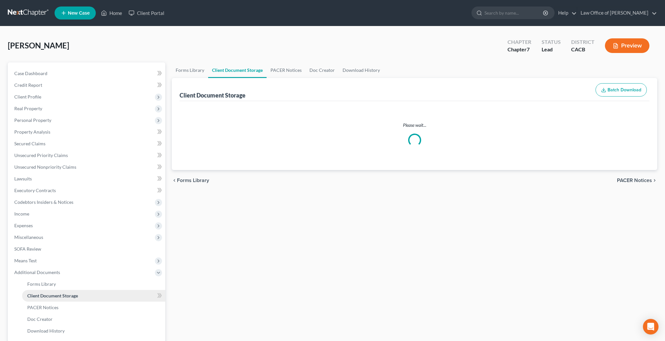
select select "57"
select select "58"
select select "51"
select select "55"
select select "59"
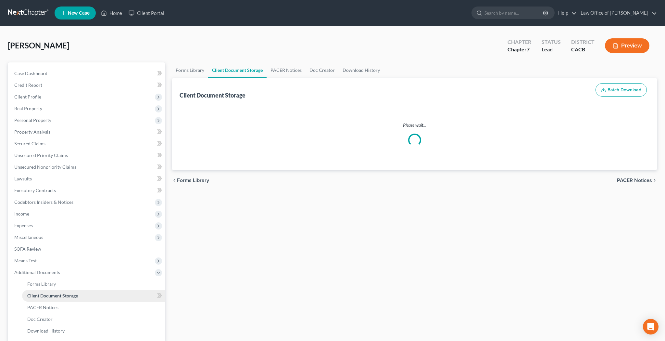
select select "30"
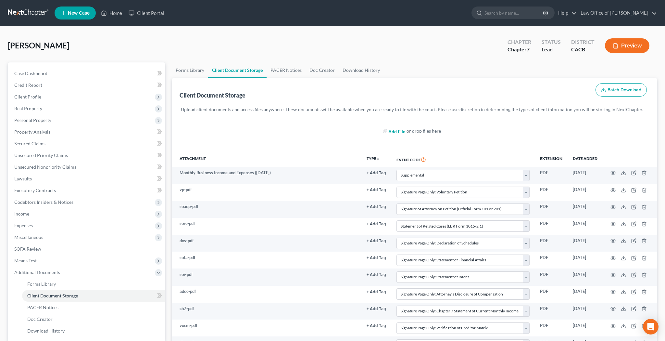
click at [402, 131] on input "file" at bounding box center [396, 131] width 16 height 12
type input "C:\fakepath\CCC.pdf"
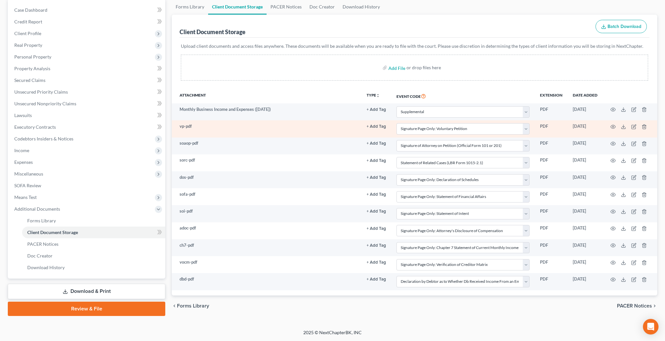
scroll to position [63, 0]
select select "70"
select select "60"
select select "61"
select select "65"
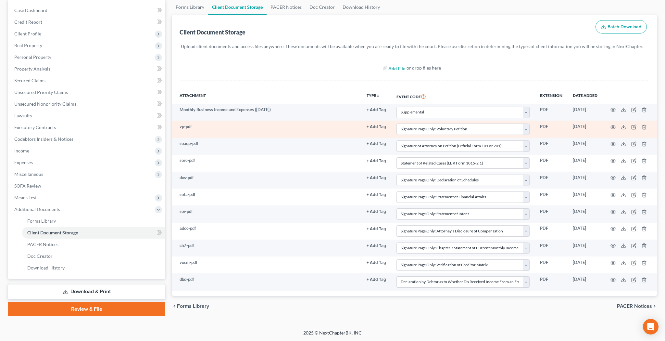
select select "56"
select select "57"
select select "58"
select select "51"
select select "55"
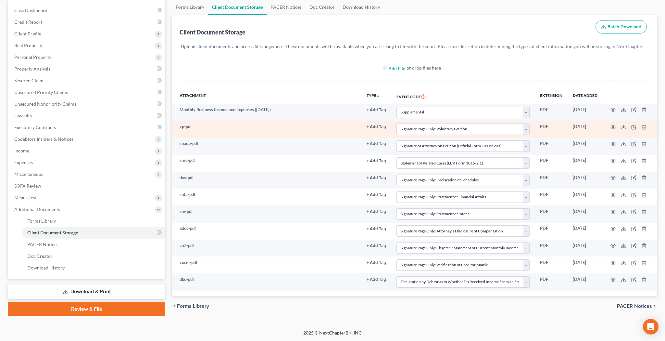
select select "59"
select select "30"
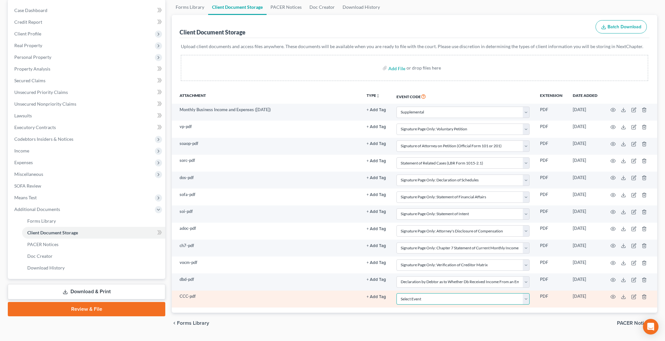
select select "10"
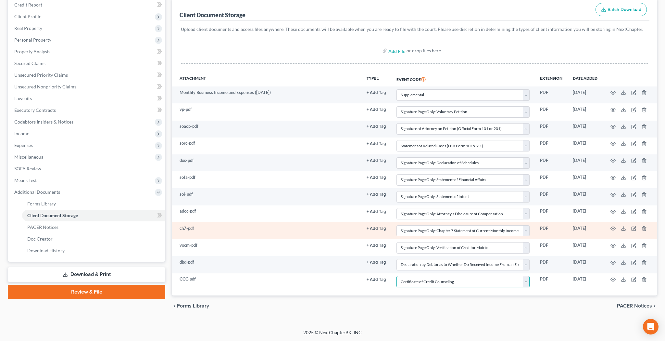
scroll to position [80, 0]
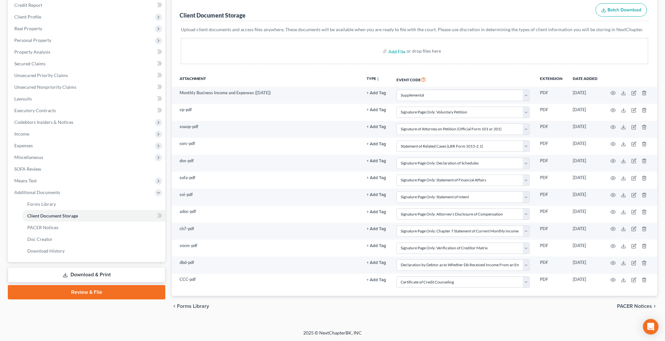
click at [120, 293] on link "Review & File" at bounding box center [86, 292] width 157 height 14
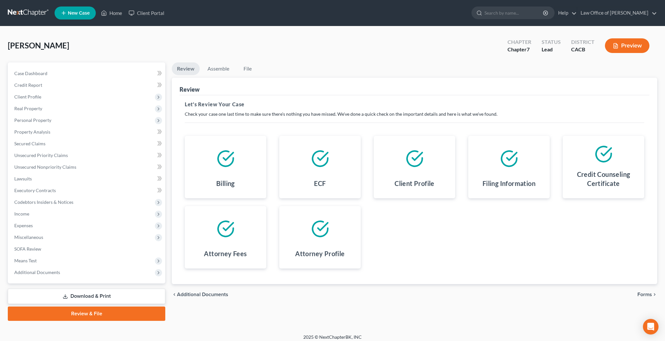
click at [639, 296] on span "Forms" at bounding box center [644, 294] width 15 height 5
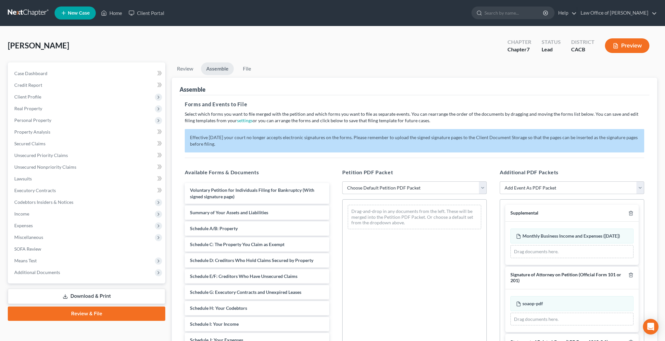
select select "2"
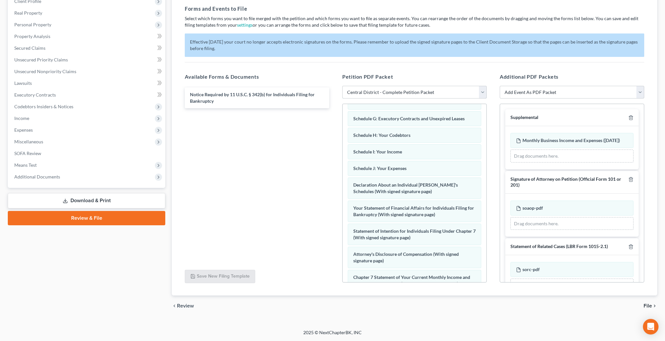
scroll to position [111, 0]
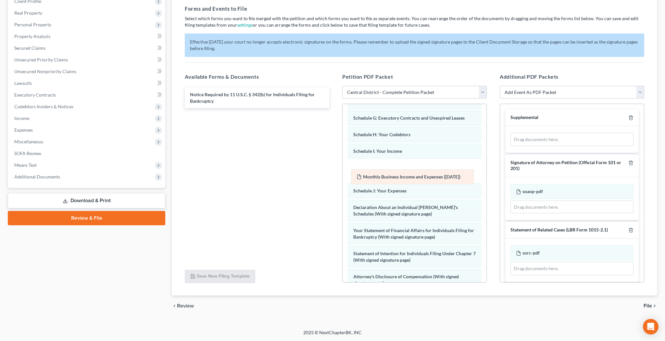
drag, startPoint x: 564, startPoint y: 142, endPoint x: 406, endPoint y: 176, distance: 161.9
click at [510, 146] on div "Monthly Business Income and Expenses ([DATE]) Amended Monthly Business Income a…" at bounding box center [571, 139] width 123 height 13
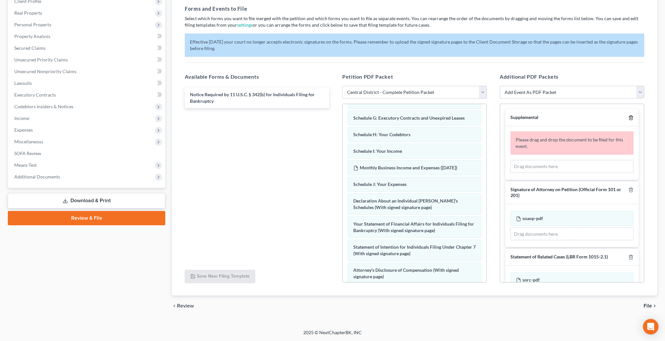
click at [631, 116] on polyline "button" at bounding box center [631, 116] width 4 height 0
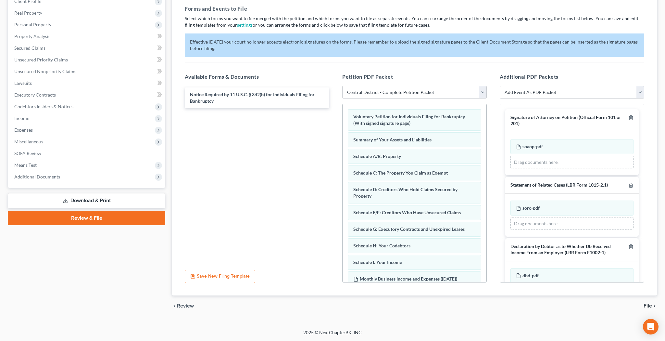
scroll to position [0, 0]
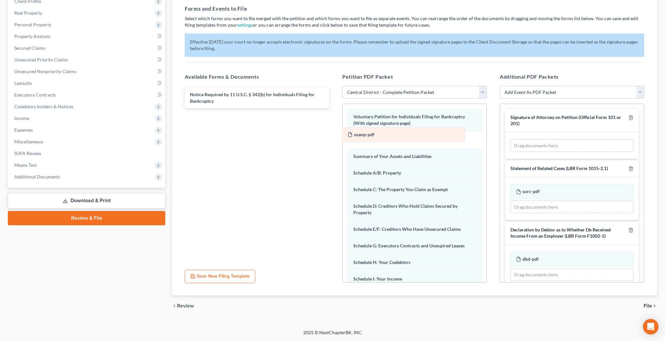
drag, startPoint x: 558, startPoint y: 147, endPoint x: 389, endPoint y: 135, distance: 169.2
click at [510, 139] on div "soaop-pdf Amended soaop-pdf soaop-pdf Amended soaop-pdf Drag documents here." at bounding box center [571, 145] width 123 height 13
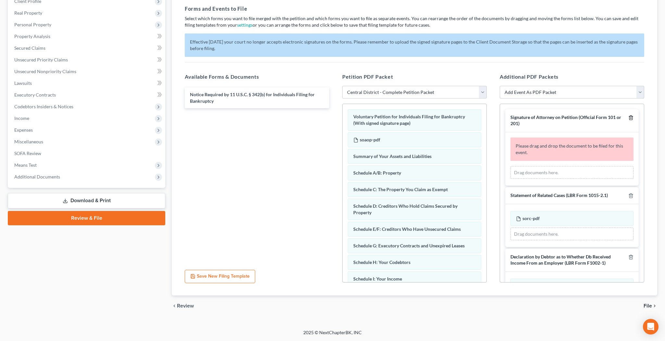
click at [631, 117] on icon "button" at bounding box center [630, 117] width 5 height 5
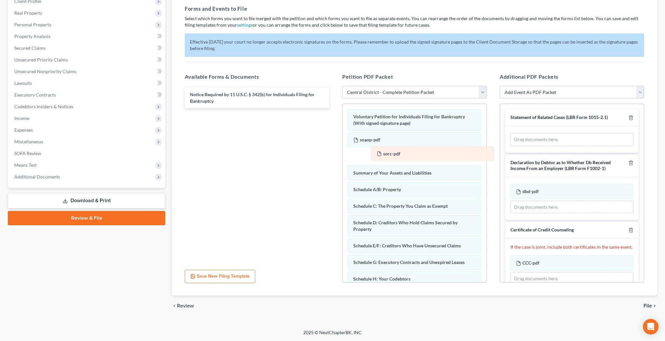
drag, startPoint x: 572, startPoint y: 138, endPoint x: 431, endPoint y: 152, distance: 141.2
click at [510, 146] on div "sorc-pdf Amended sorc-pdf sorc-pdf Amended sorc-pdf Drag documents here." at bounding box center [571, 139] width 123 height 13
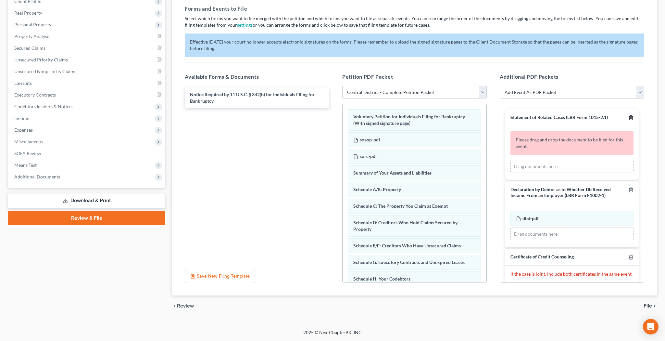
click at [631, 117] on icon "button" at bounding box center [630, 117] width 5 height 5
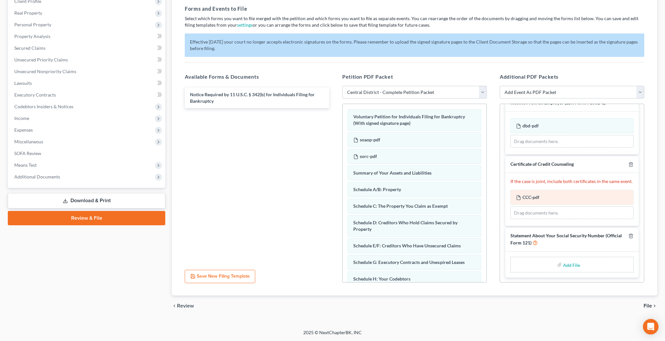
scroll to position [20, 0]
click at [568, 263] on input "file" at bounding box center [571, 265] width 16 height 12
type input "C:\fakepath\sosn.pdf"
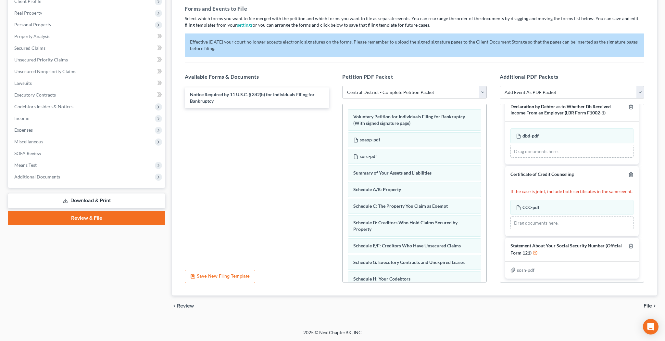
click at [648, 306] on span "File" at bounding box center [648, 305] width 8 height 5
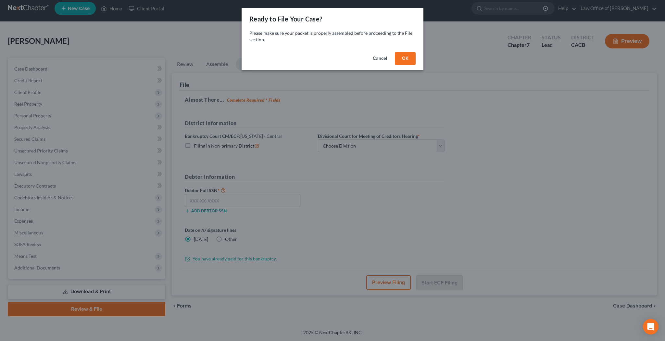
scroll to position [5, 0]
click at [410, 59] on button "OK" at bounding box center [405, 58] width 21 height 13
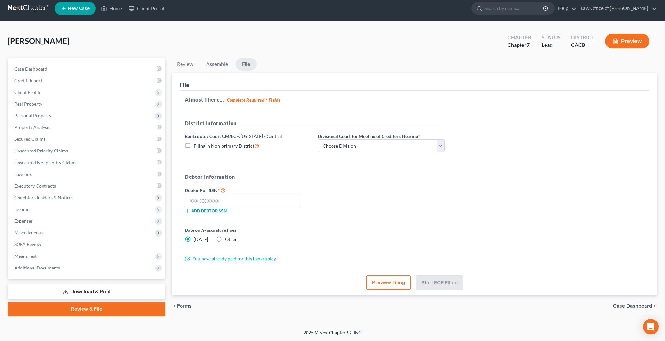
click at [385, 280] on button "Preview Filing" at bounding box center [388, 282] width 44 height 14
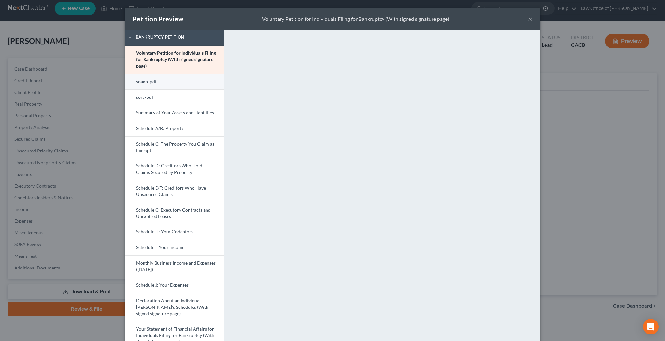
click at [170, 82] on link "soaop-pdf" at bounding box center [174, 82] width 99 height 16
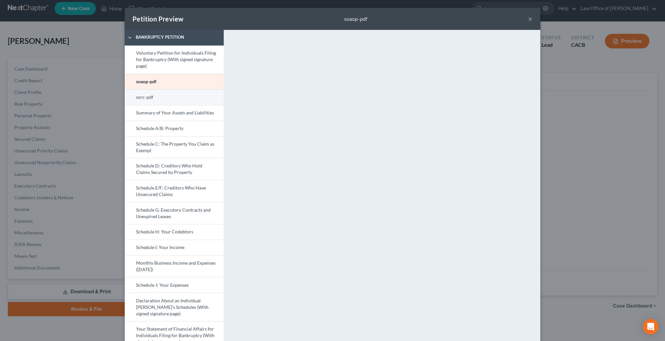
click at [184, 95] on link "sorc-pdf" at bounding box center [174, 97] width 99 height 16
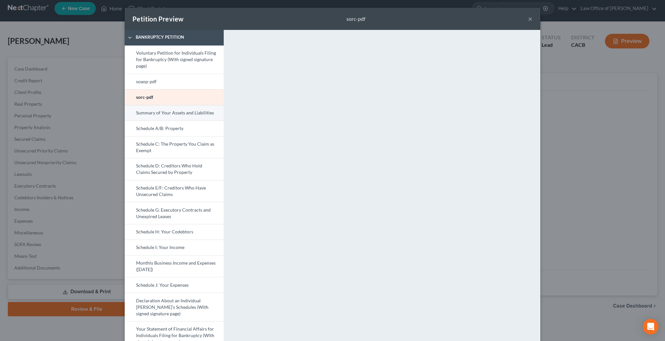
click at [163, 114] on link "Summary of Your Assets and Liabilities" at bounding box center [174, 113] width 99 height 16
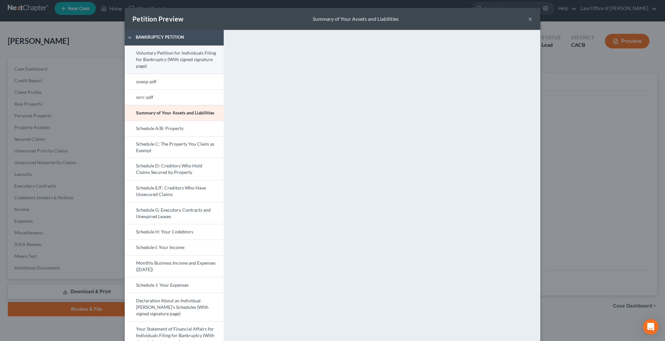
click at [176, 53] on link "Voluntary Petition for Individuals Filing for Bankruptcy (With signed signature…" at bounding box center [174, 59] width 99 height 28
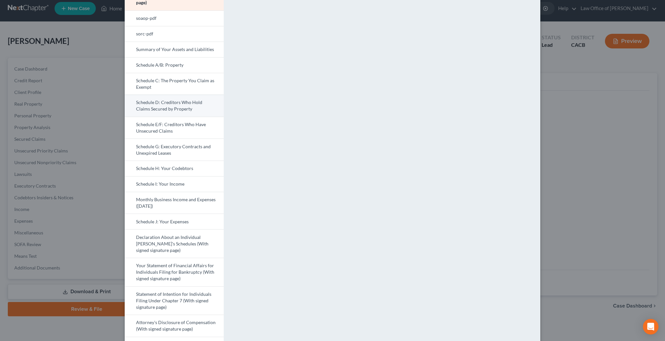
scroll to position [64, 0]
click at [175, 182] on link "Schedule I: Your Income" at bounding box center [174, 183] width 99 height 16
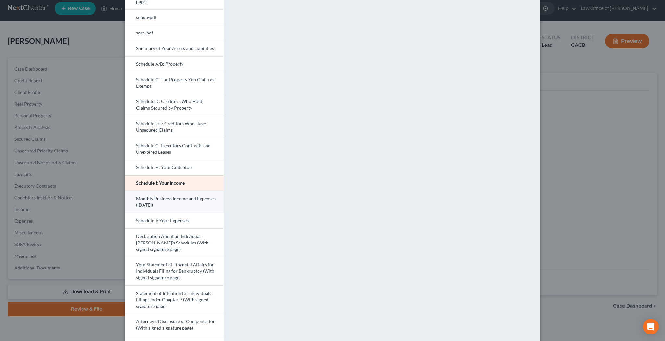
click at [172, 200] on link "Monthly Business Income and Expenses ([DATE])" at bounding box center [174, 202] width 99 height 22
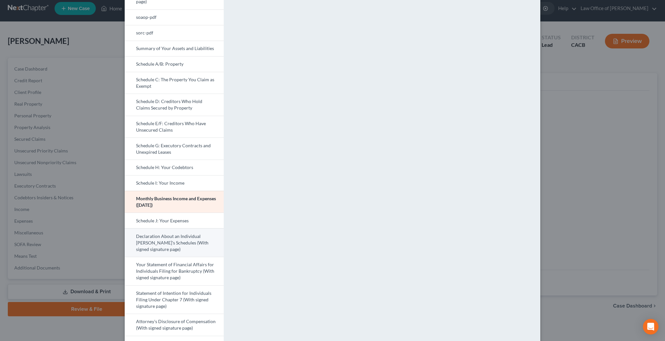
click at [173, 237] on link "Declaration About an Individual [PERSON_NAME]'s Schedules (With signed signatur…" at bounding box center [174, 242] width 99 height 29
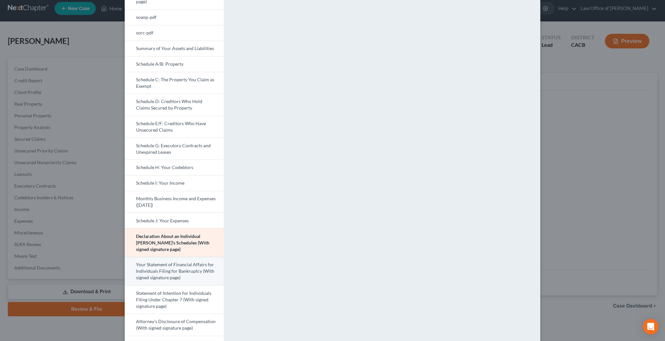
click at [181, 264] on link "Your Statement of Financial Affairs for Individuals Filing for Bankruptcy (With…" at bounding box center [174, 271] width 99 height 29
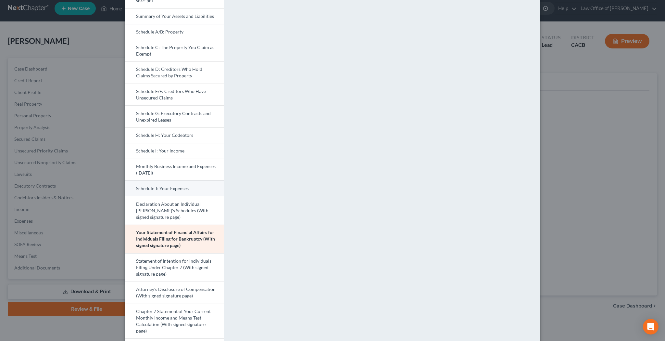
scroll to position [107, 0]
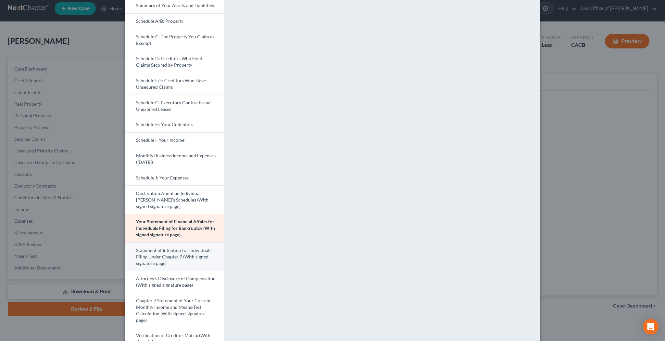
click at [186, 258] on link "Statement of Intention for Individuals Filing Under Chapter 7 (With signed sign…" at bounding box center [174, 256] width 99 height 29
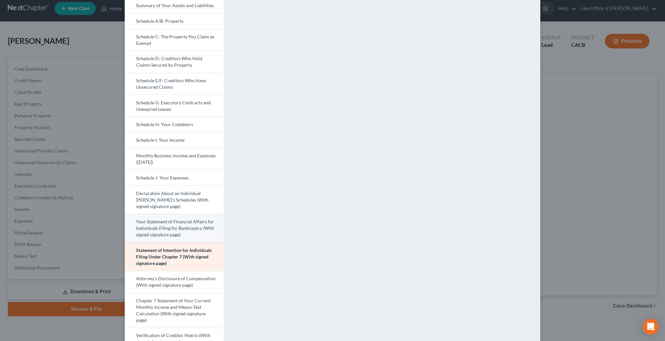
click at [191, 228] on link "Your Statement of Financial Affairs for Individuals Filing for Bankruptcy (With…" at bounding box center [174, 228] width 99 height 29
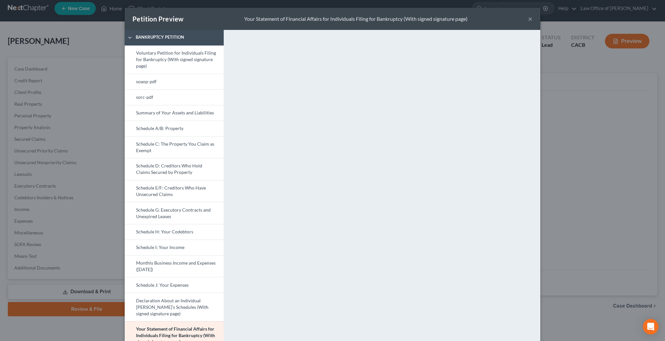
scroll to position [0, 0]
click at [173, 127] on link "Schedule A/B: Property" at bounding box center [174, 128] width 99 height 16
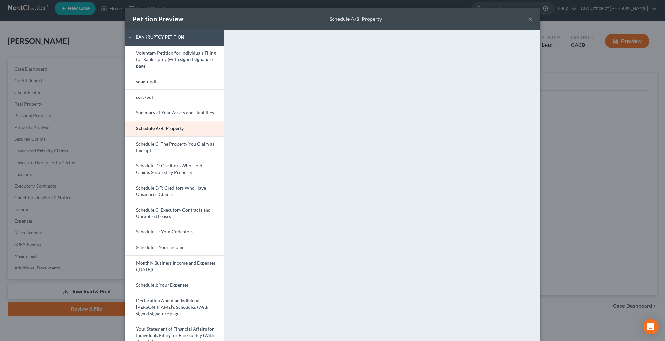
click at [530, 21] on button "×" at bounding box center [530, 19] width 5 height 8
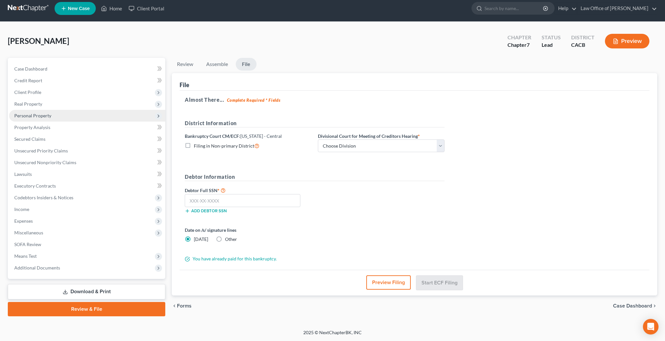
click at [49, 115] on span "Personal Property" at bounding box center [32, 116] width 37 height 6
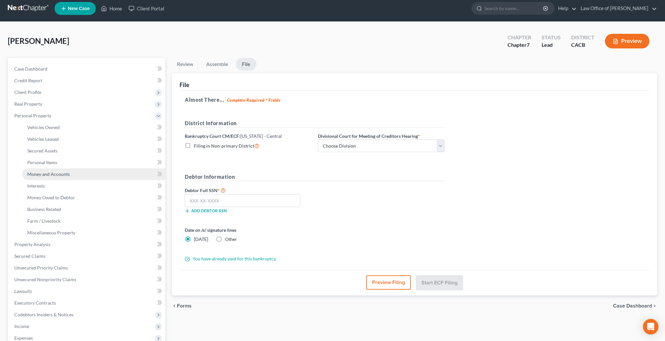
click at [52, 173] on span "Money and Accounts" at bounding box center [48, 174] width 43 height 6
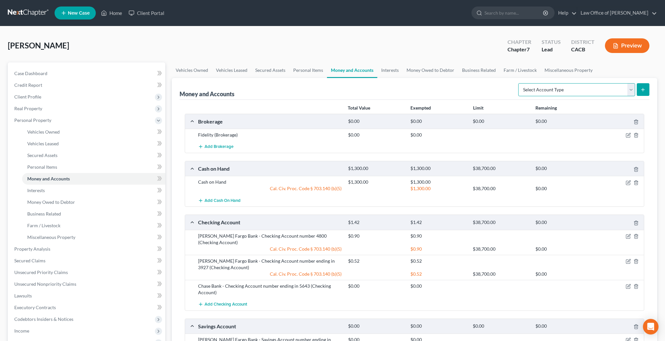
select select "other"
click at [644, 88] on icon "submit" at bounding box center [642, 89] width 5 height 5
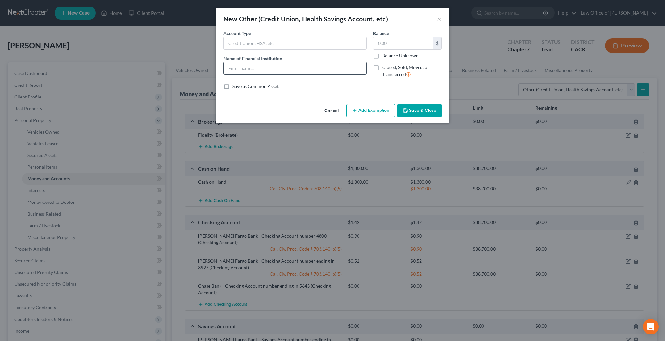
click at [301, 69] on input "text" at bounding box center [295, 68] width 143 height 12
type input "Apple Pay"
click at [398, 43] on input "text" at bounding box center [403, 43] width 60 height 12
click at [417, 114] on button "Save & Close" at bounding box center [419, 111] width 44 height 14
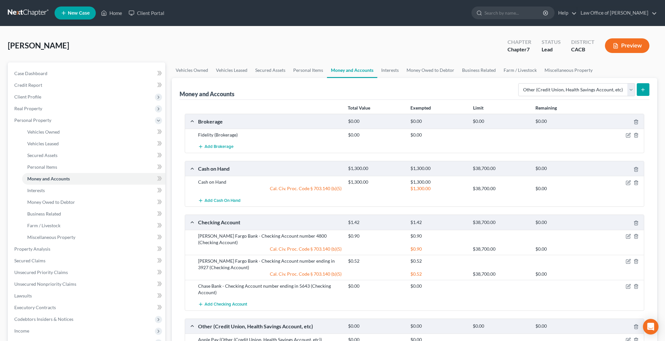
click at [644, 91] on icon "submit" at bounding box center [642, 89] width 5 height 5
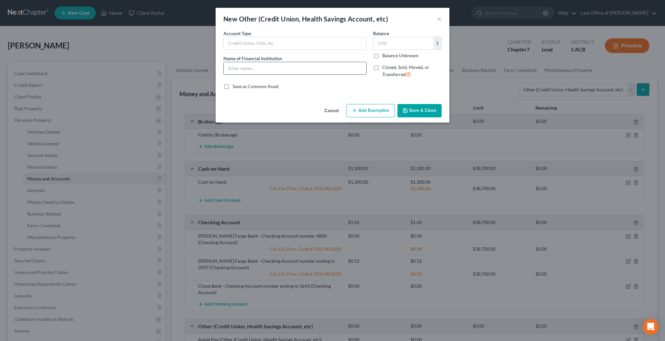
click at [302, 71] on input "text" at bounding box center [295, 68] width 143 height 12
type input "Venmo"
click at [422, 108] on button "Save & Close" at bounding box center [419, 111] width 44 height 14
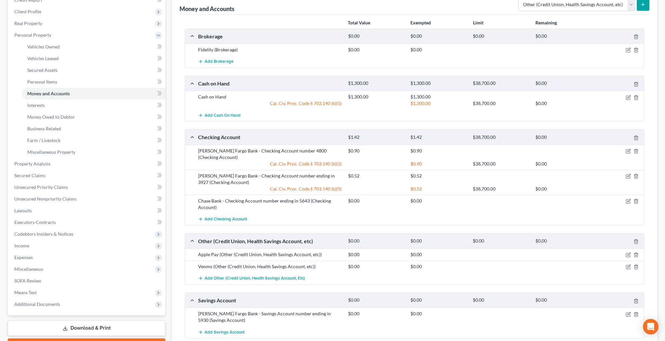
scroll to position [88, 0]
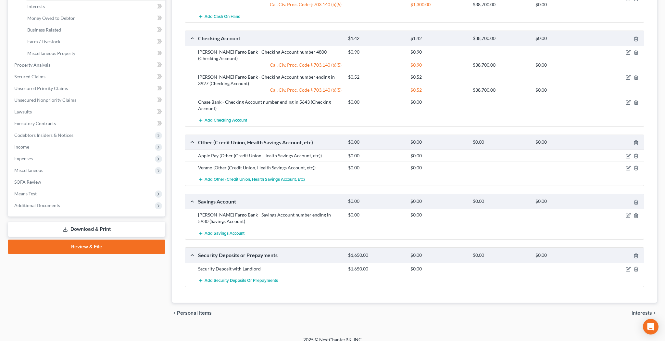
click at [112, 248] on link "Review & File" at bounding box center [86, 246] width 157 height 14
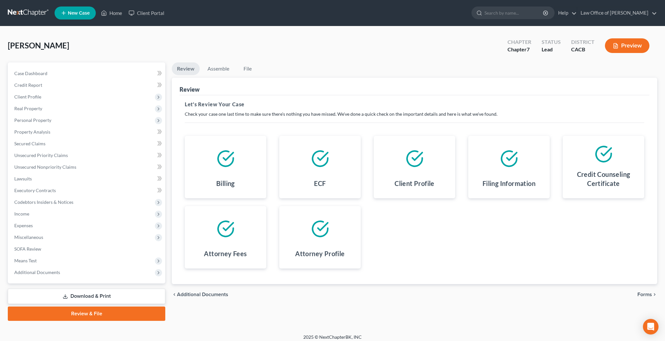
click at [642, 295] on span "Forms" at bounding box center [644, 294] width 15 height 5
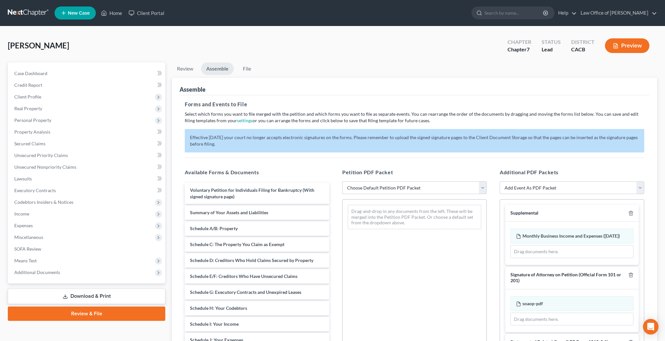
select select "2"
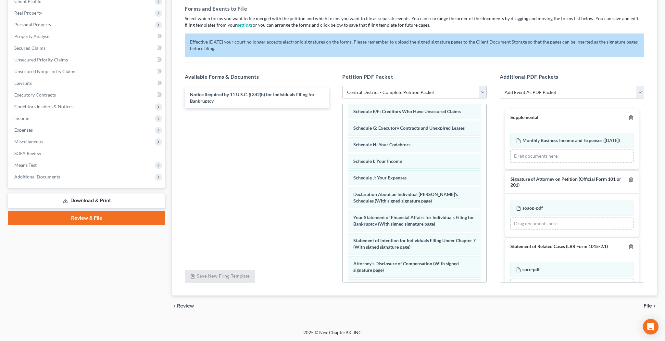
scroll to position [128, 0]
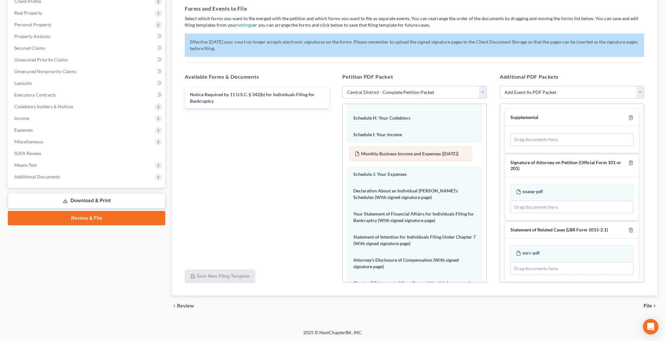
drag, startPoint x: 566, startPoint y: 142, endPoint x: 404, endPoint y: 153, distance: 162.1
click at [510, 146] on div "Monthly Business Income and Expenses ([DATE]) Amended Monthly Business Income a…" at bounding box center [571, 139] width 123 height 13
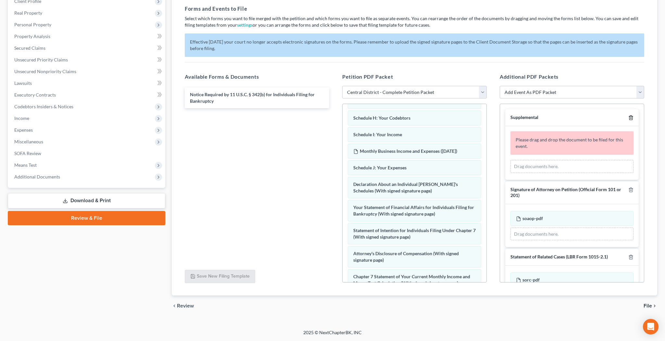
click at [630, 116] on polyline "button" at bounding box center [631, 116] width 4 height 0
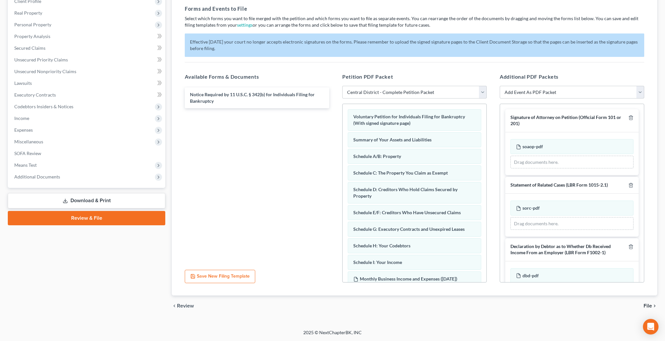
scroll to position [0, 0]
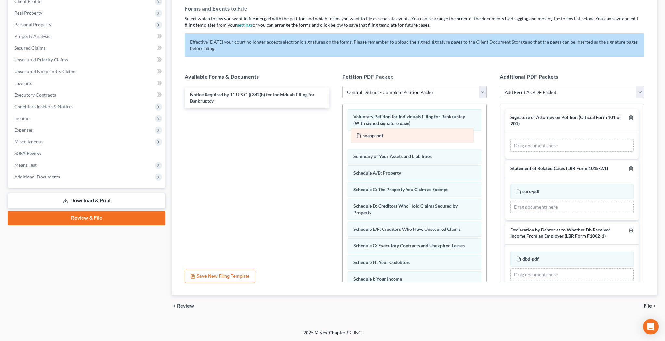
drag, startPoint x: 559, startPoint y: 145, endPoint x: 398, endPoint y: 137, distance: 160.6
click at [510, 139] on div "soaop-pdf Amended soaop-pdf soaop-pdf Amended soaop-pdf Drag documents here." at bounding box center [571, 145] width 123 height 13
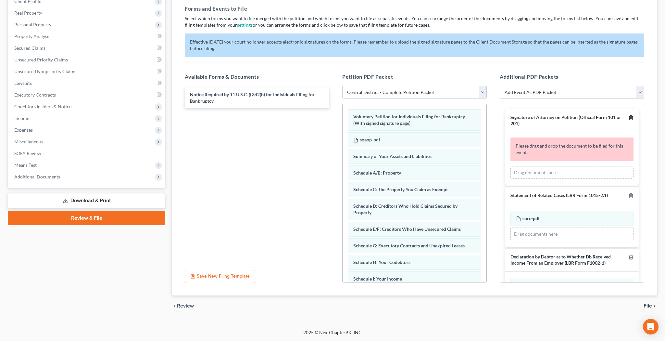
click at [631, 115] on icon "button" at bounding box center [630, 117] width 5 height 5
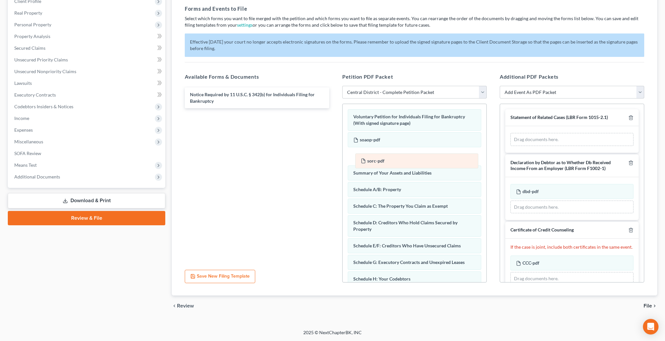
drag, startPoint x: 571, startPoint y: 139, endPoint x: 406, endPoint y: 155, distance: 165.7
click at [510, 146] on div "sorc-pdf Amended sorc-pdf sorc-pdf Amended sorc-pdf Drag documents here." at bounding box center [571, 139] width 123 height 13
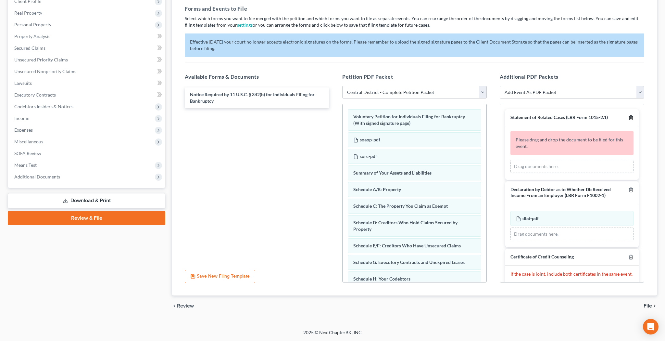
click at [632, 116] on icon "button" at bounding box center [630, 118] width 3 height 4
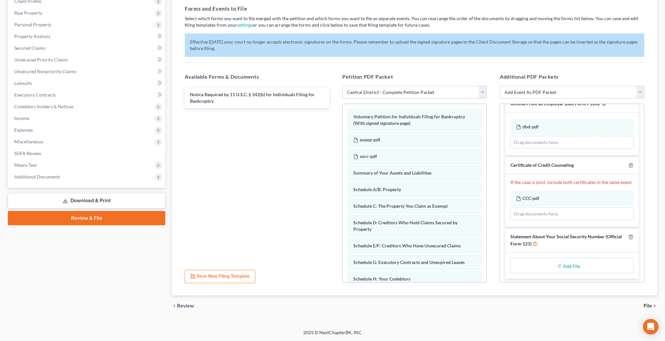
scroll to position [95, 0]
click at [571, 264] on input "file" at bounding box center [571, 265] width 16 height 12
type input "C:\fakepath\sosn.pdf"
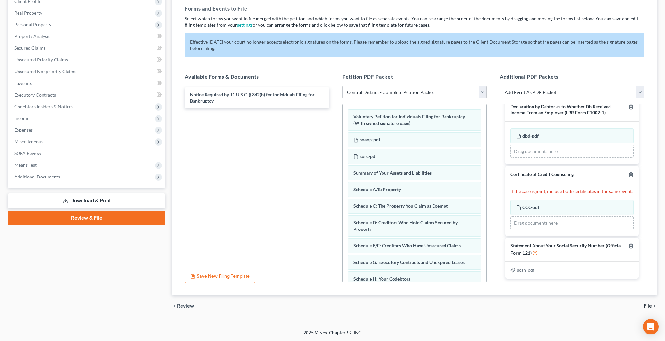
click at [647, 306] on span "File" at bounding box center [648, 305] width 8 height 5
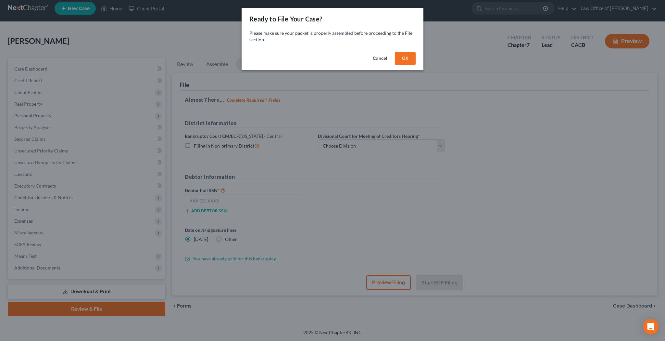
scroll to position [5, 0]
click at [410, 58] on button "OK" at bounding box center [405, 58] width 21 height 13
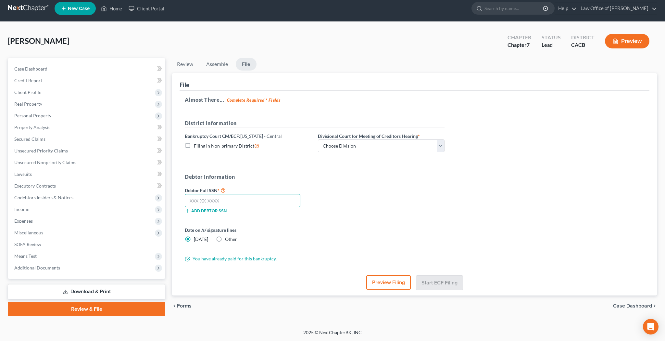
click at [268, 201] on input "text" at bounding box center [243, 200] width 116 height 13
type input "554-95-0502"
select select "1"
click at [387, 280] on button "Preview Filing" at bounding box center [389, 282] width 44 height 14
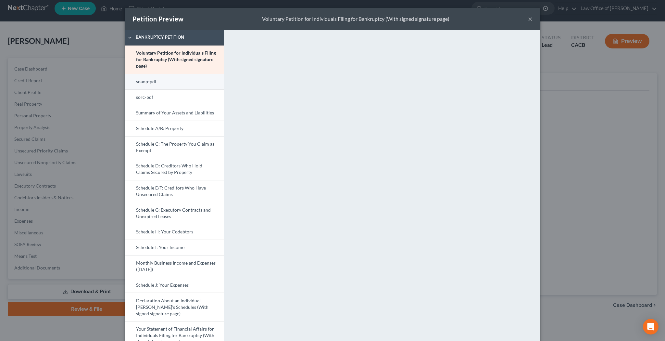
click at [183, 80] on link "soaop-pdf" at bounding box center [174, 82] width 99 height 16
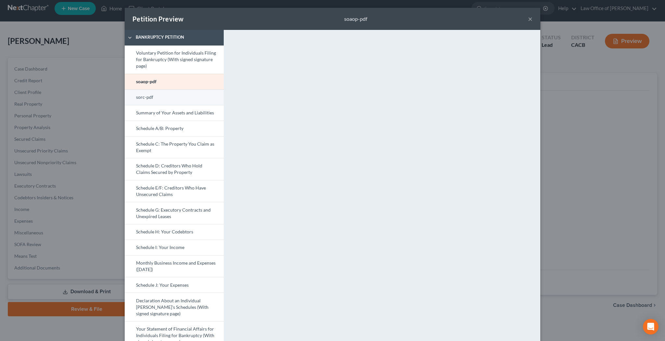
click at [195, 100] on link "sorc-pdf" at bounding box center [174, 97] width 99 height 16
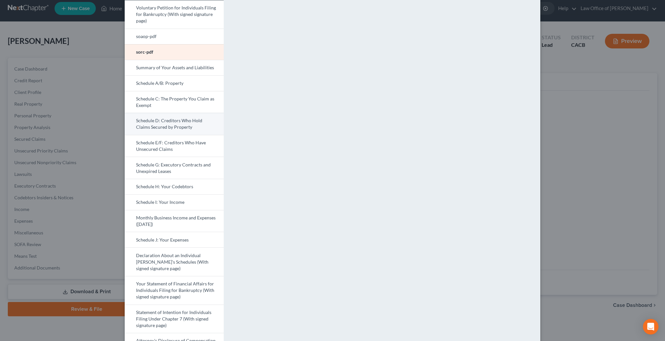
scroll to position [51, 0]
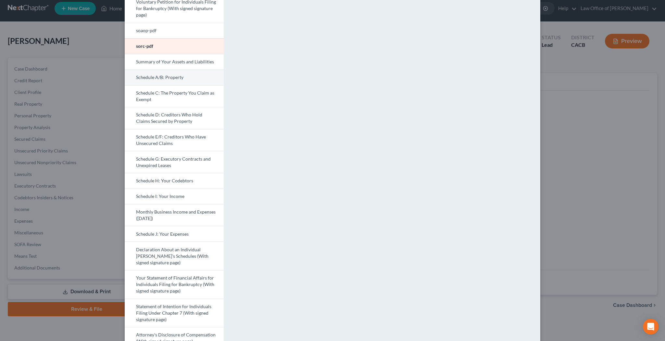
click at [173, 78] on link "Schedule A/B: Property" at bounding box center [174, 77] width 99 height 16
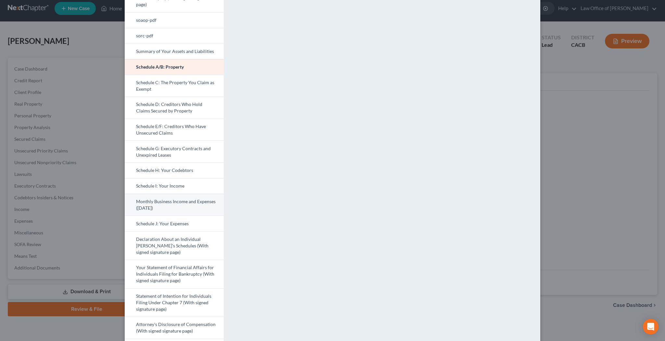
scroll to position [67, 0]
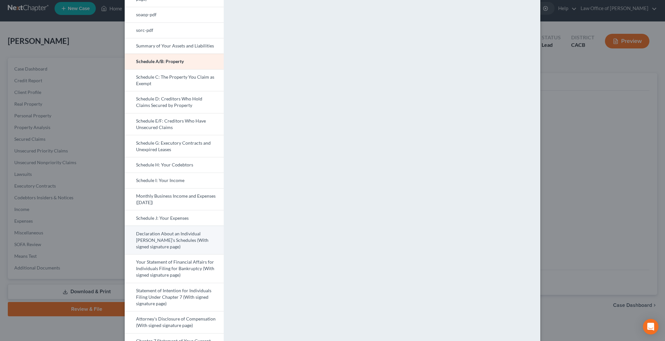
click at [174, 236] on link "Declaration About an Individual [PERSON_NAME]'s Schedules (With signed signatur…" at bounding box center [174, 239] width 99 height 29
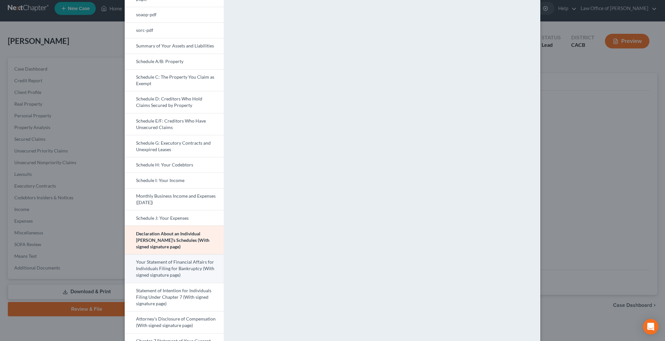
click at [183, 269] on link "Your Statement of Financial Affairs for Individuals Filing for Bankruptcy (With…" at bounding box center [174, 268] width 99 height 29
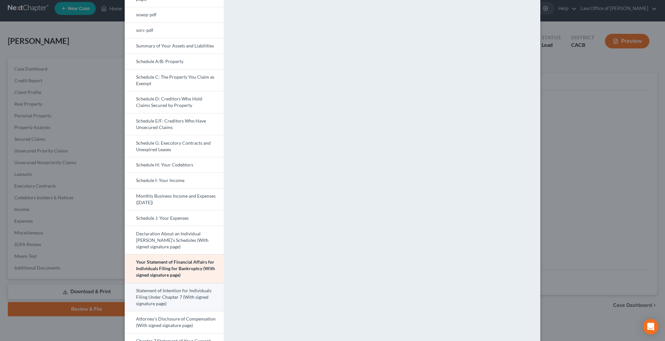
click at [194, 294] on link "Statement of Intention for Individuals Filing Under Chapter 7 (With signed sign…" at bounding box center [174, 296] width 99 height 29
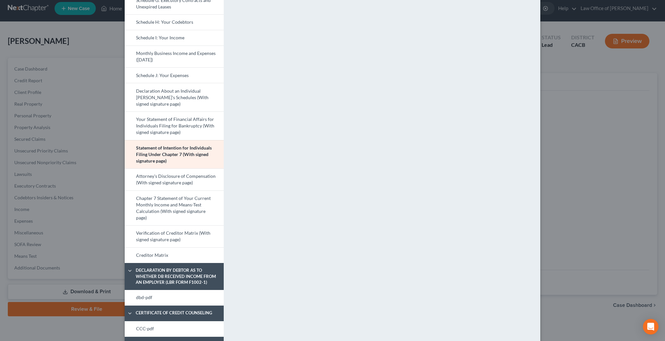
scroll to position [230, 0]
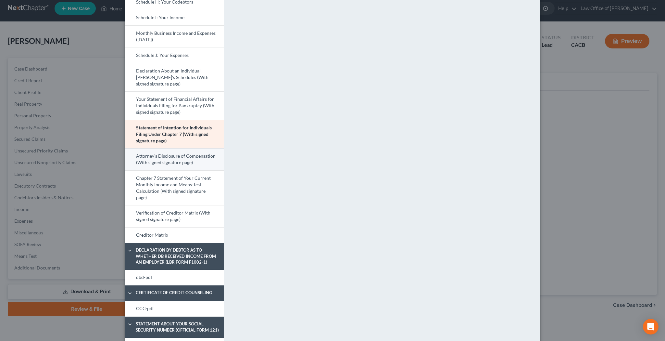
click at [181, 154] on link "Attorney's Disclosure of Compensation (With signed signature page)" at bounding box center [174, 159] width 99 height 22
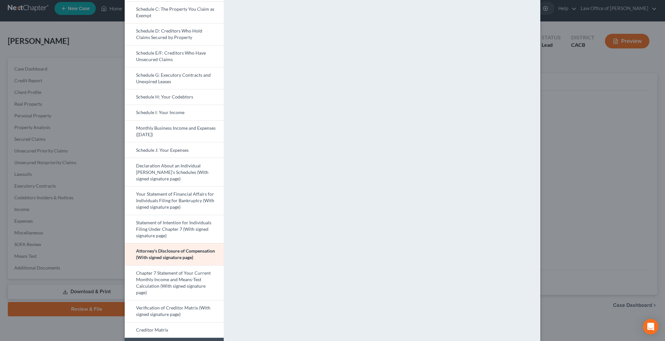
scroll to position [131, 0]
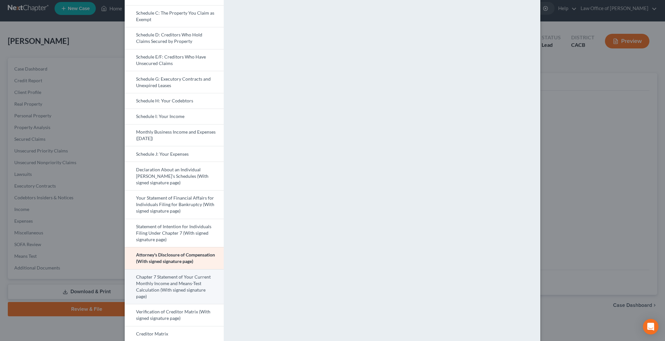
click at [201, 279] on link "Chapter 7 Statement of Your Current Monthly Income and Means-Test Calculation (…" at bounding box center [174, 286] width 99 height 35
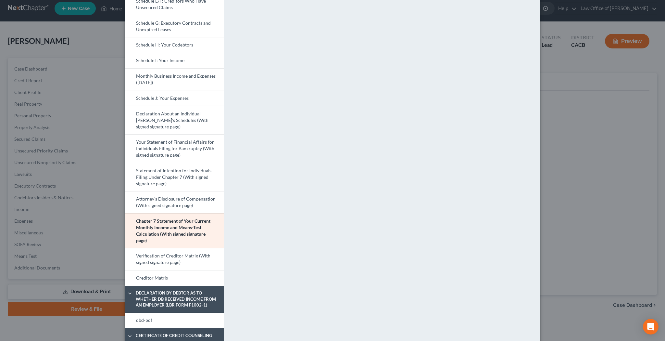
scroll to position [210, 0]
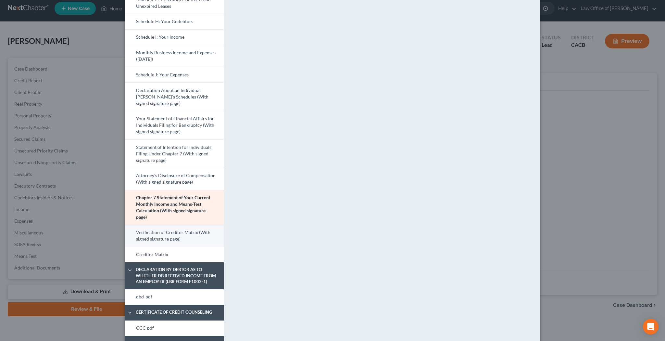
click at [191, 233] on link "Verification of Creditor Matrix (With signed signature page)" at bounding box center [174, 235] width 99 height 22
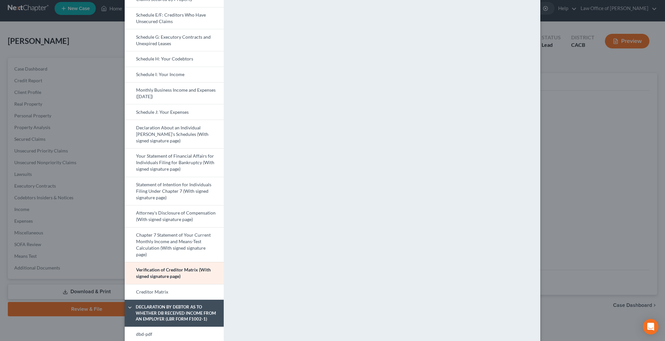
scroll to position [173, 0]
click at [201, 291] on link "Creditor Matrix" at bounding box center [174, 291] width 99 height 16
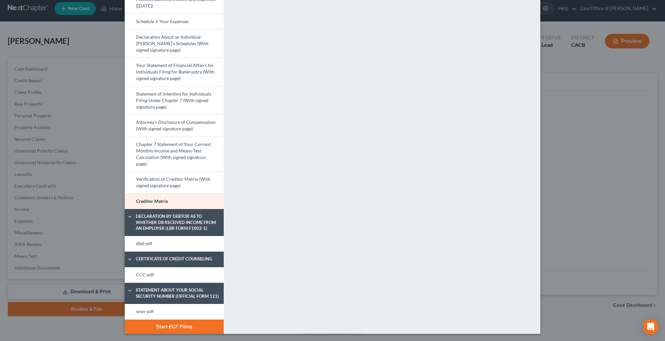
scroll to position [263, 0]
click at [190, 243] on link "dbd-pdf" at bounding box center [174, 244] width 99 height 16
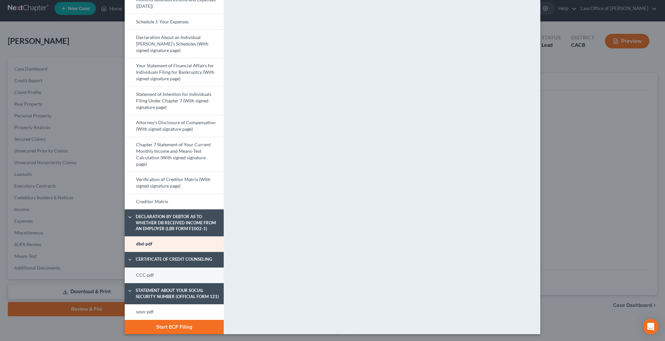
click at [212, 271] on link "CCC-pdf" at bounding box center [174, 275] width 99 height 16
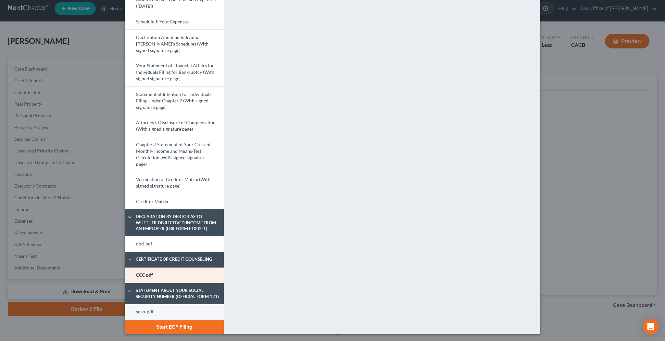
click at [200, 308] on link "sosn-pdf" at bounding box center [174, 312] width 99 height 16
click at [209, 324] on button "Start ECF Filing" at bounding box center [174, 326] width 99 height 14
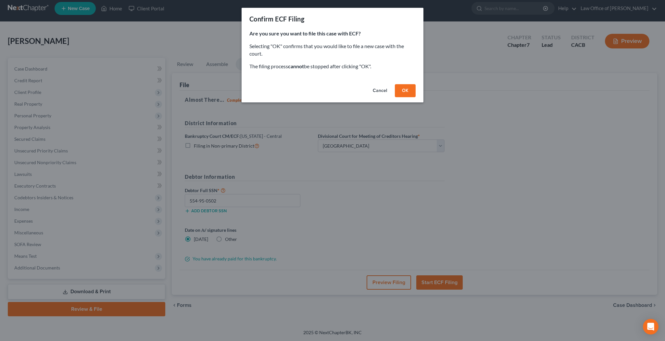
click at [406, 91] on button "OK" at bounding box center [405, 90] width 21 height 13
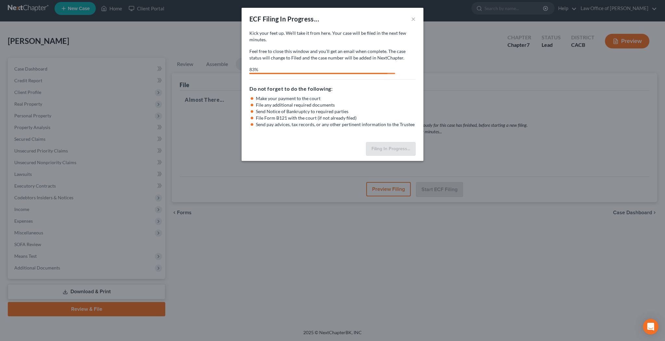
select select "1"
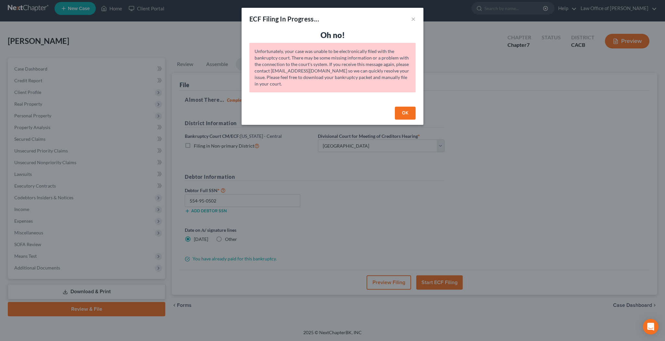
click at [408, 115] on button "OK" at bounding box center [405, 112] width 21 height 13
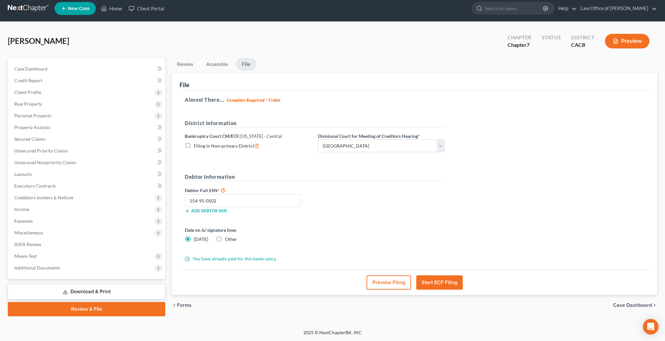
click at [438, 281] on button "Start ECF Filing" at bounding box center [439, 282] width 46 height 14
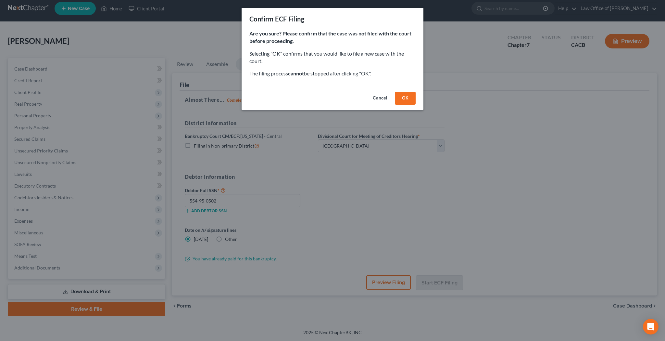
click at [382, 96] on button "Cancel" at bounding box center [380, 98] width 25 height 13
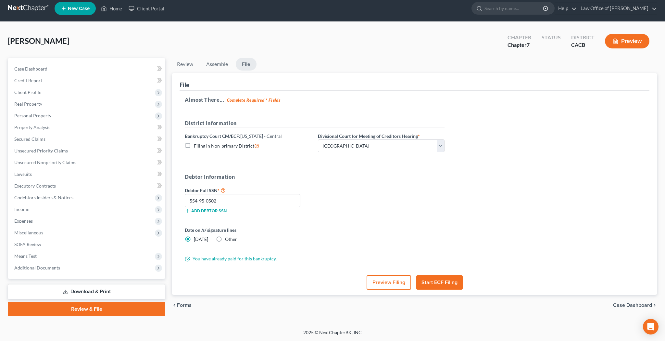
click at [439, 282] on button "Start ECF Filing" at bounding box center [439, 282] width 46 height 14
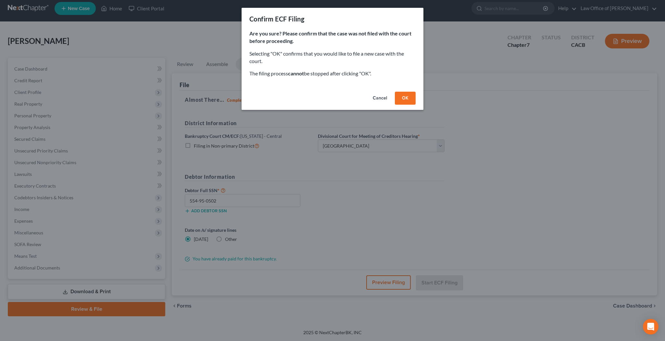
click at [404, 95] on button "OK" at bounding box center [405, 98] width 21 height 13
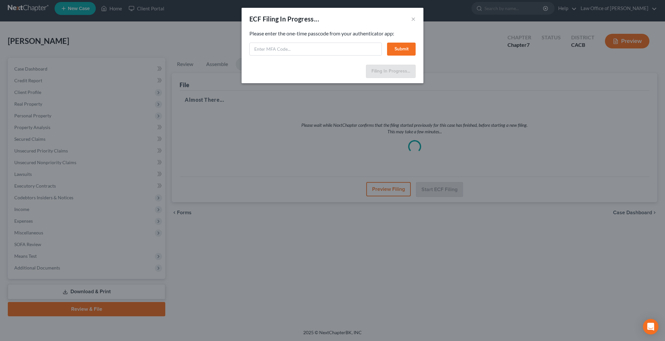
click at [317, 50] on input "text" at bounding box center [315, 49] width 132 height 13
paste input "807434"
type input "807434"
click at [400, 46] on button "Submit" at bounding box center [401, 49] width 29 height 13
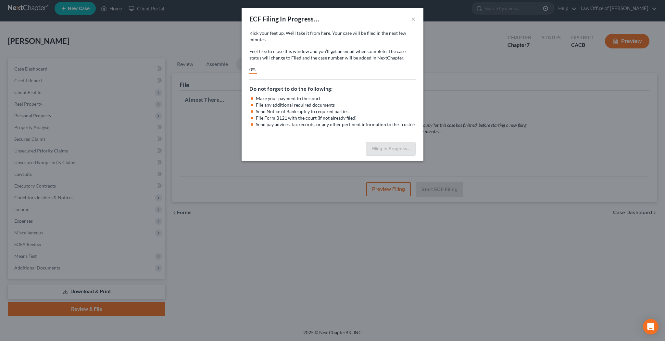
click at [413, 20] on button "×" at bounding box center [413, 19] width 5 height 8
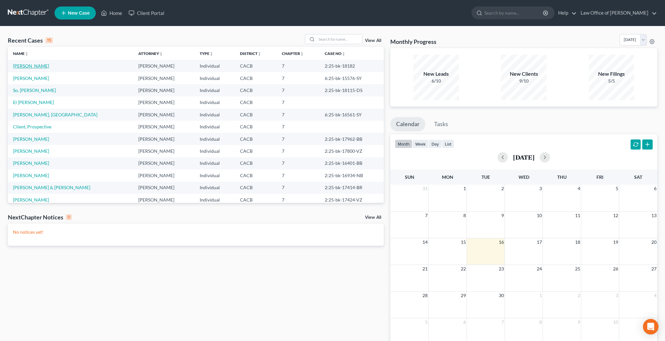
click at [31, 65] on link "Boyd, Meagan" at bounding box center [31, 66] width 36 height 6
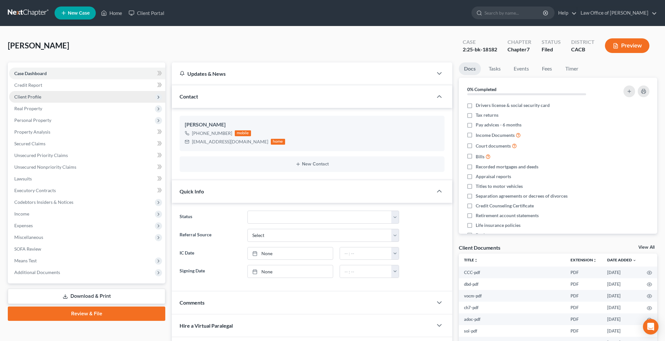
click at [50, 98] on span "Client Profile" at bounding box center [87, 97] width 156 height 12
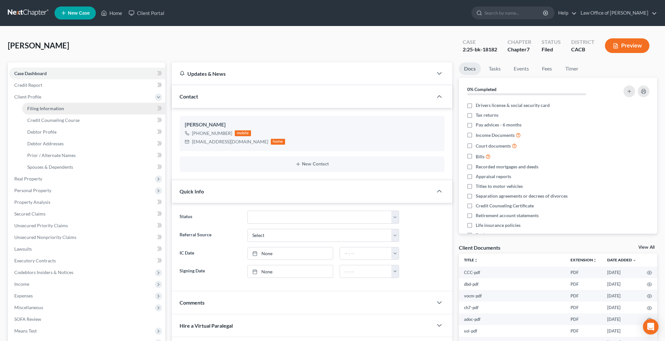
click at [54, 109] on span "Filing Information" at bounding box center [45, 109] width 37 height 6
select select "1"
select select "0"
select select "7"
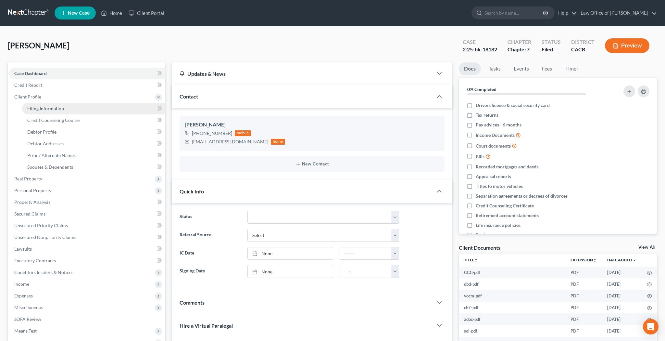
select select "0"
select select "4"
select select "0"
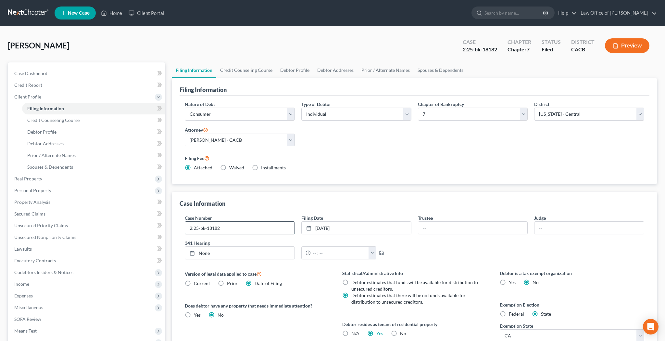
click at [264, 227] on input "2:25-bk-18182" at bounding box center [239, 227] width 109 height 12
type input "2:25-bk-18182-BB"
click at [115, 10] on link "Home" at bounding box center [112, 13] width 28 height 12
